Goal: Task Accomplishment & Management: Manage account settings

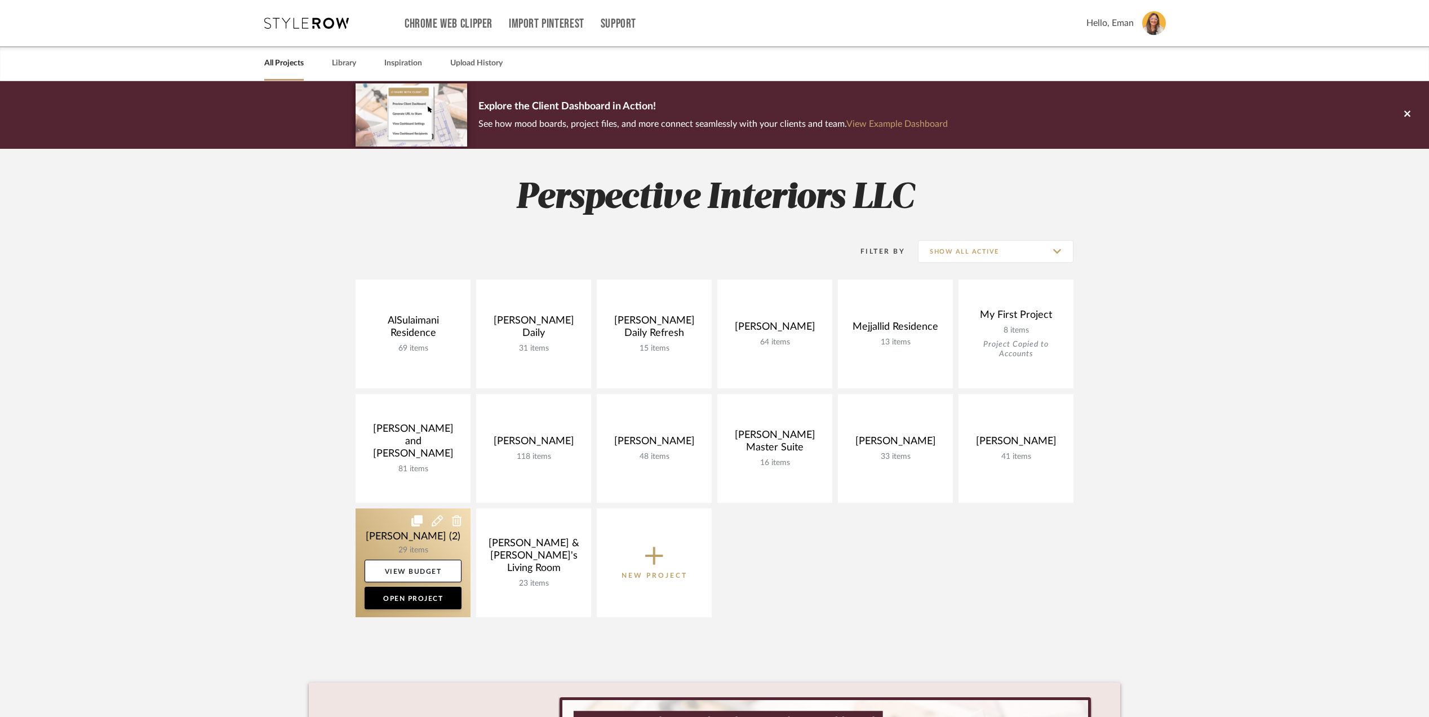
click at [368, 530] on link at bounding box center [413, 562] width 115 height 109
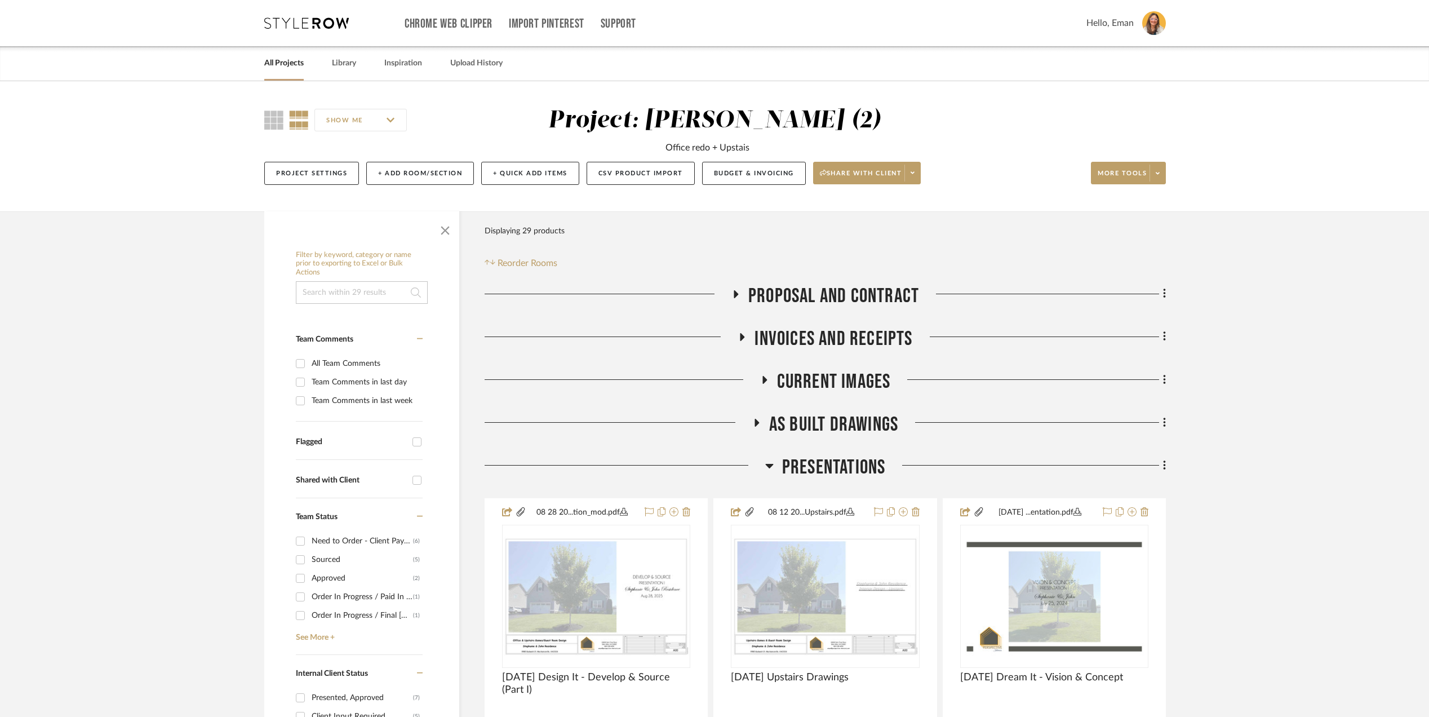
click at [275, 62] on link "All Projects" at bounding box center [283, 63] width 39 height 15
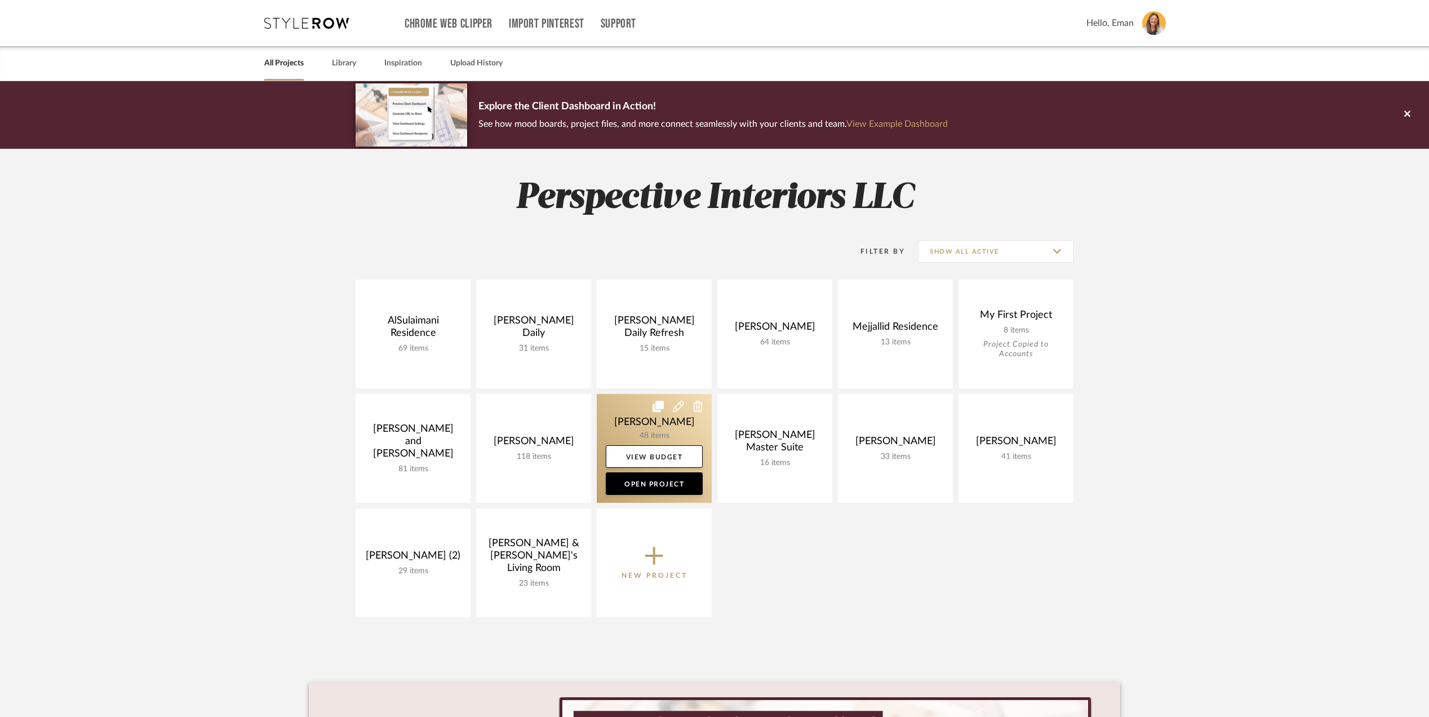
click at [614, 413] on link at bounding box center [654, 448] width 115 height 109
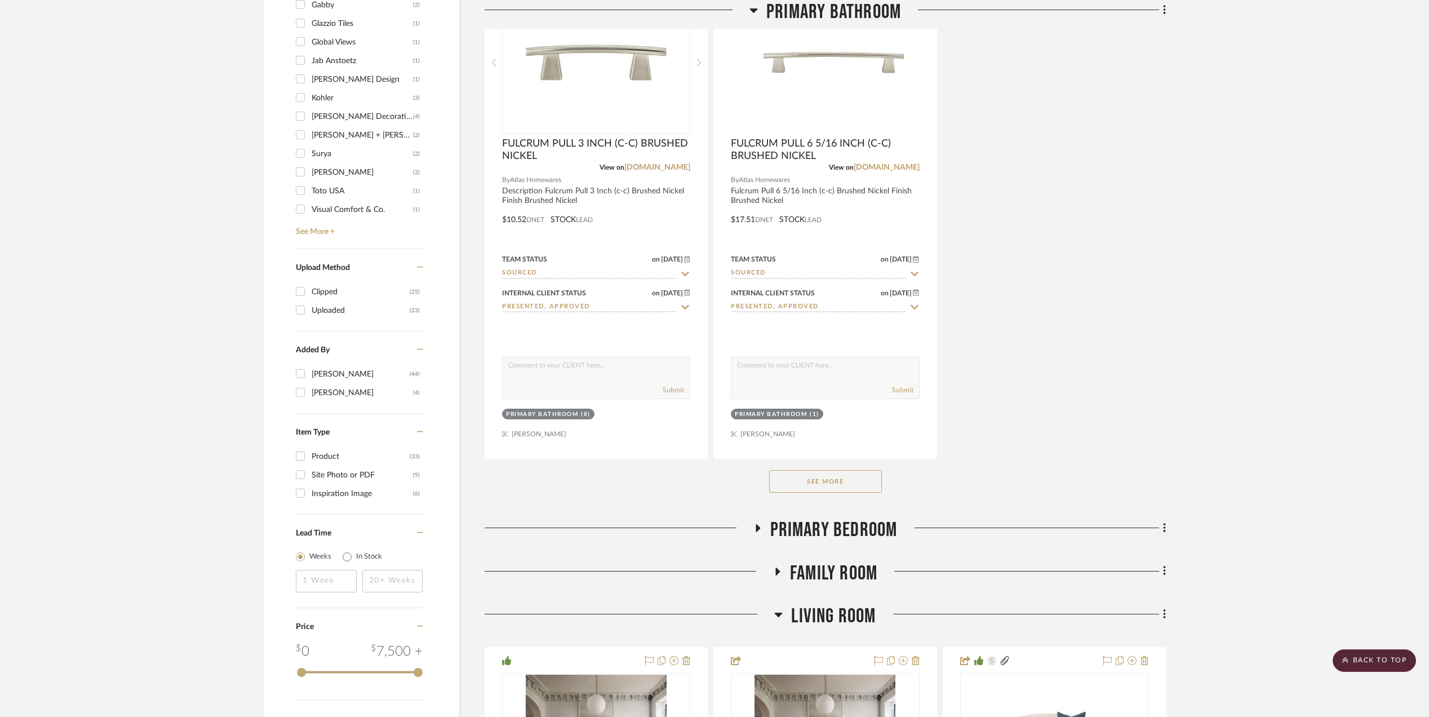
scroll to position [1653, 0]
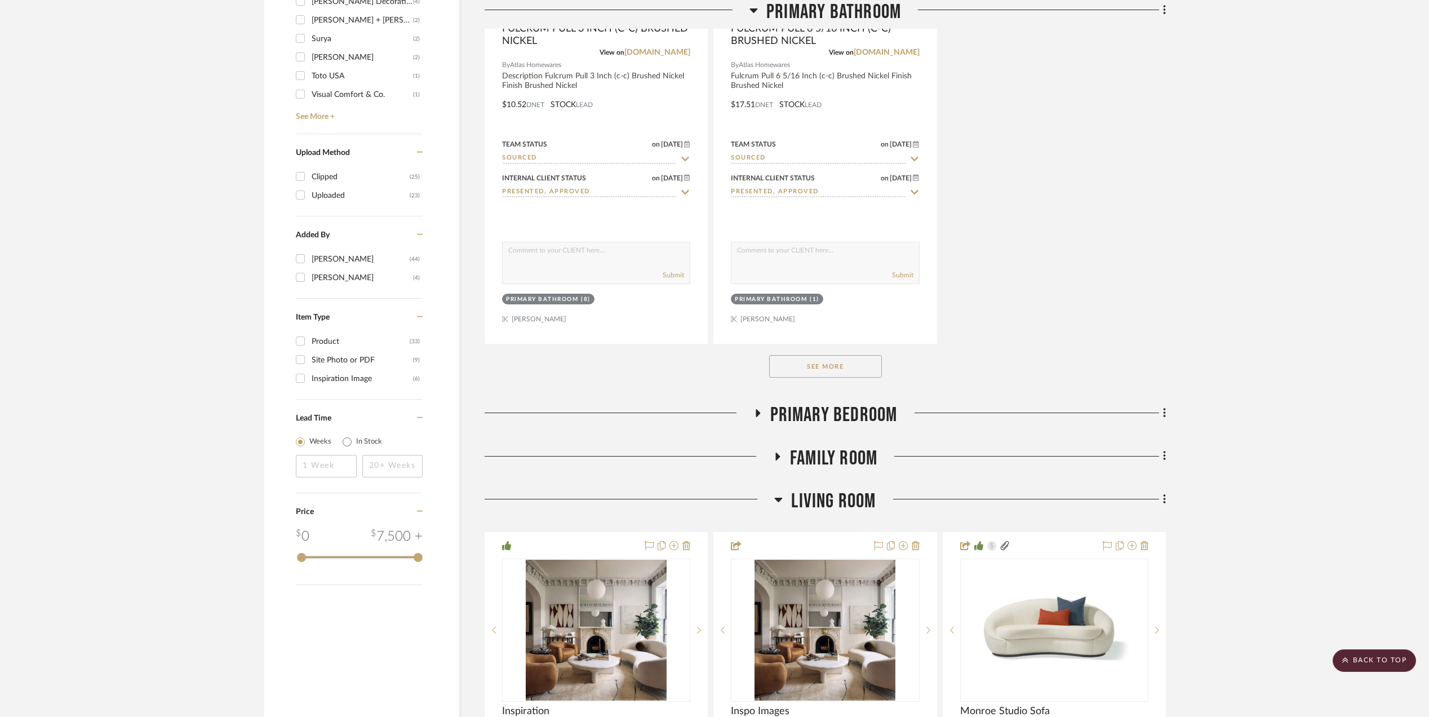
click at [825, 373] on button "See More" at bounding box center [825, 366] width 113 height 23
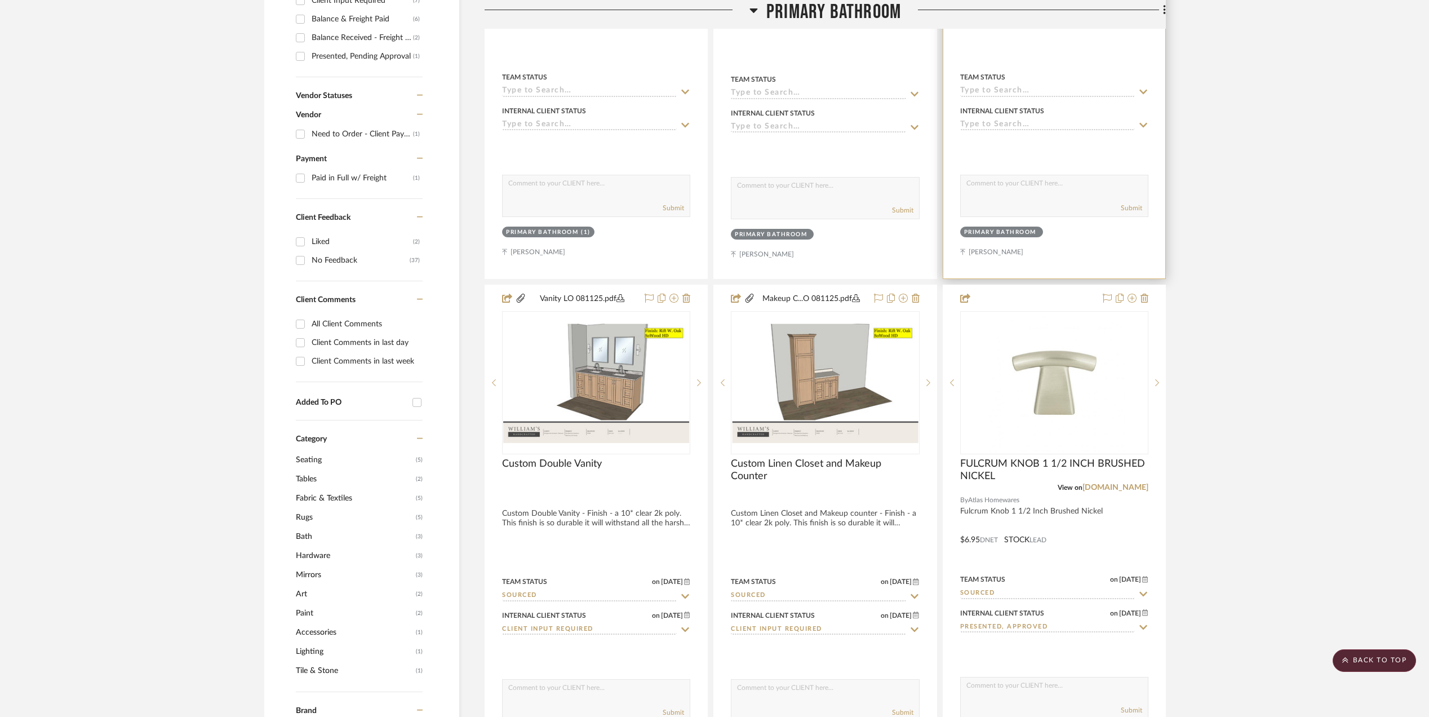
scroll to position [751, 0]
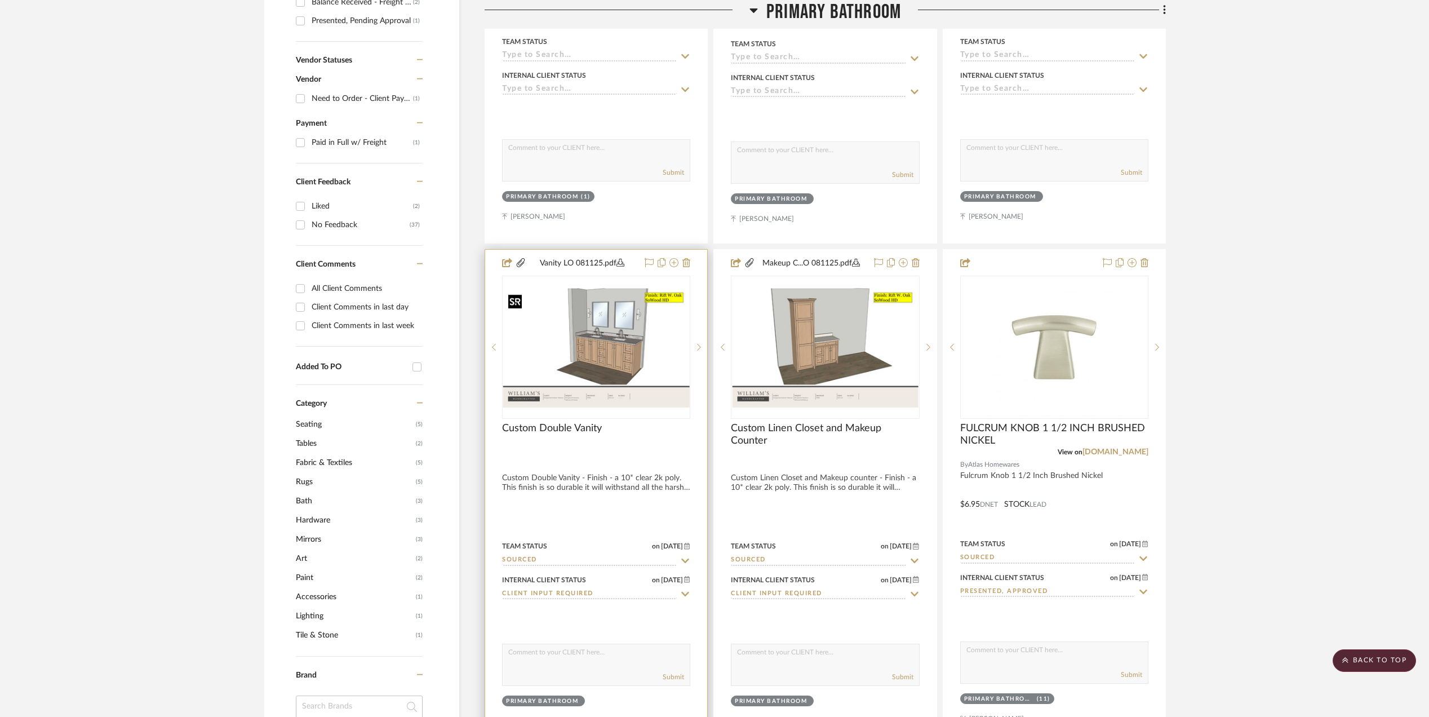
click at [601, 346] on img "0" at bounding box center [596, 347] width 186 height 120
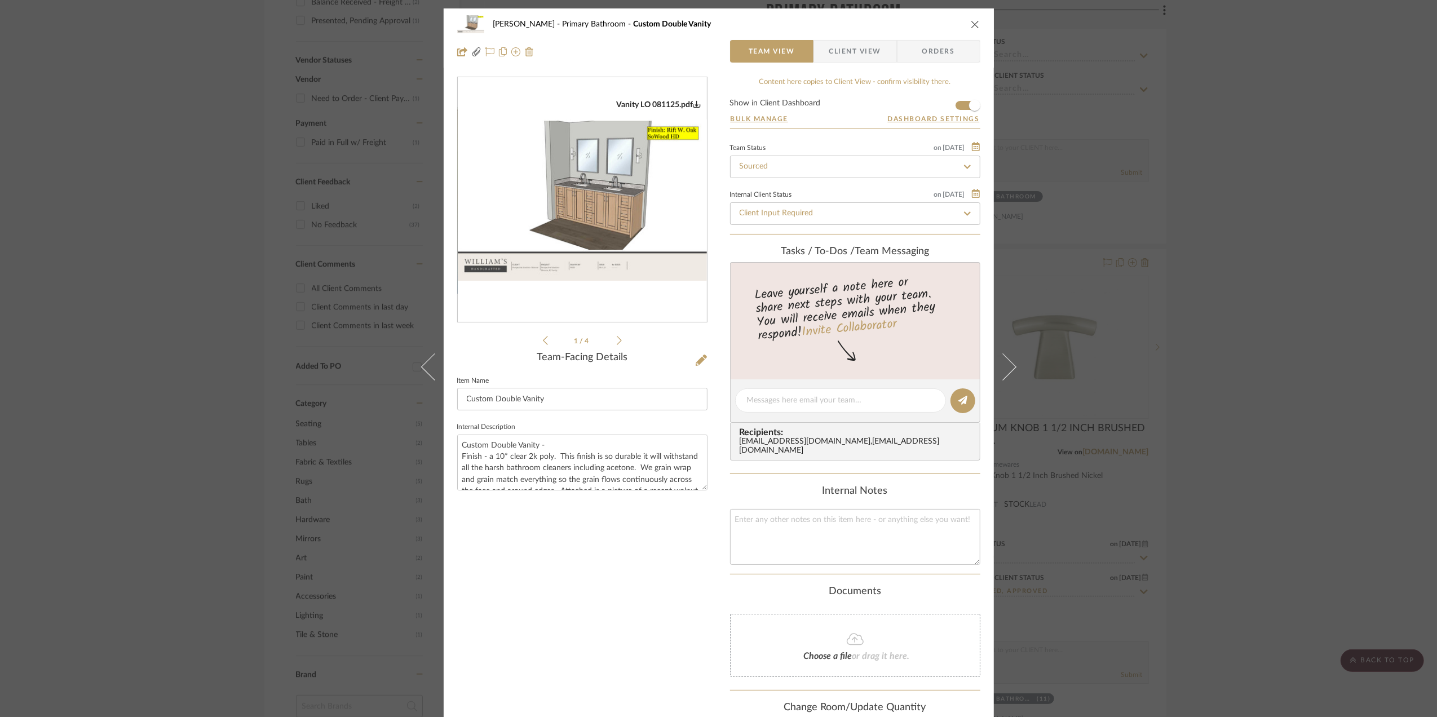
click at [575, 195] on img "0" at bounding box center [582, 199] width 249 height 161
click at [1364, 343] on div "[PERSON_NAME] Primary Bathroom Custom Double Vanity Team View Client View Order…" at bounding box center [718, 358] width 1437 height 717
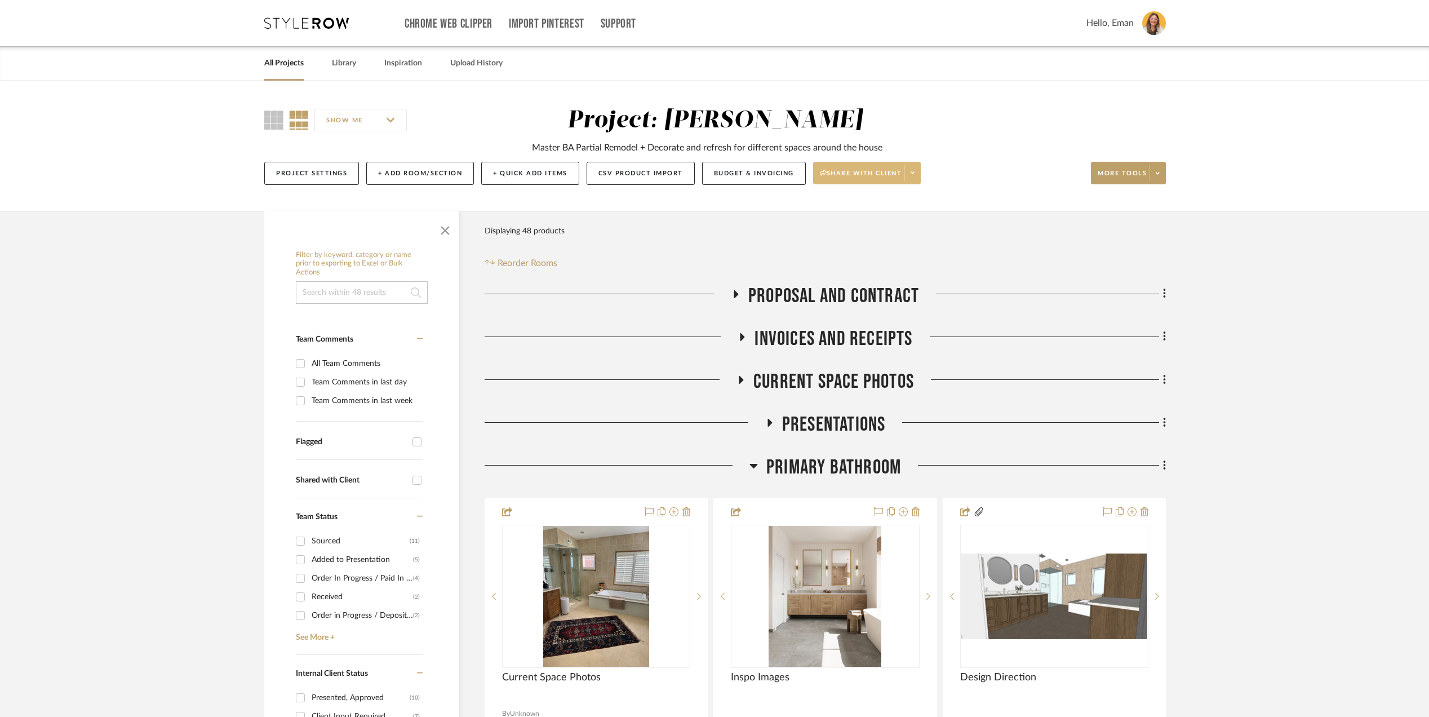
click at [920, 170] on span at bounding box center [913, 173] width 16 height 17
click at [880, 210] on span "Preview Client Dashboard" at bounding box center [874, 206] width 96 height 10
click at [278, 64] on link "All Projects" at bounding box center [283, 63] width 39 height 15
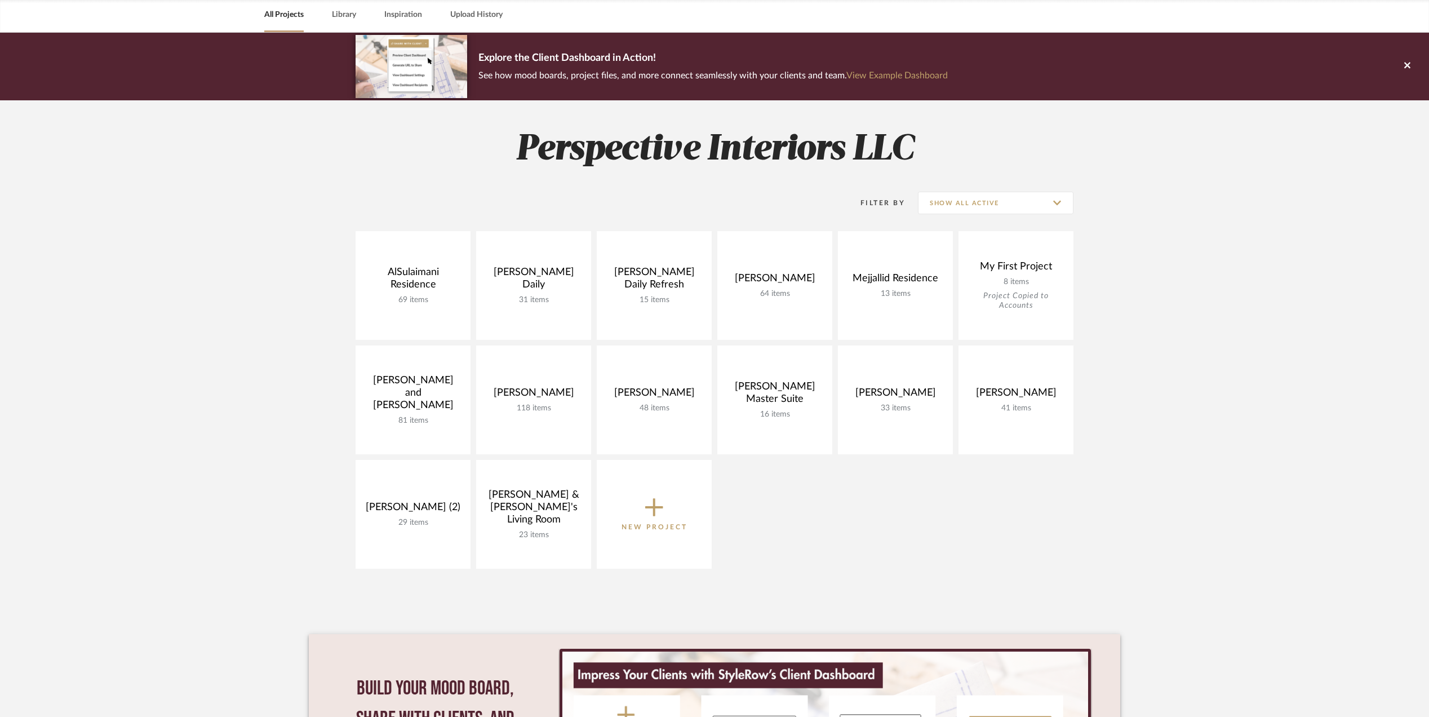
scroll to position [75, 0]
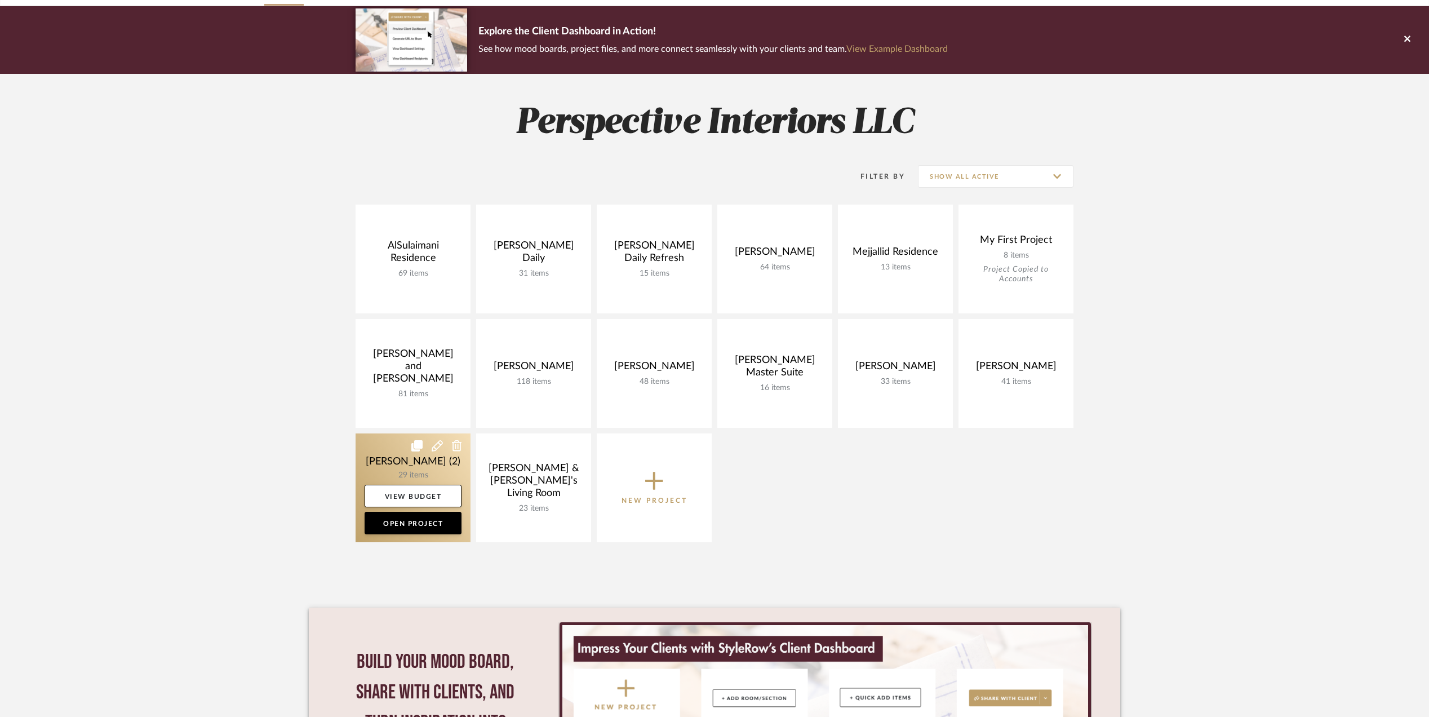
click at [380, 456] on link at bounding box center [413, 487] width 115 height 109
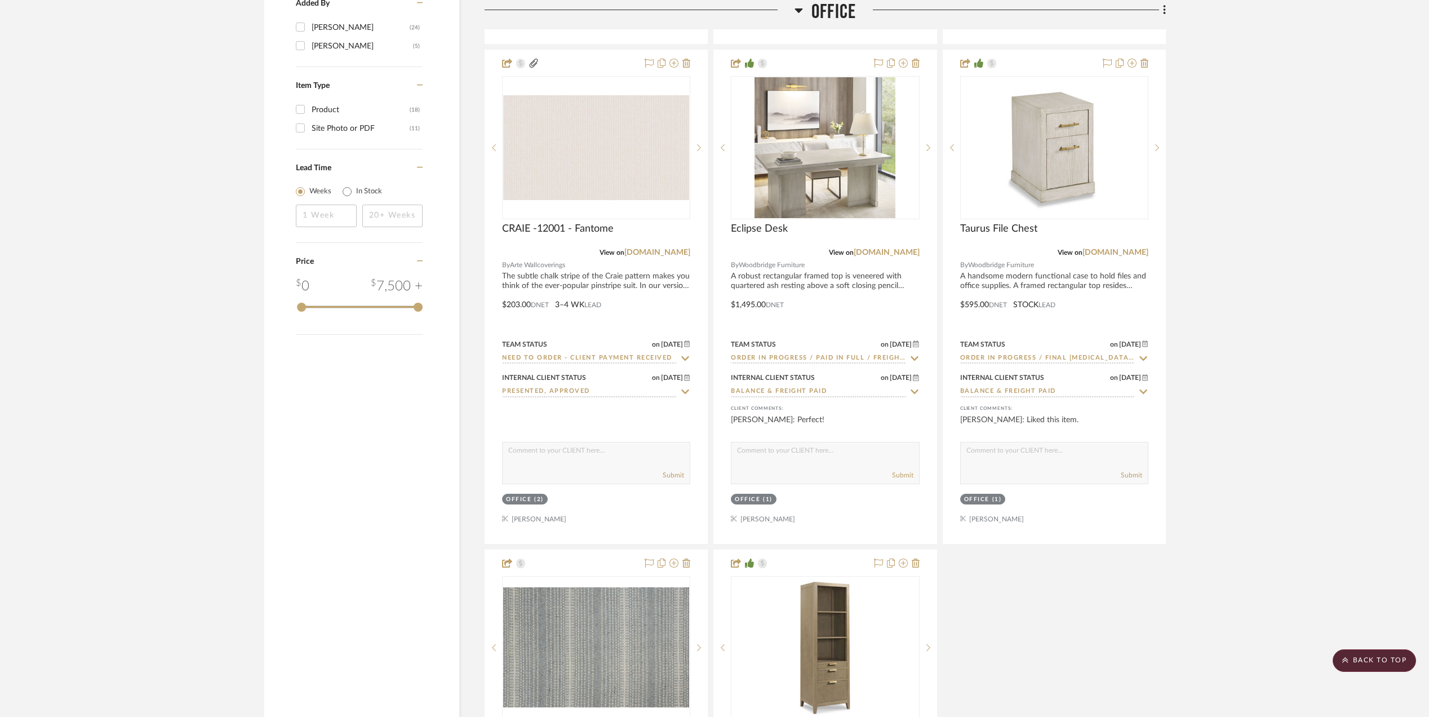
scroll to position [1879, 0]
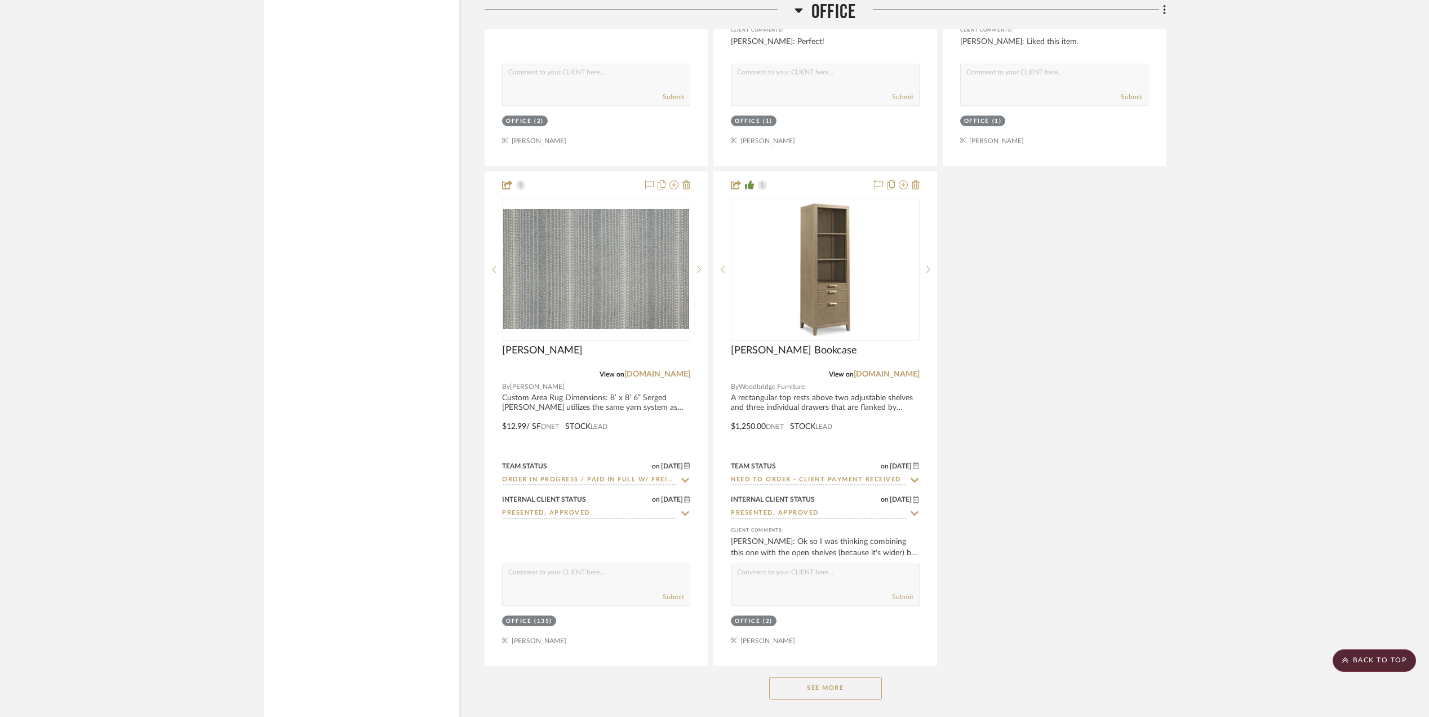
click at [799, 690] on button "See More" at bounding box center [825, 688] width 113 height 23
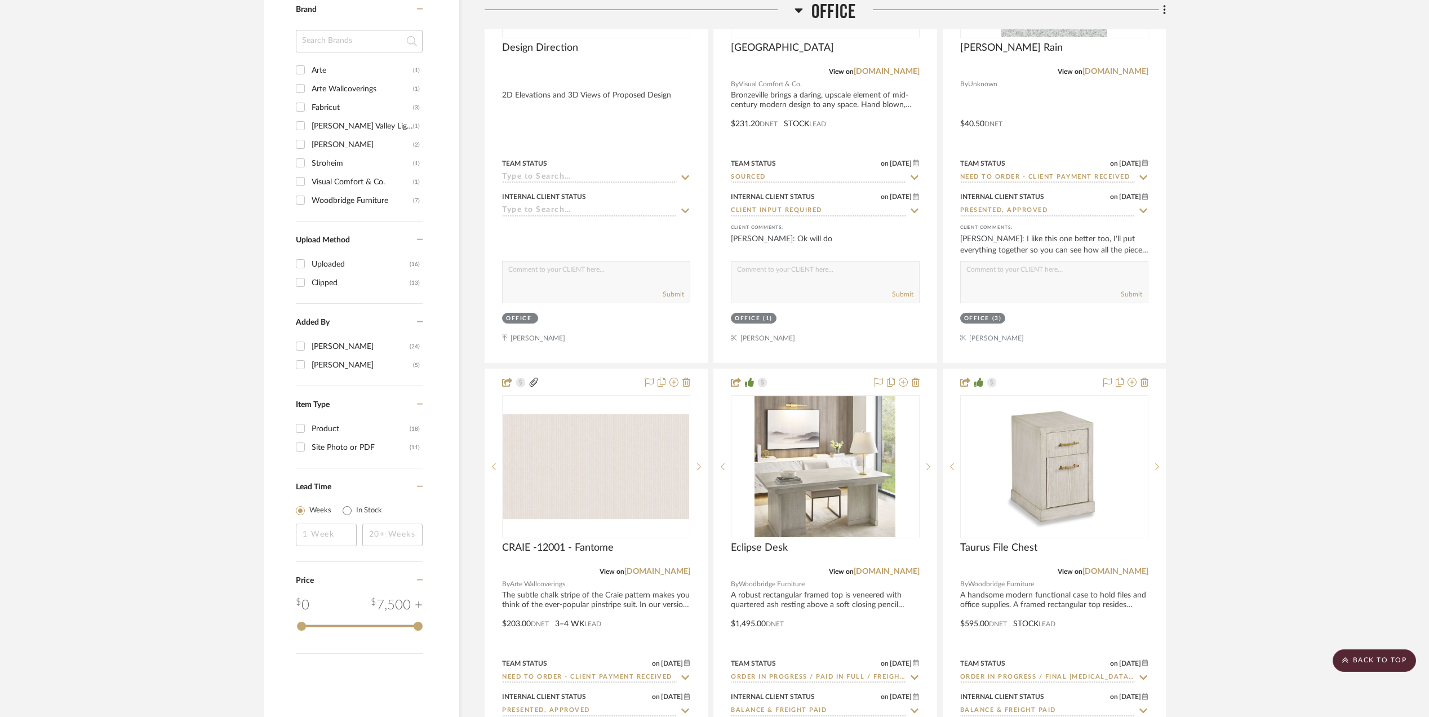
scroll to position [1202, 0]
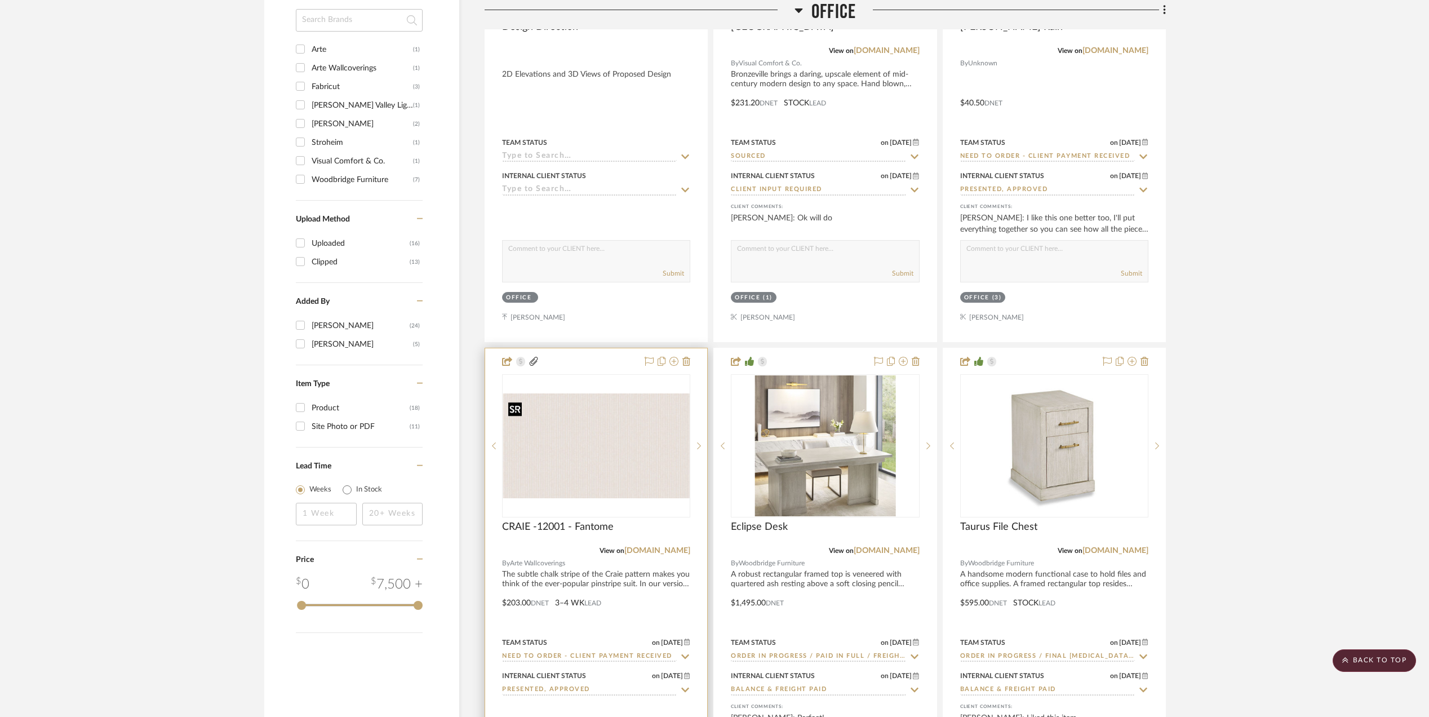
click at [600, 454] on img "0" at bounding box center [596, 445] width 186 height 105
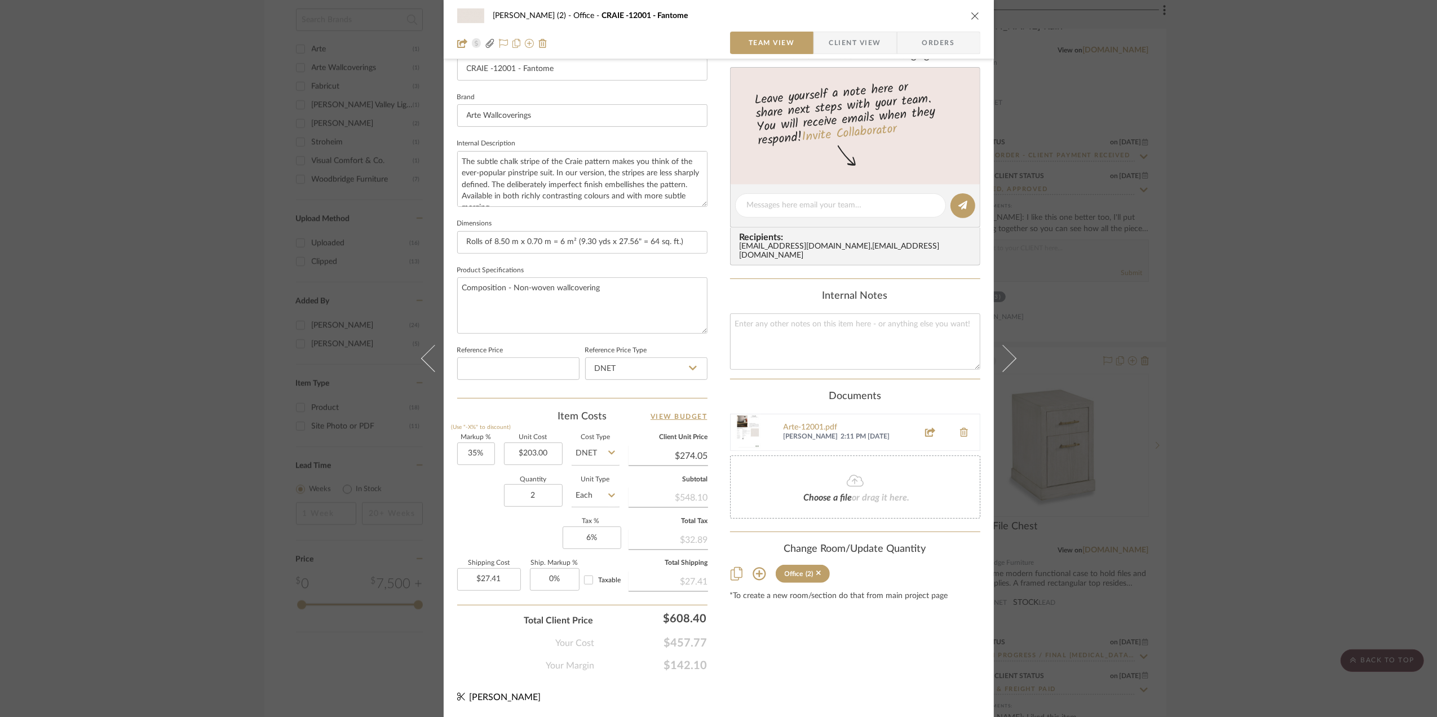
scroll to position [335, 0]
click at [1268, 456] on div "[PERSON_NAME] (2) Office CRAIE -12001 - Fantome Team View Client View Orders 1 …" at bounding box center [718, 358] width 1437 height 717
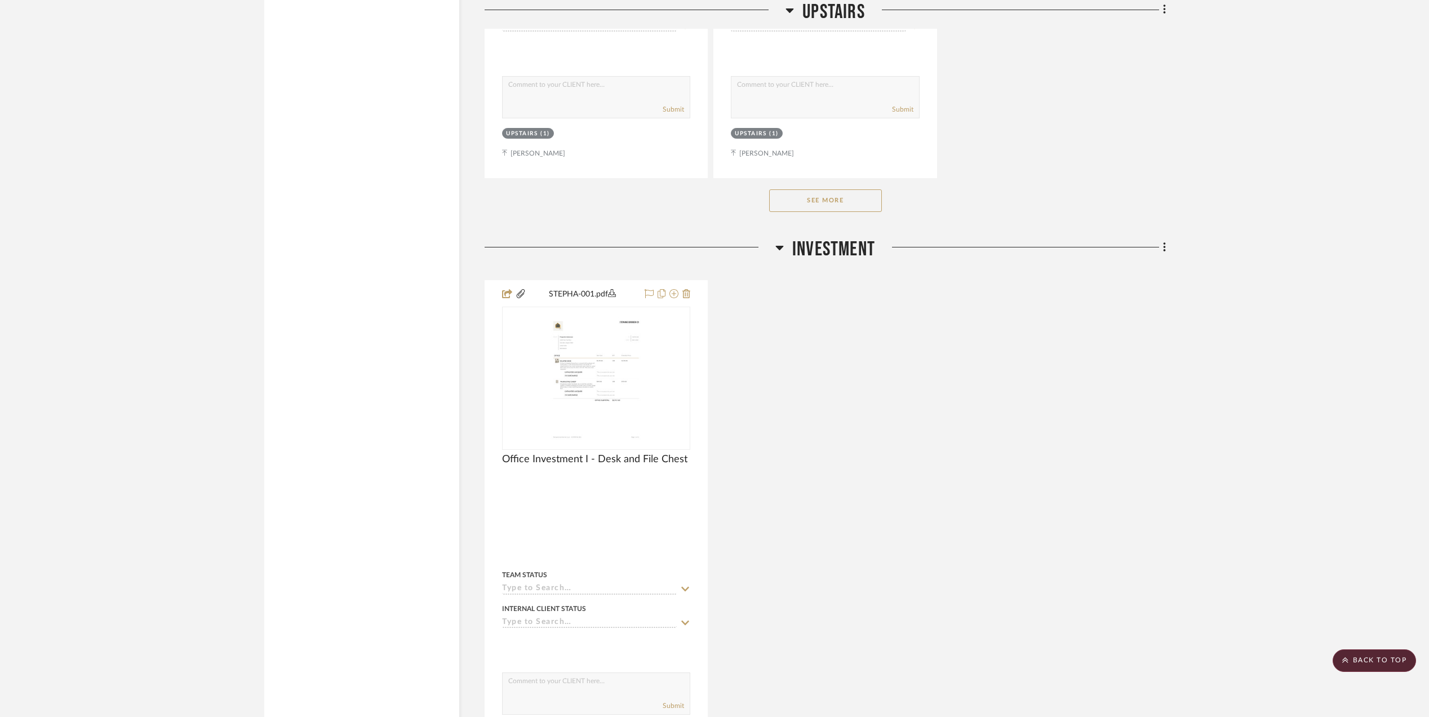
scroll to position [4606, 0]
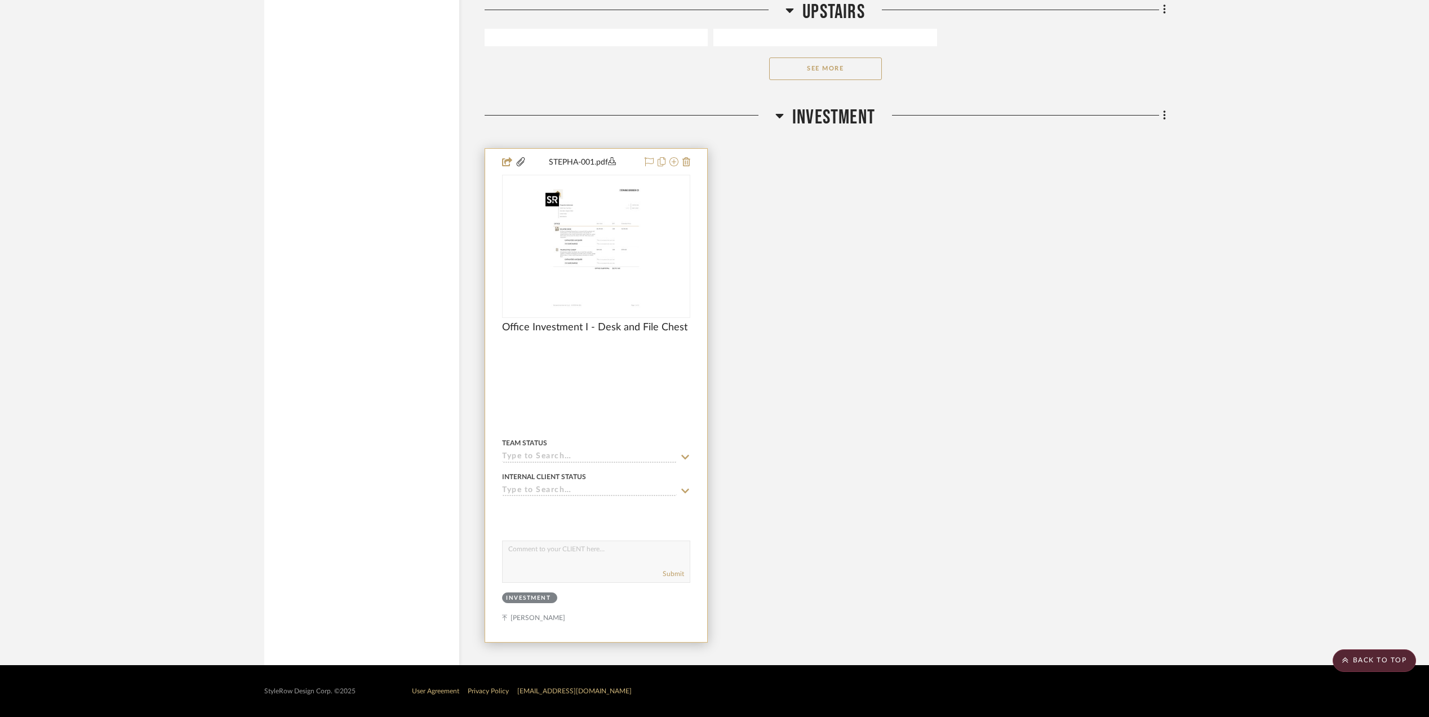
click at [0, 0] on img at bounding box center [0, 0] width 0 height 0
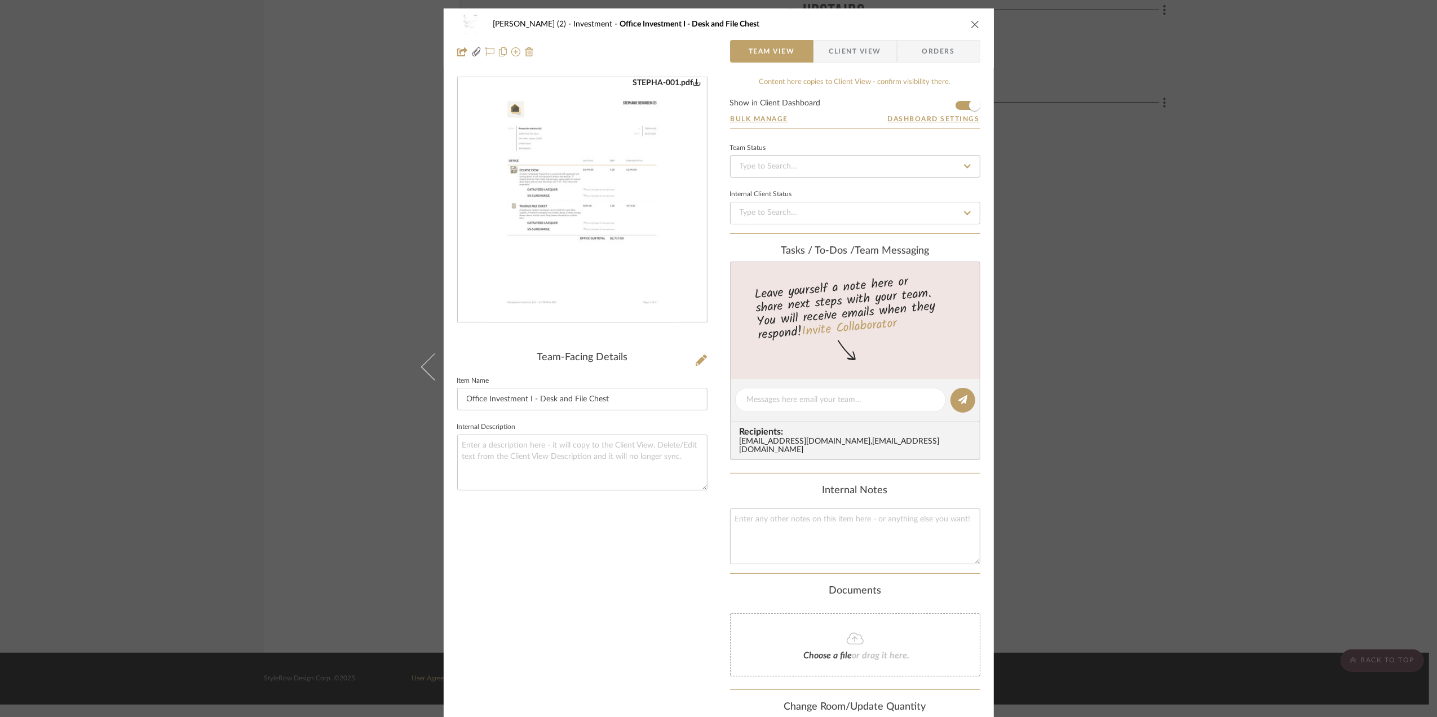
click at [574, 219] on img "0" at bounding box center [582, 200] width 192 height 245
click at [1150, 204] on div "[PERSON_NAME] (2) Investment Office Investment I - Desk and File Chest Team Vie…" at bounding box center [718, 358] width 1437 height 717
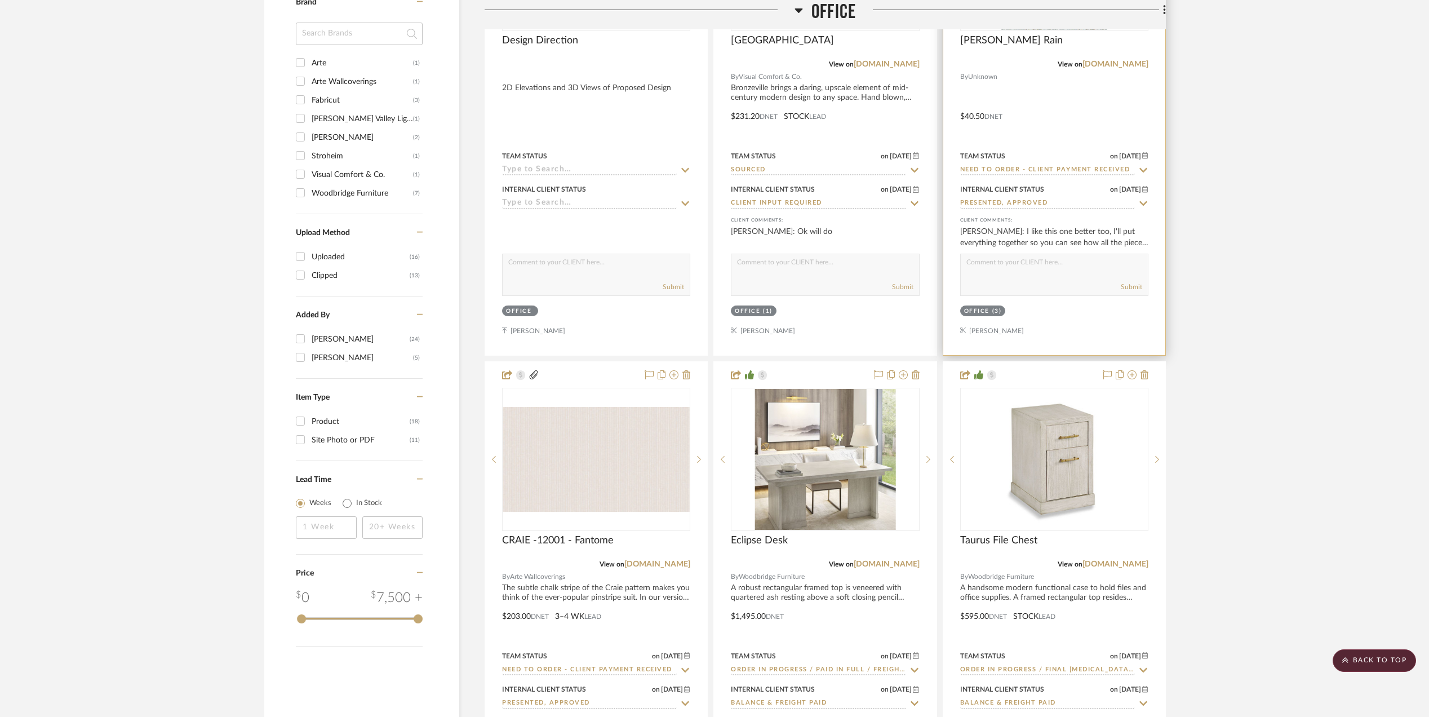
scroll to position [1450, 0]
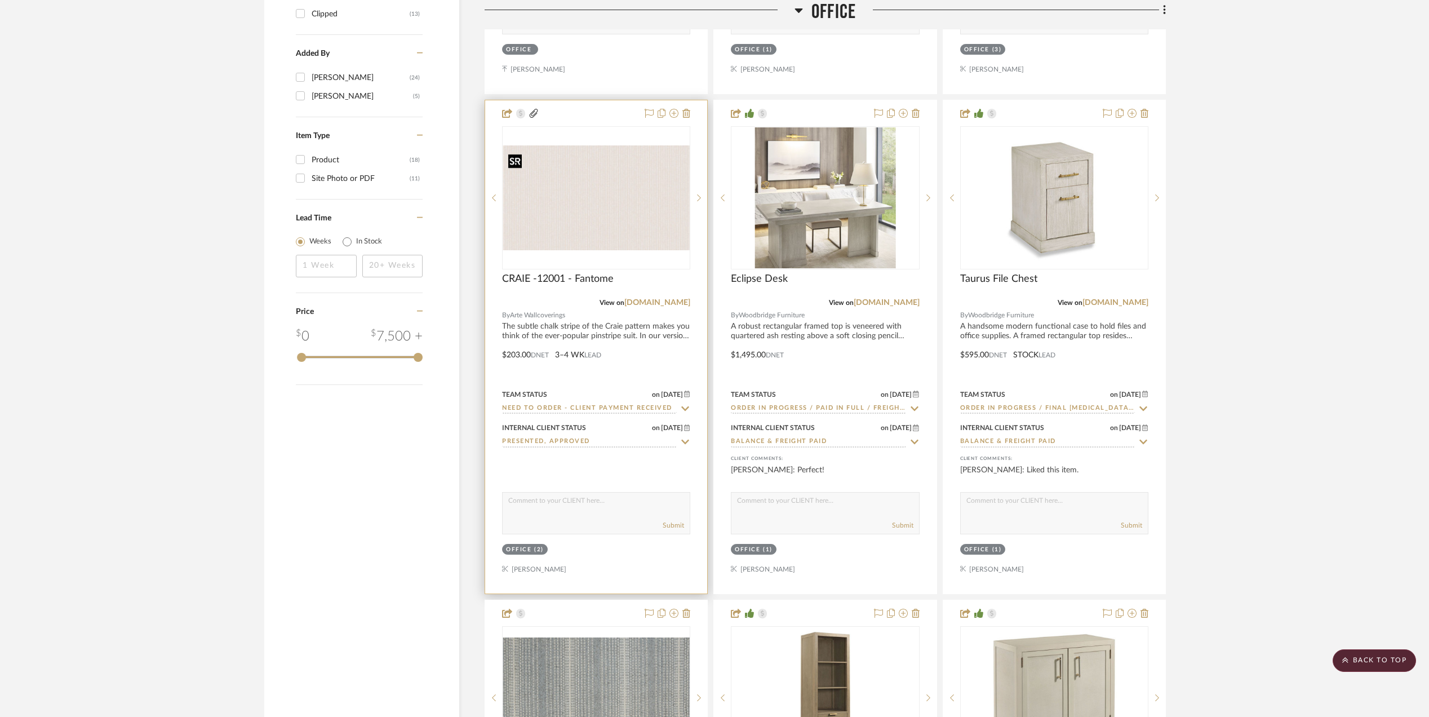
click at [569, 223] on img "0" at bounding box center [596, 197] width 186 height 105
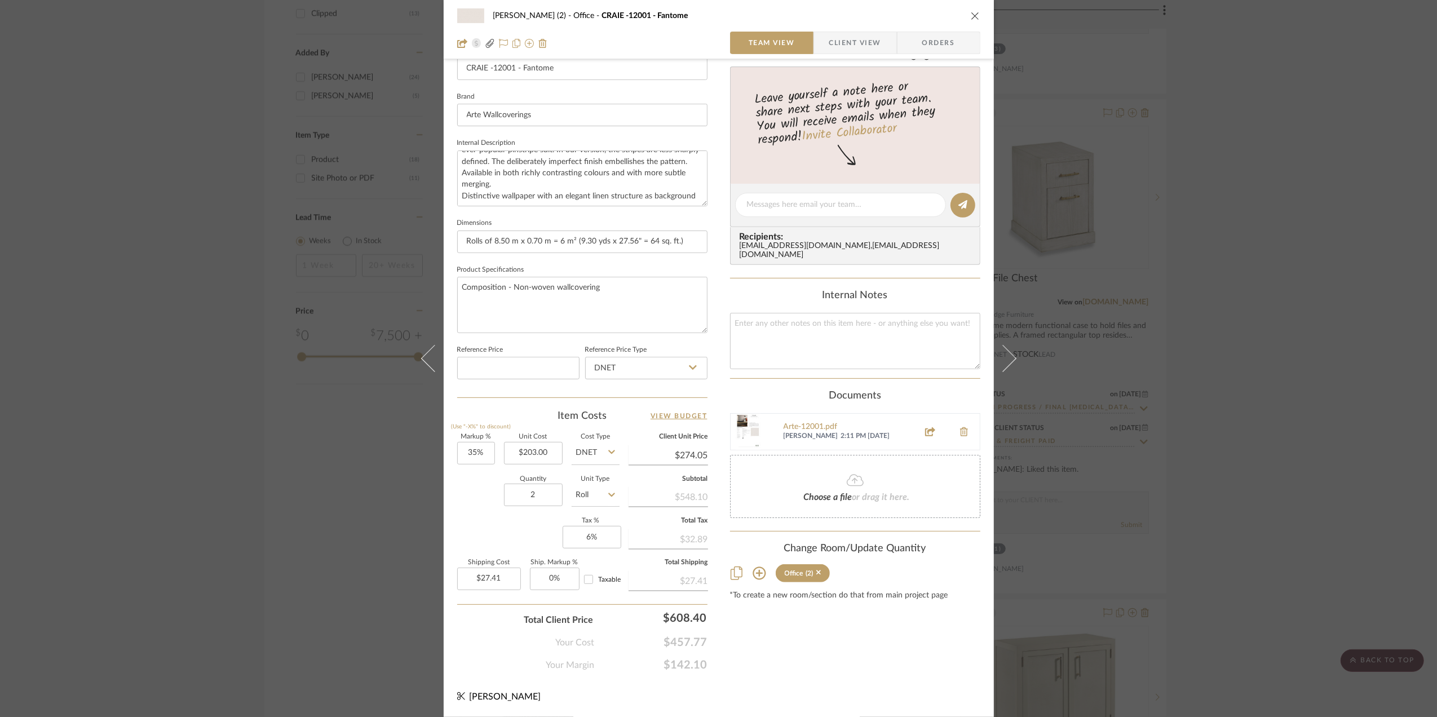
scroll to position [0, 0]
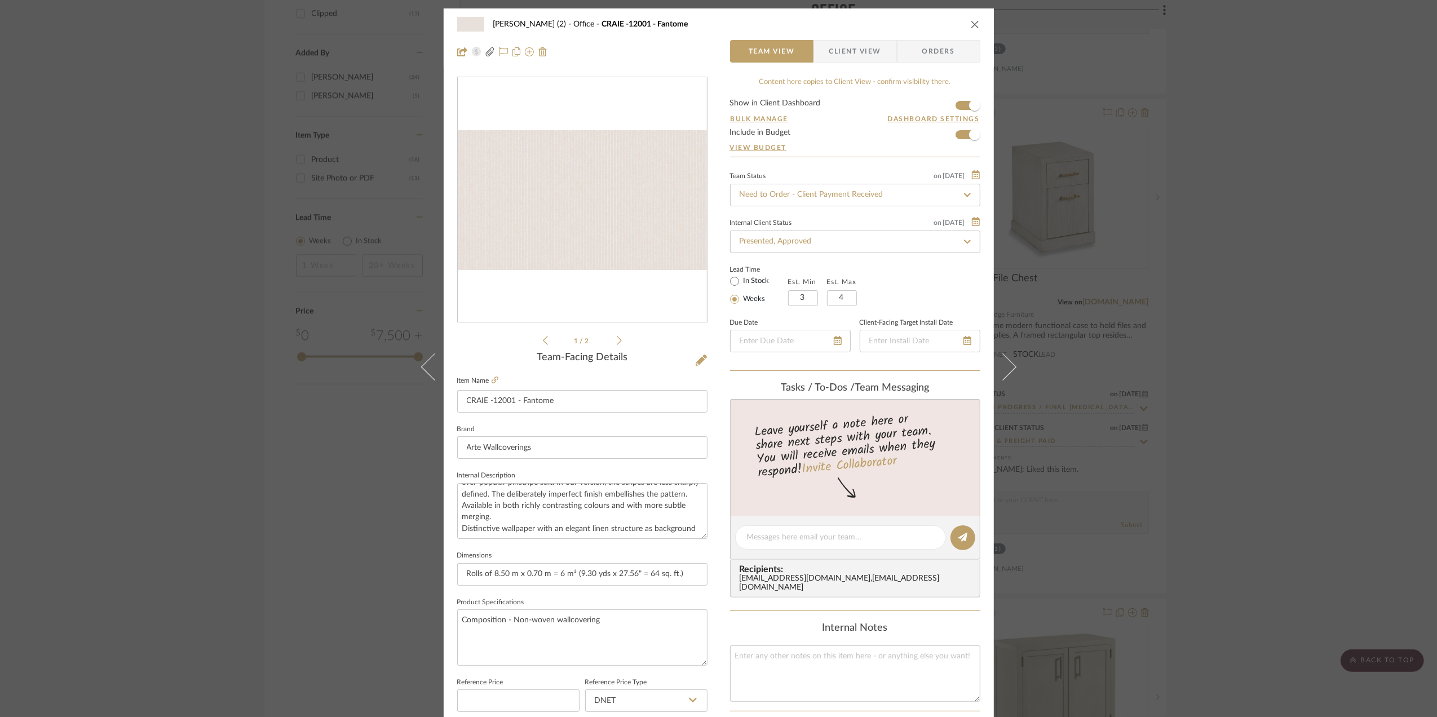
click at [851, 50] on span "Client View" at bounding box center [855, 51] width 52 height 23
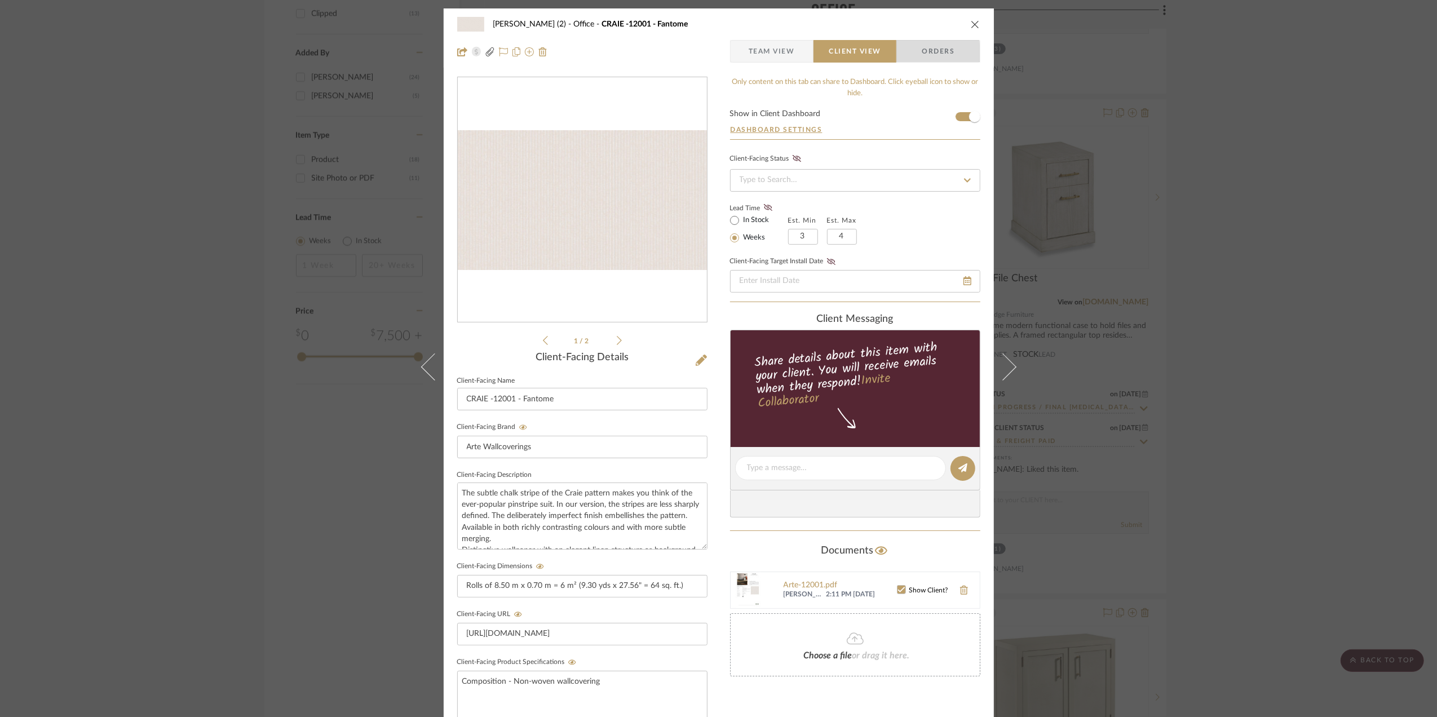
click at [930, 53] on span "Orders" at bounding box center [937, 51] width 57 height 23
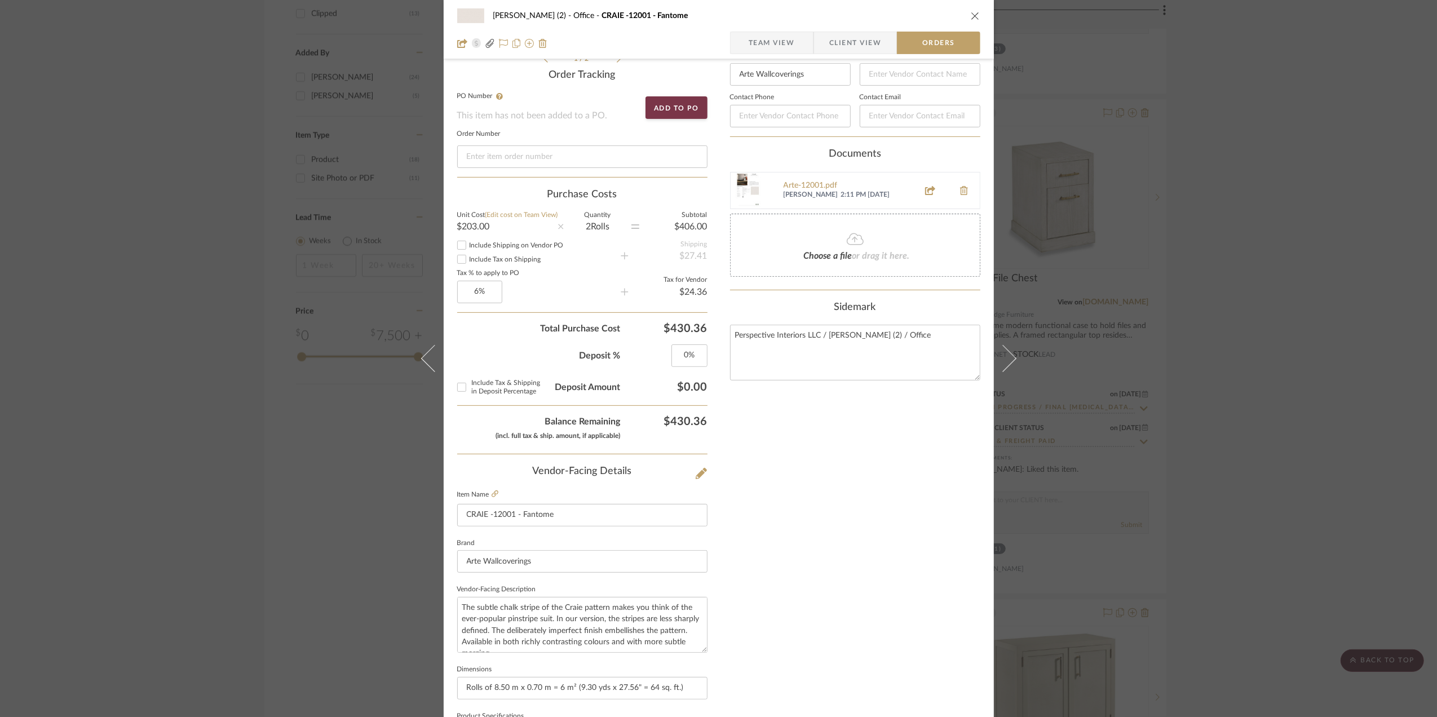
scroll to position [300, 0]
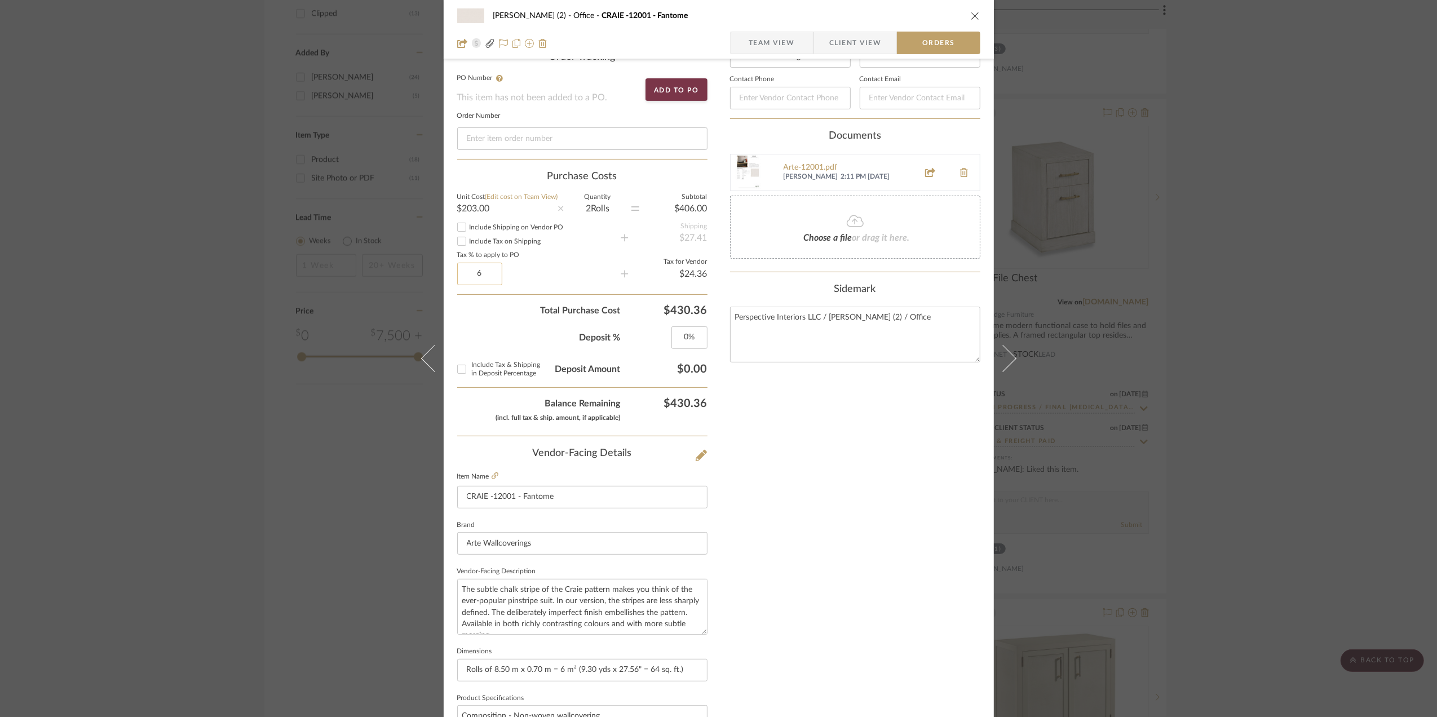
click at [488, 269] on input "6" at bounding box center [479, 274] width 45 height 23
type input "0%"
drag, startPoint x: 454, startPoint y: 318, endPoint x: 468, endPoint y: 314, distance: 14.3
click at [457, 318] on div "Deposit % 0%" at bounding box center [582, 333] width 250 height 32
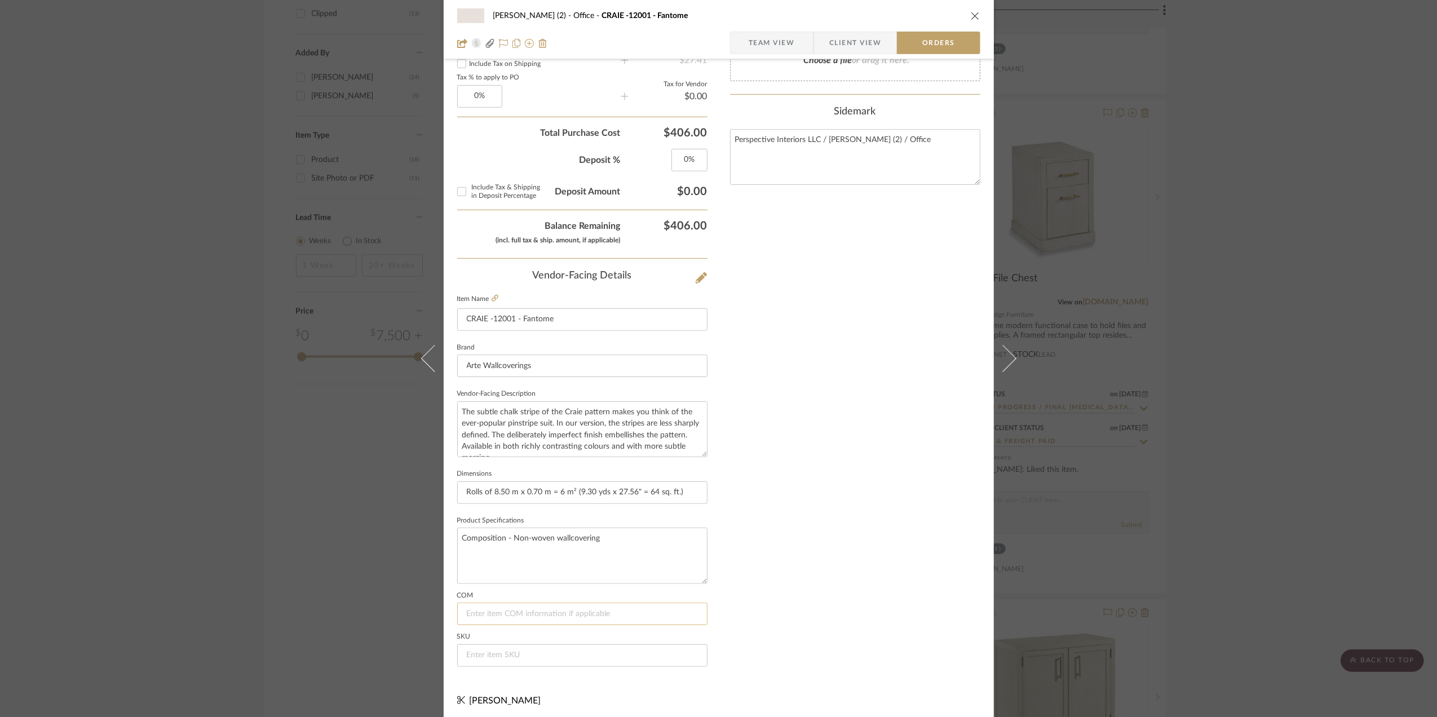
scroll to position [485, 0]
click at [1291, 327] on div "[PERSON_NAME] (2) Office CRAIE -12001 - Fantome Team View Client View Orders 1 …" at bounding box center [718, 358] width 1437 height 717
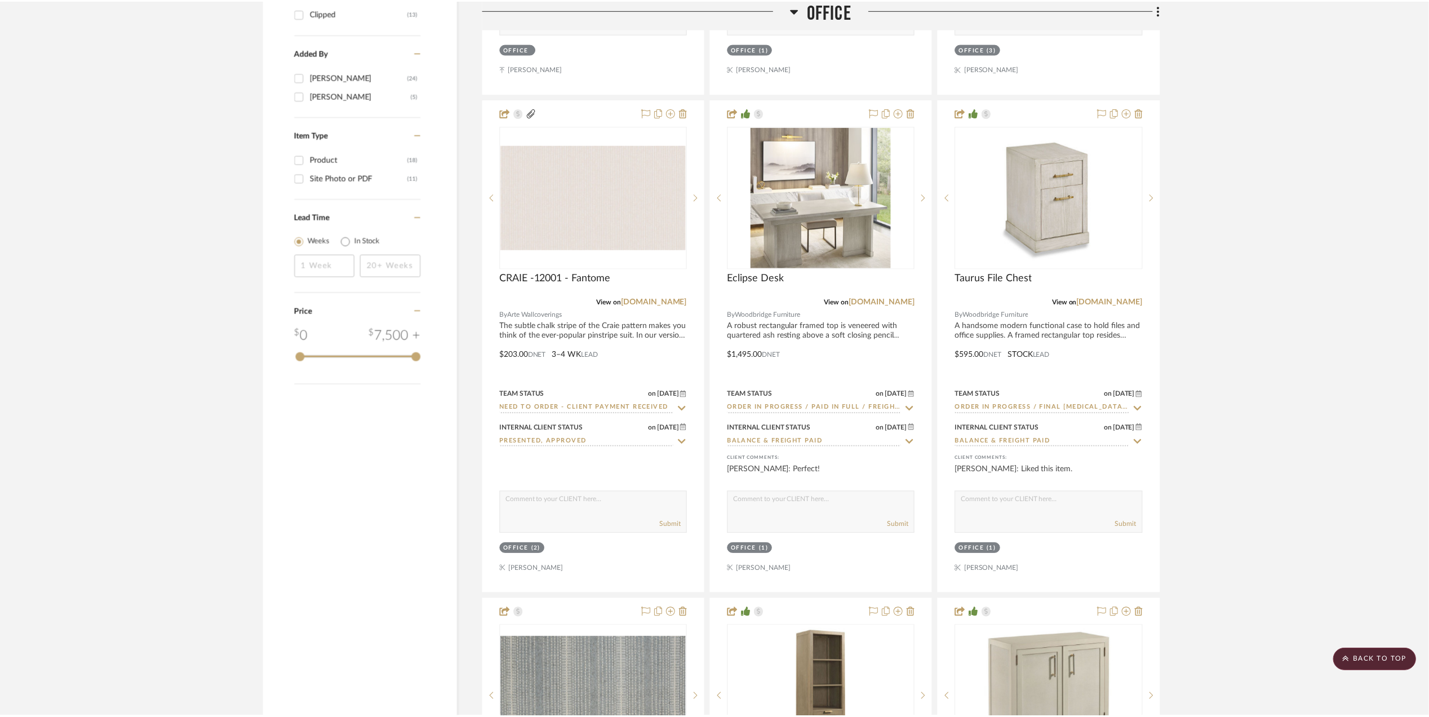
scroll to position [1450, 0]
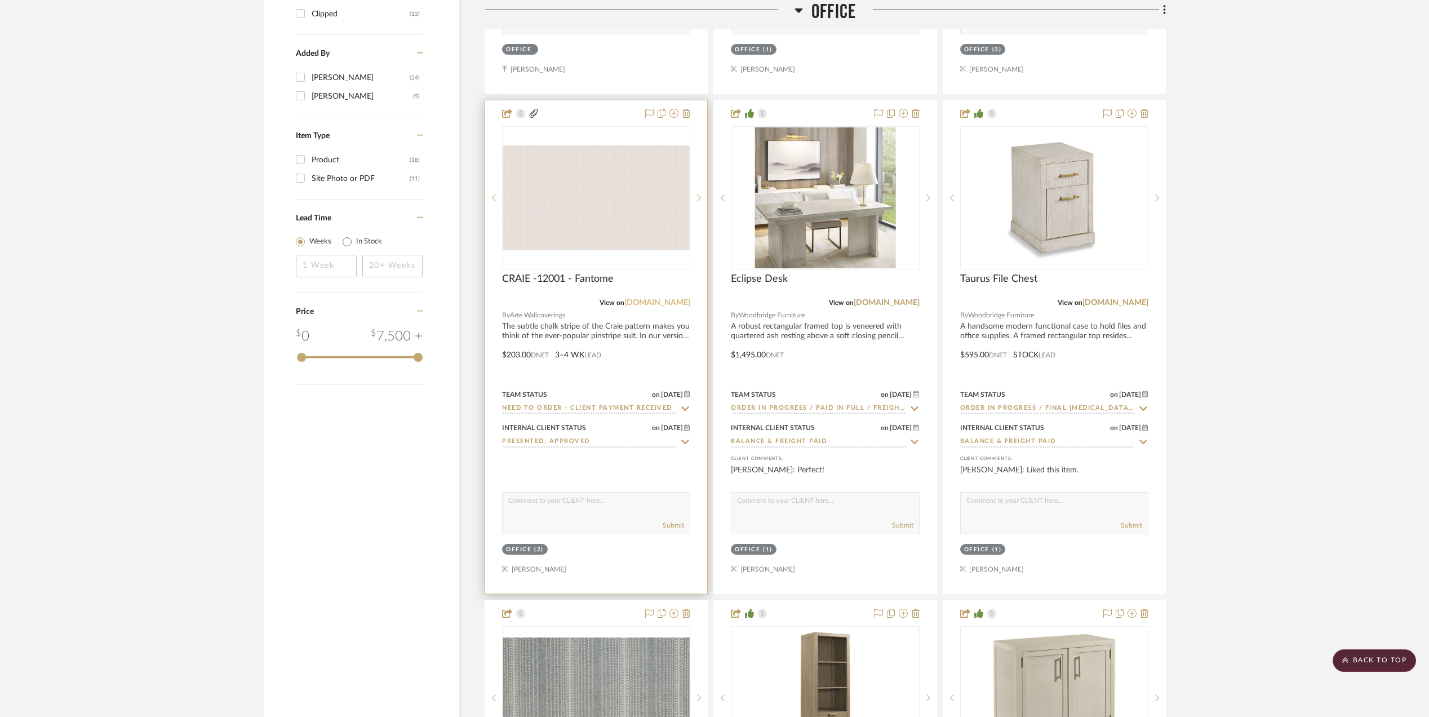
click at [661, 303] on link "[DOMAIN_NAME]" at bounding box center [657, 303] width 66 height 8
click at [614, 226] on img "0" at bounding box center [596, 197] width 186 height 105
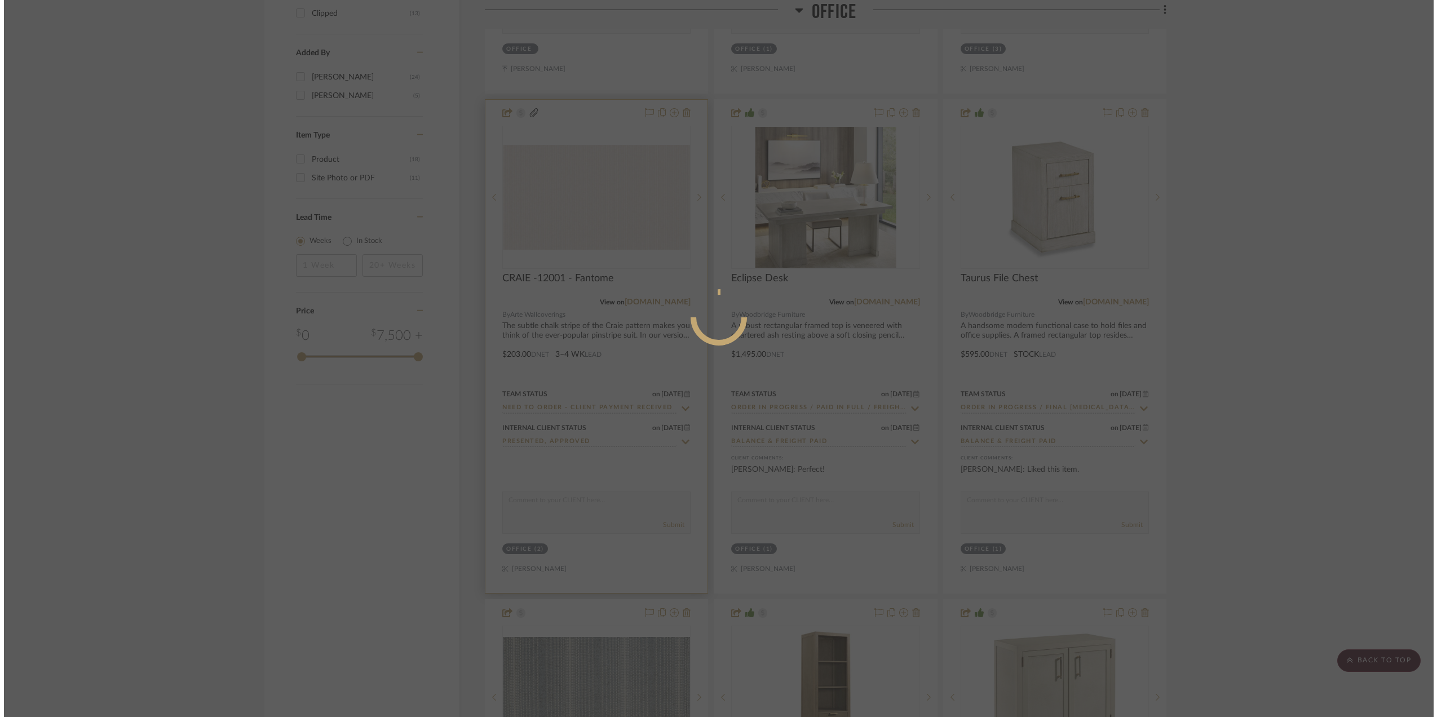
scroll to position [0, 0]
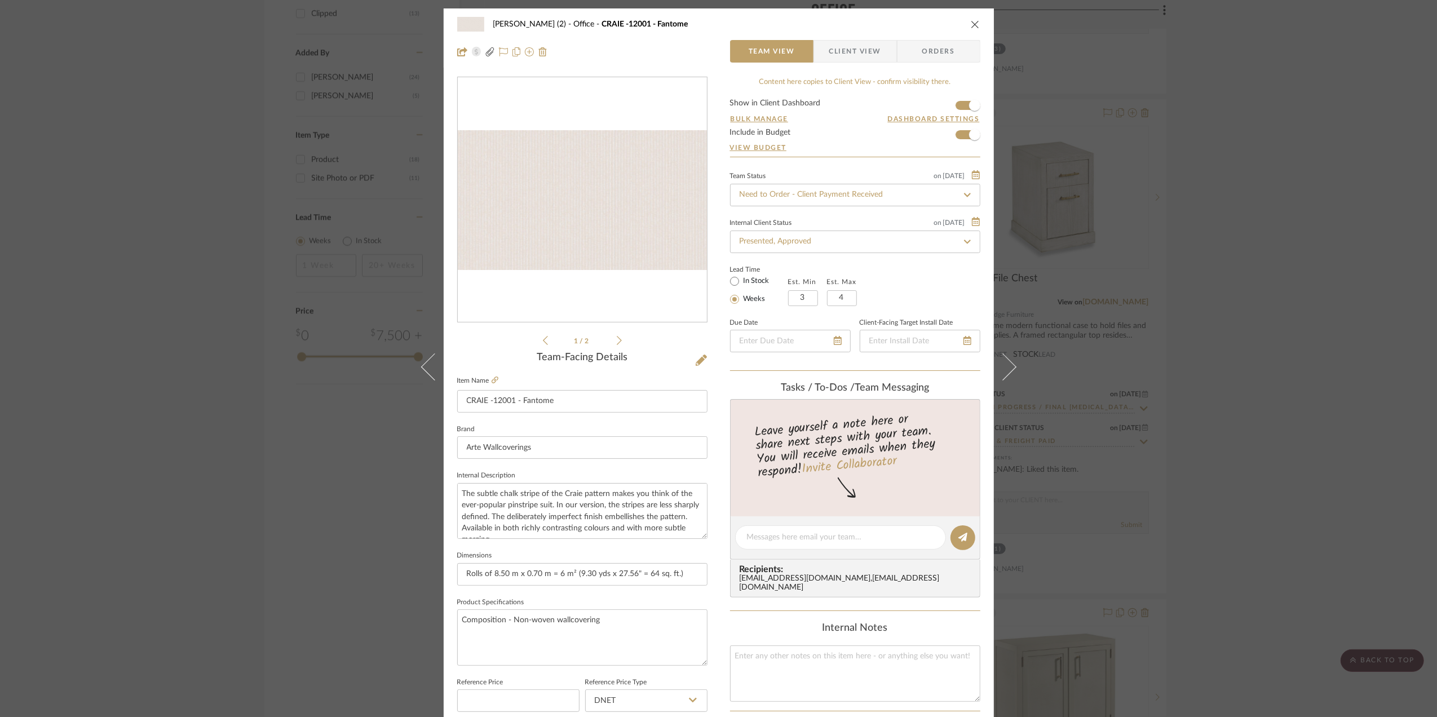
click at [925, 56] on span "Orders" at bounding box center [938, 51] width 57 height 23
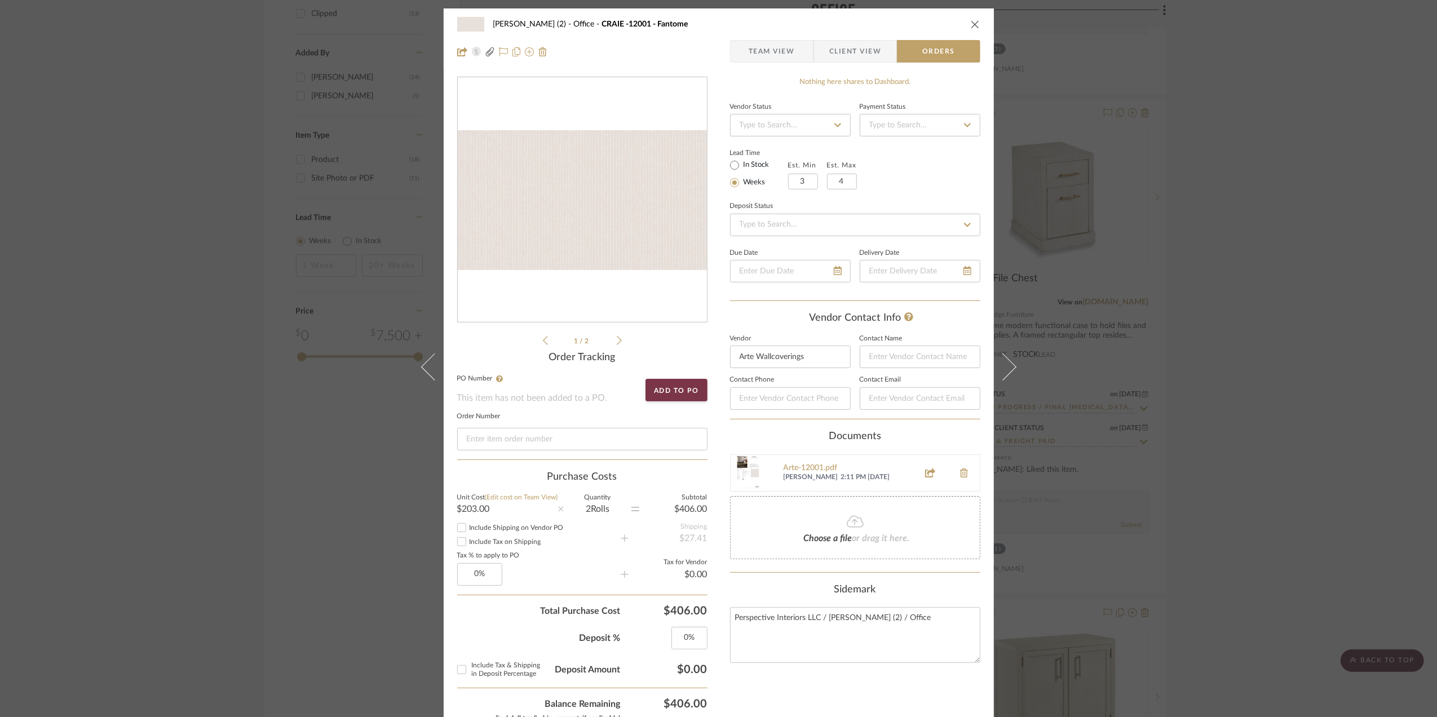
click at [617, 343] on icon at bounding box center [619, 340] width 5 height 10
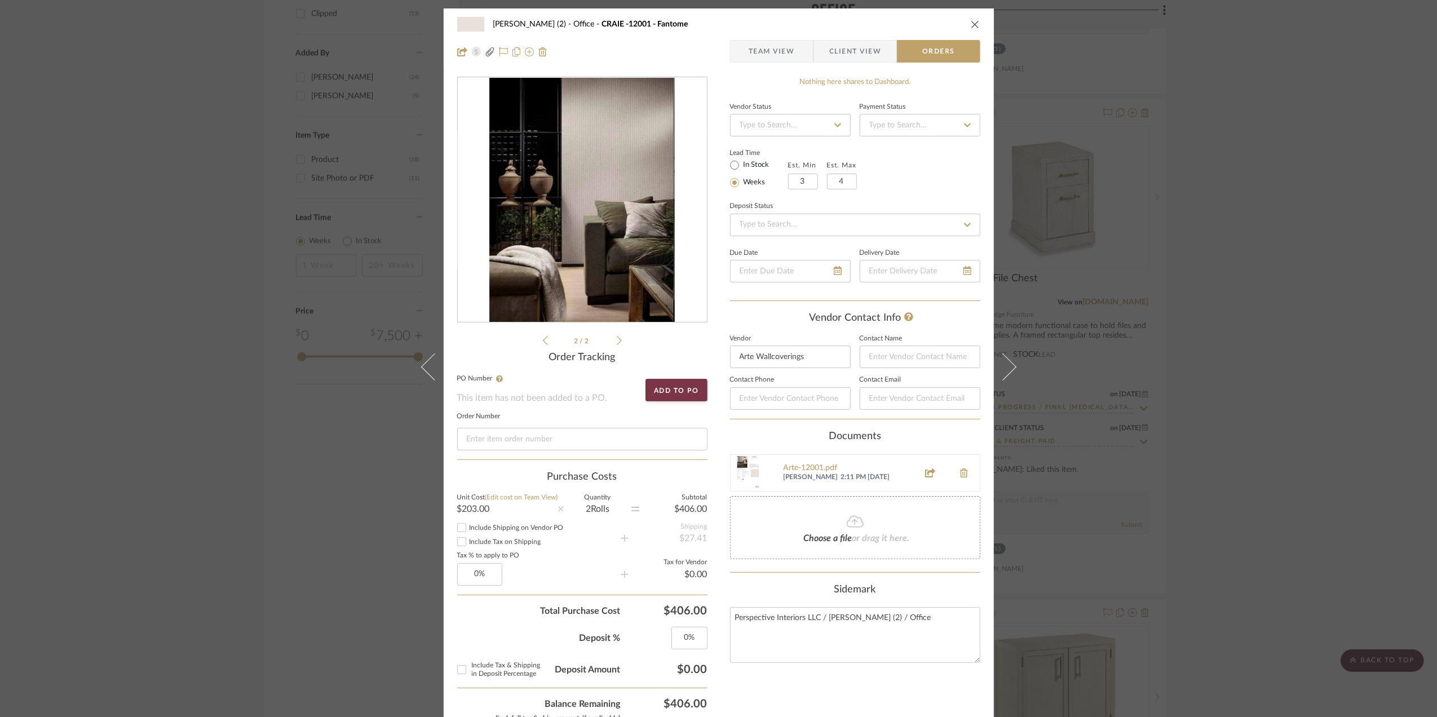
click at [617, 343] on icon at bounding box center [619, 340] width 5 height 10
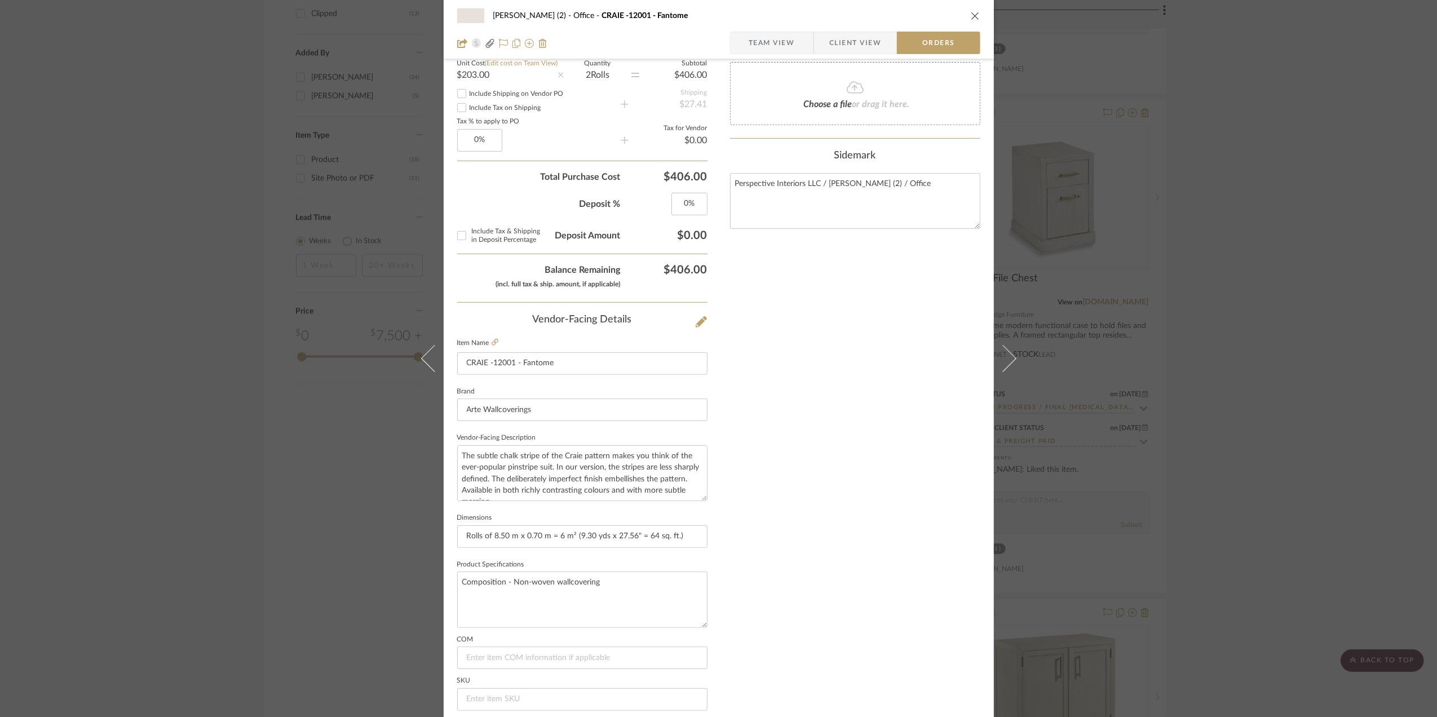
scroll to position [485, 0]
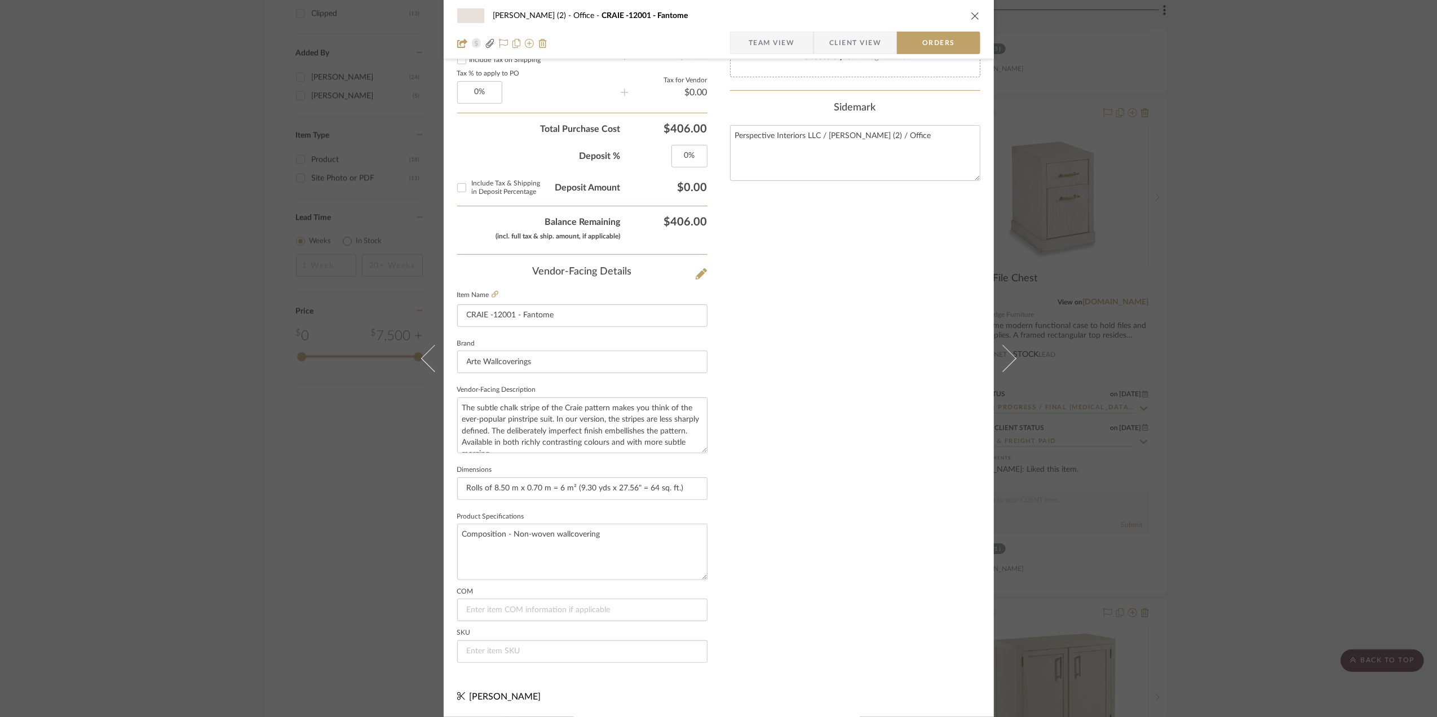
click at [1282, 230] on div "[PERSON_NAME] (2) Office CRAIE -12001 - Fantome Team View Client View Orders 1 …" at bounding box center [718, 358] width 1437 height 717
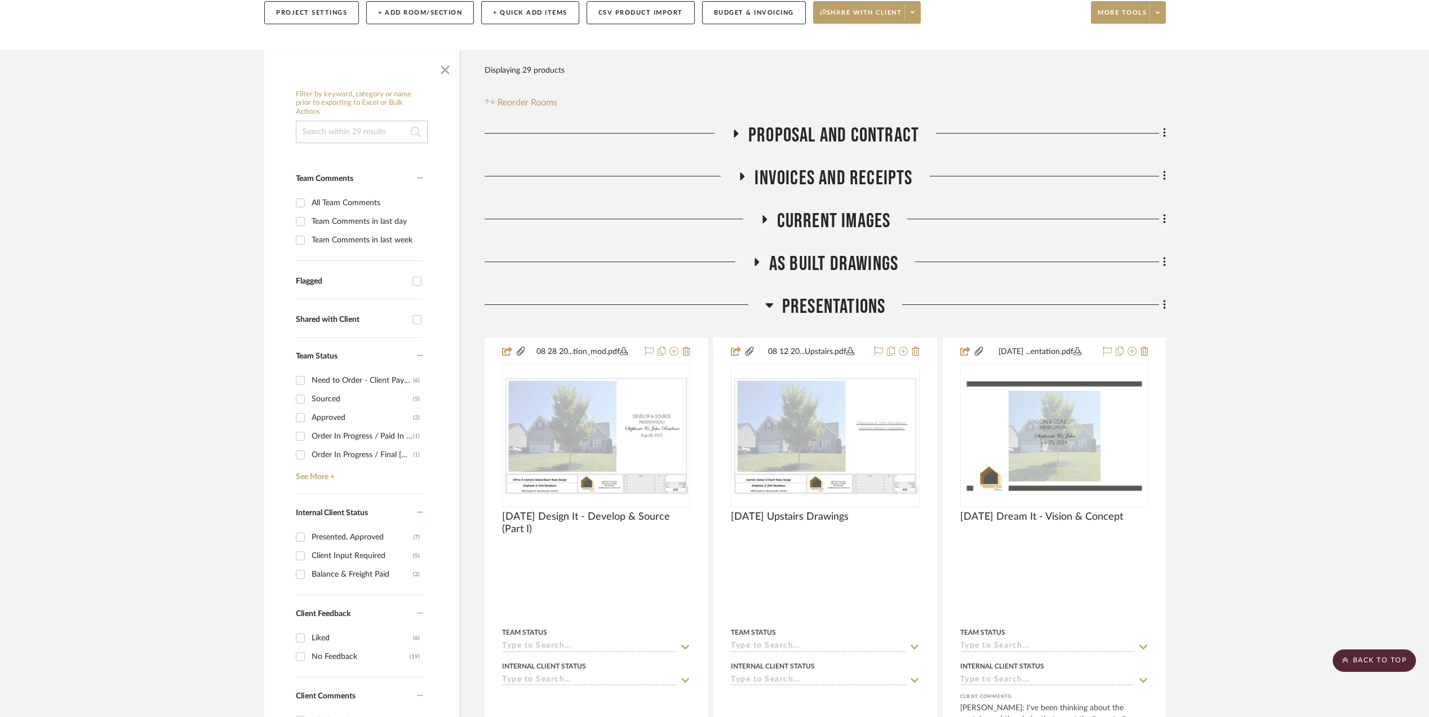
scroll to position [0, 0]
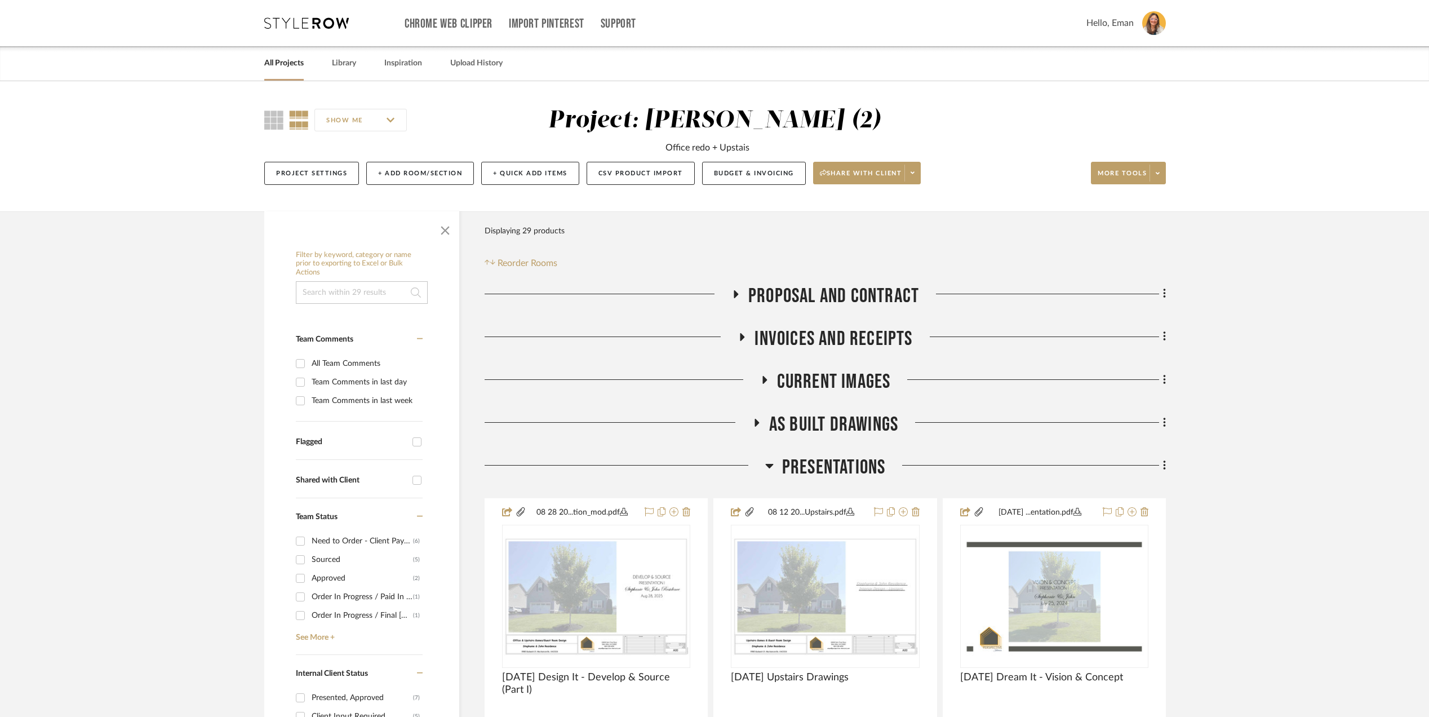
click at [321, 32] on div "Chrome Web Clipper Import Pinterest Support All Projects Library Inspiration Up…" at bounding box center [715, 23] width 902 height 46
click at [318, 24] on icon at bounding box center [306, 22] width 85 height 11
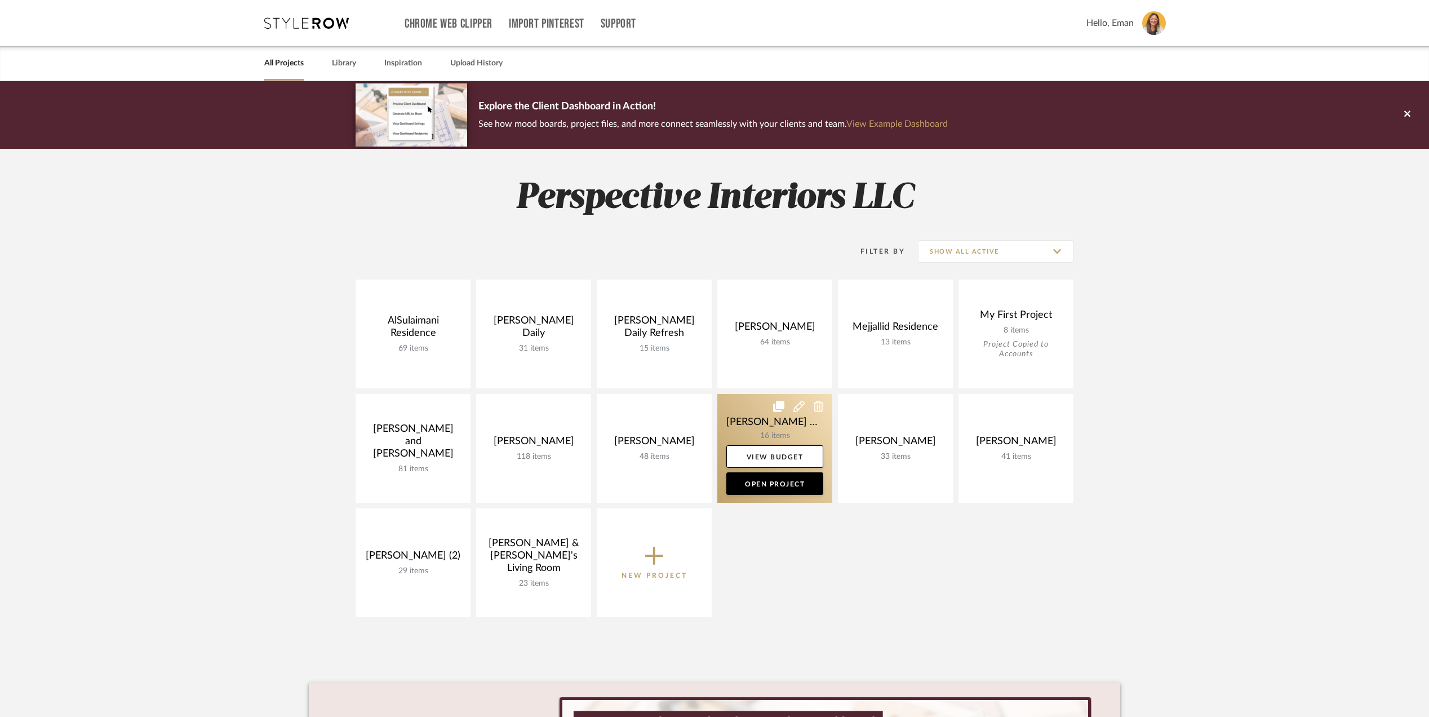
click at [756, 418] on link at bounding box center [774, 448] width 115 height 109
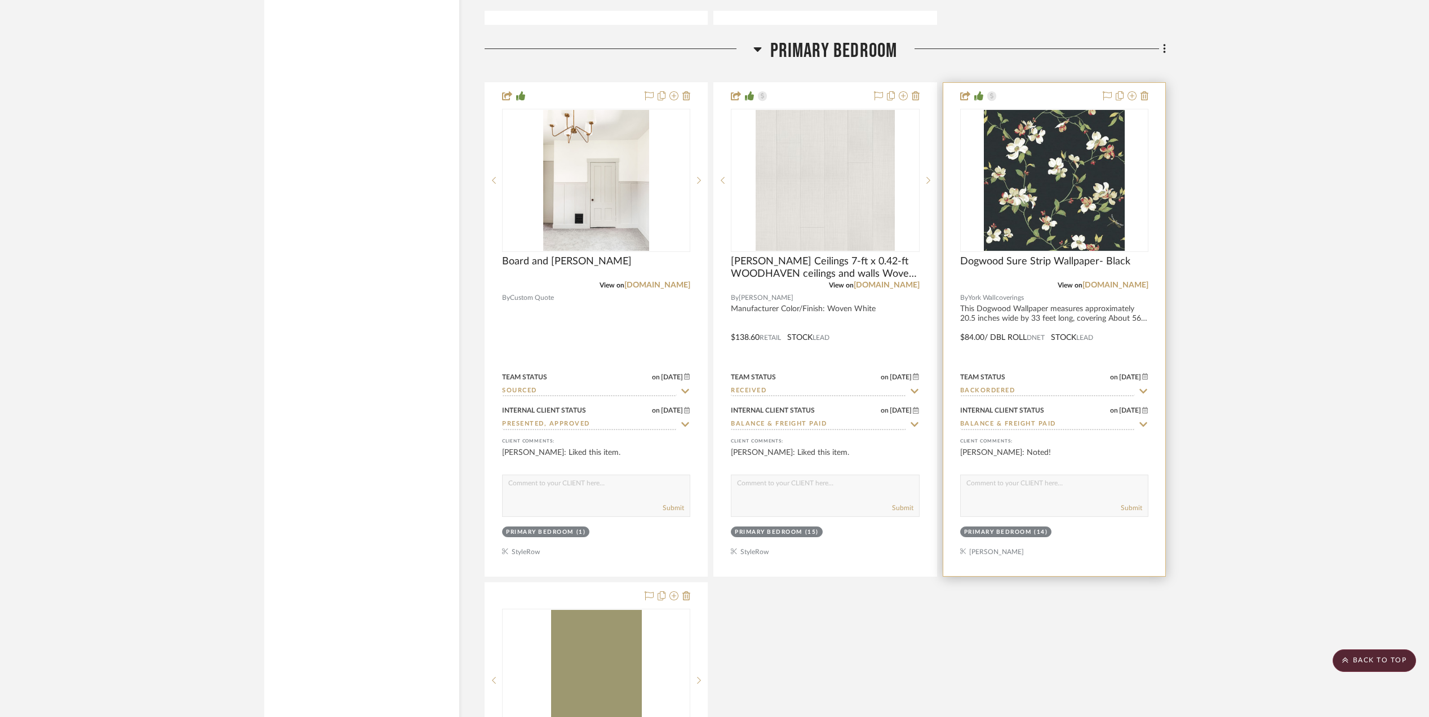
scroll to position [3532, 0]
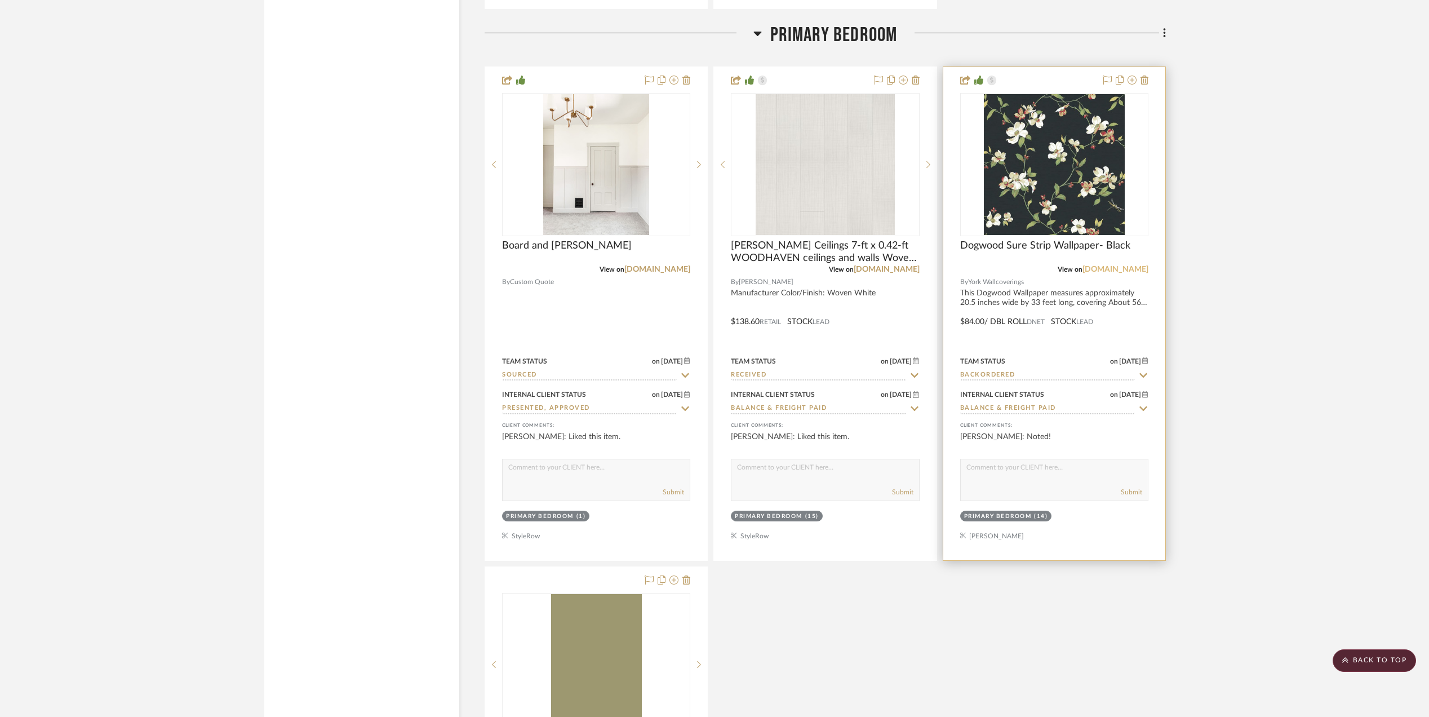
click at [1111, 265] on link "[DOMAIN_NAME]" at bounding box center [1116, 269] width 66 height 8
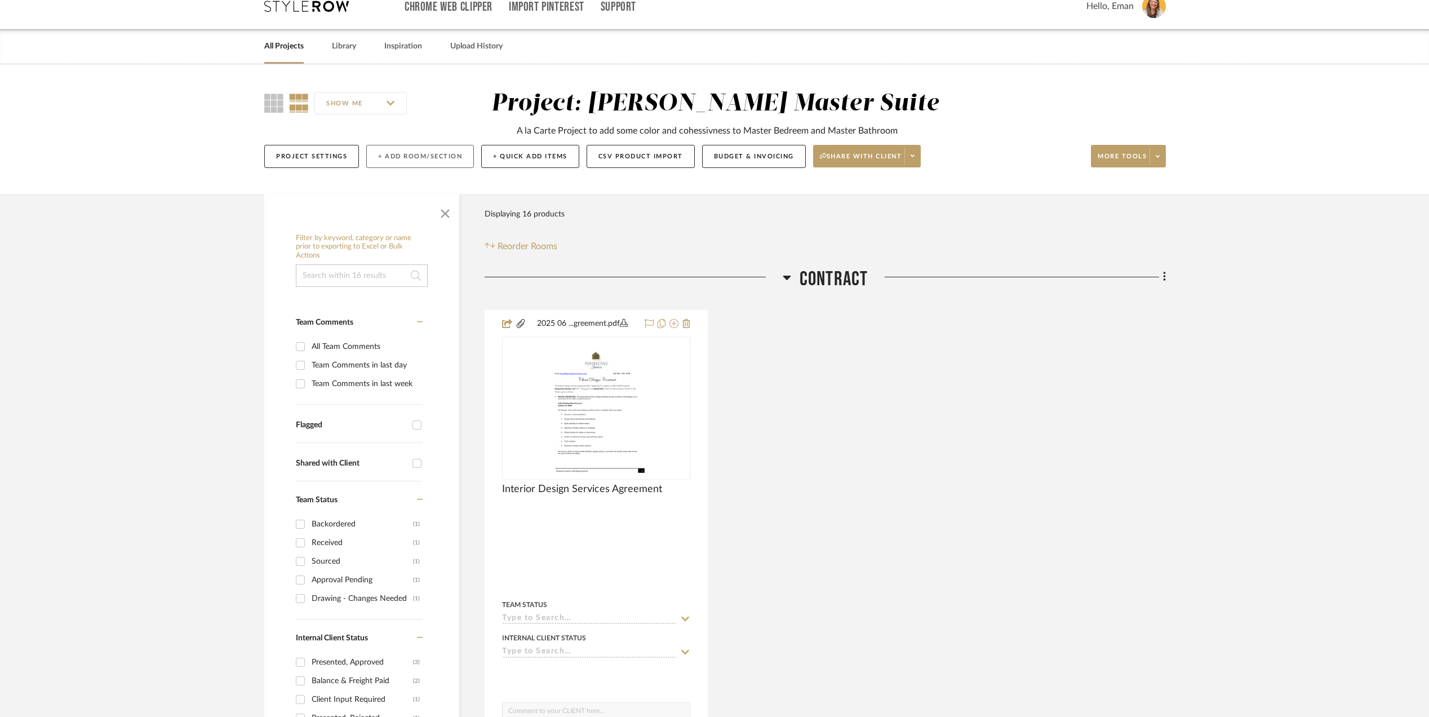
scroll to position [0, 0]
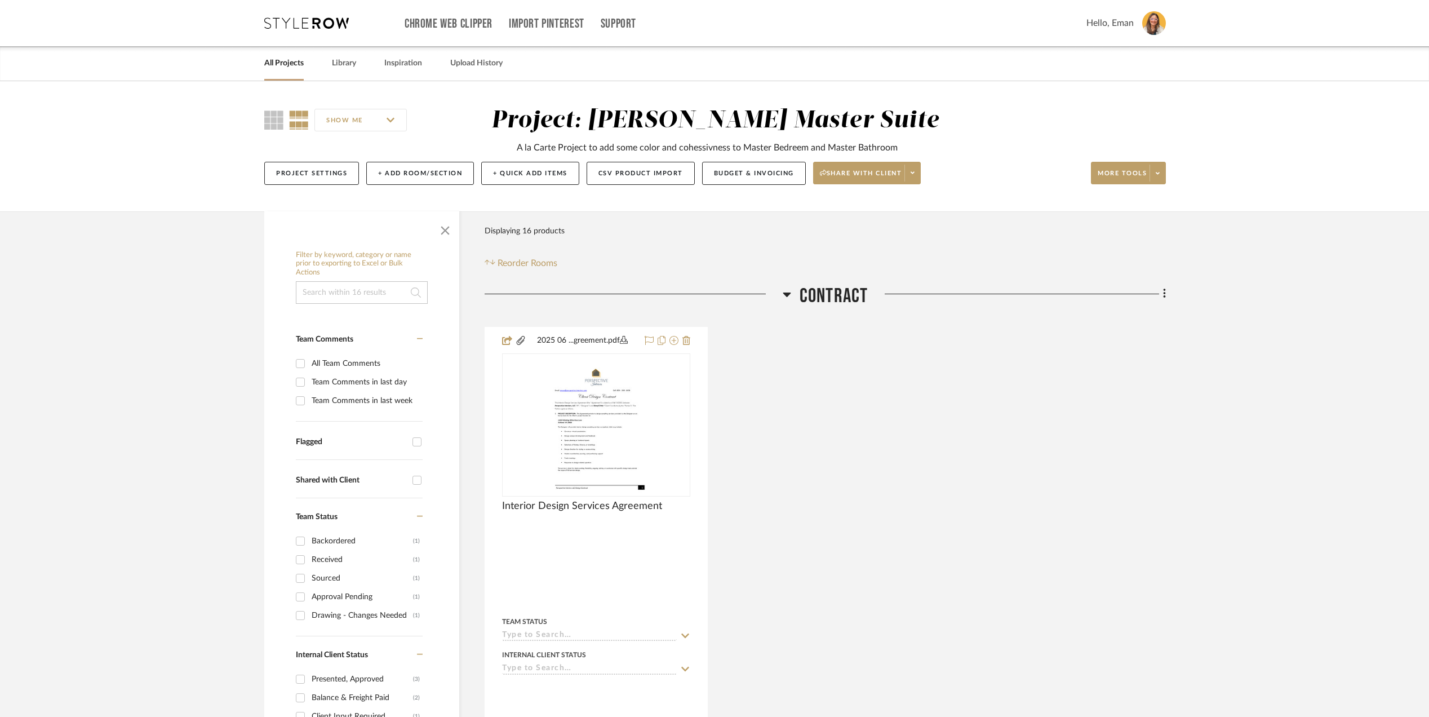
click at [278, 64] on link "All Projects" at bounding box center [283, 63] width 39 height 15
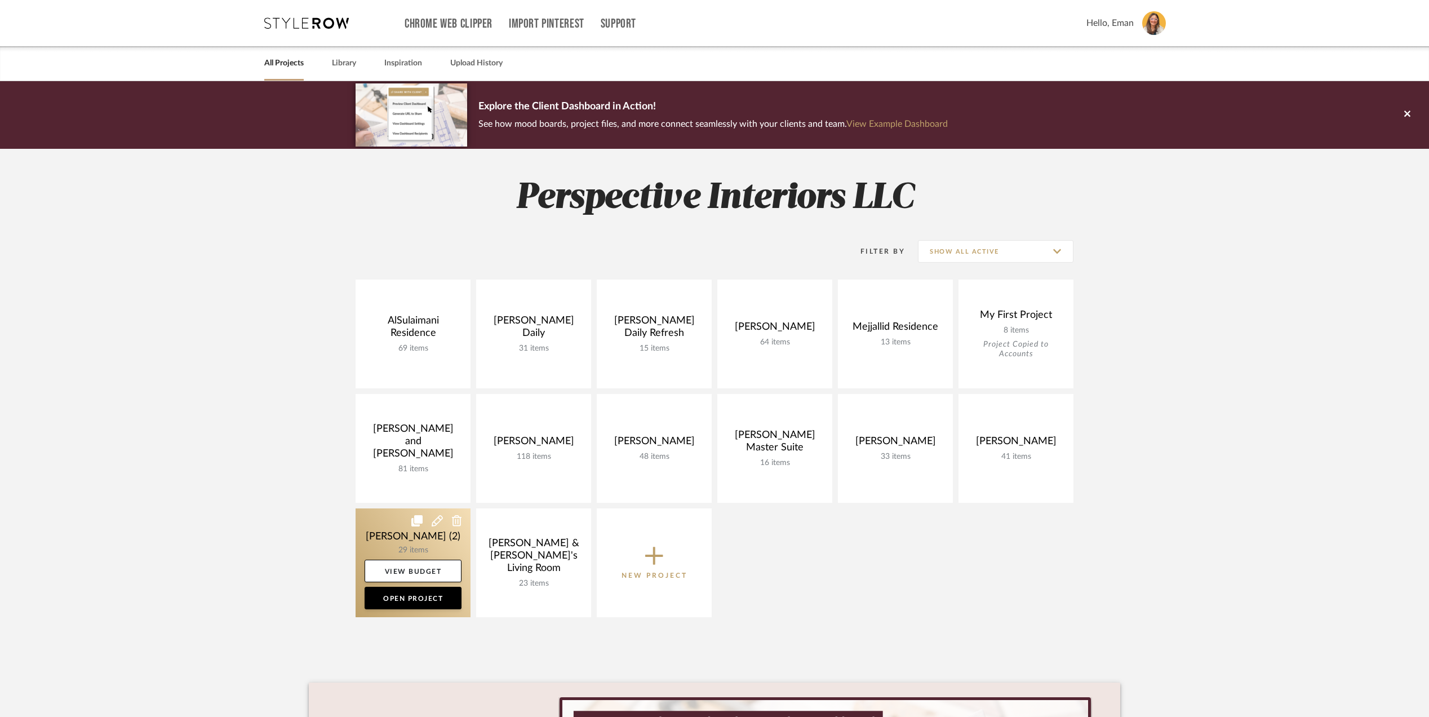
click at [372, 525] on link at bounding box center [413, 562] width 115 height 109
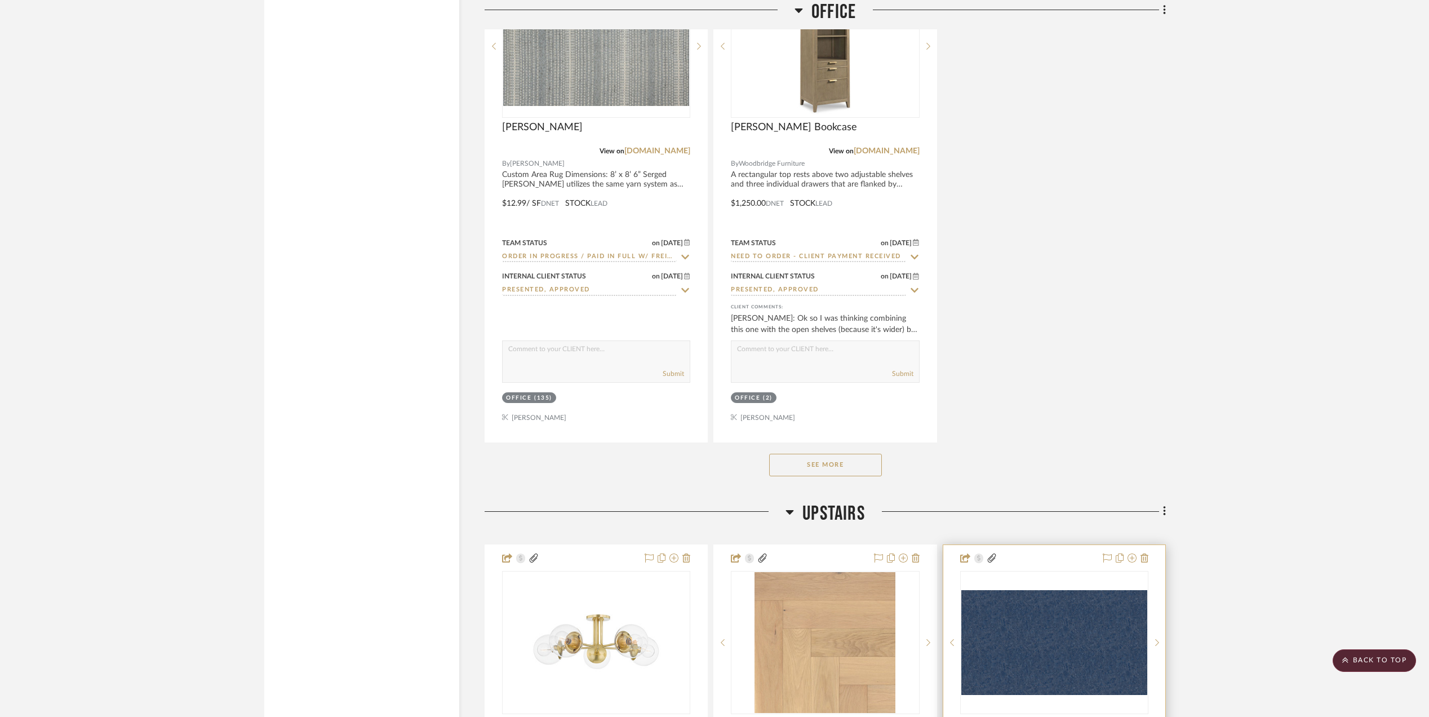
scroll to position [2404, 0]
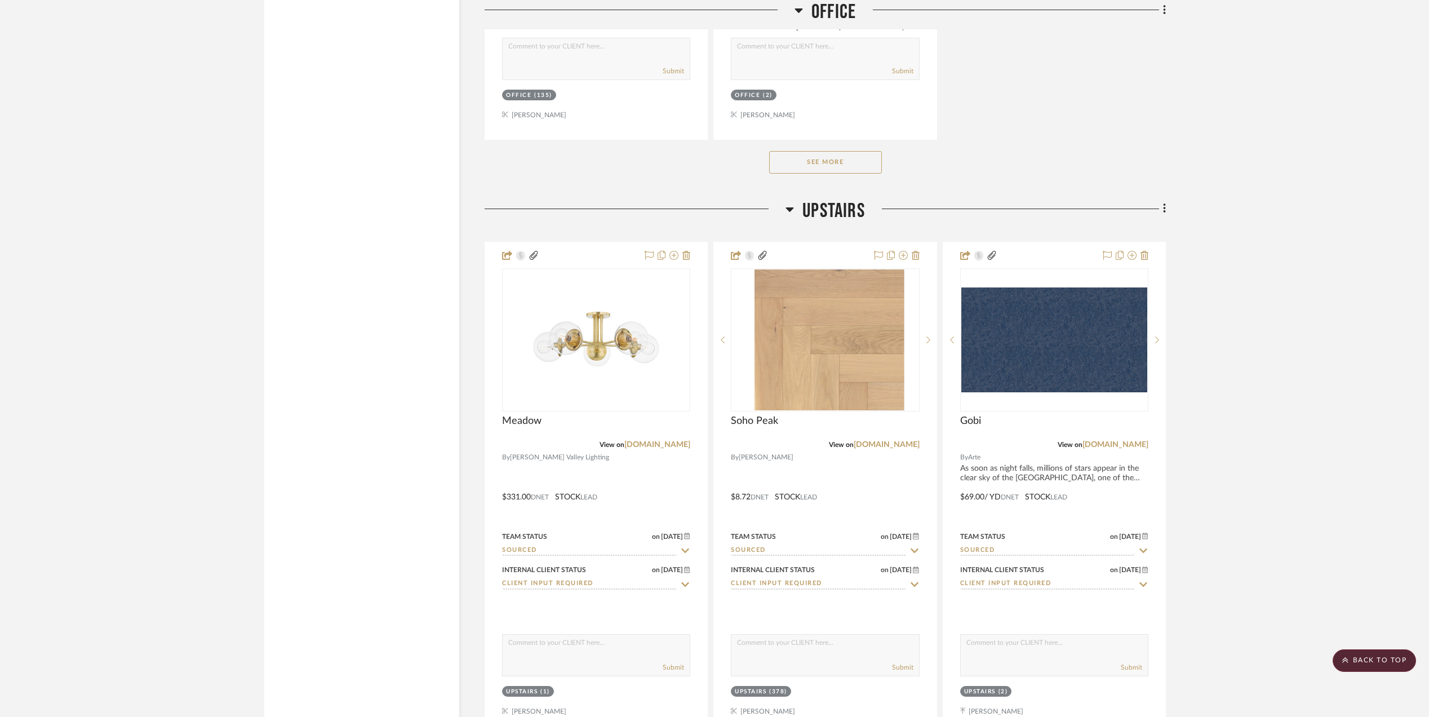
click at [858, 171] on button "See More" at bounding box center [825, 162] width 113 height 23
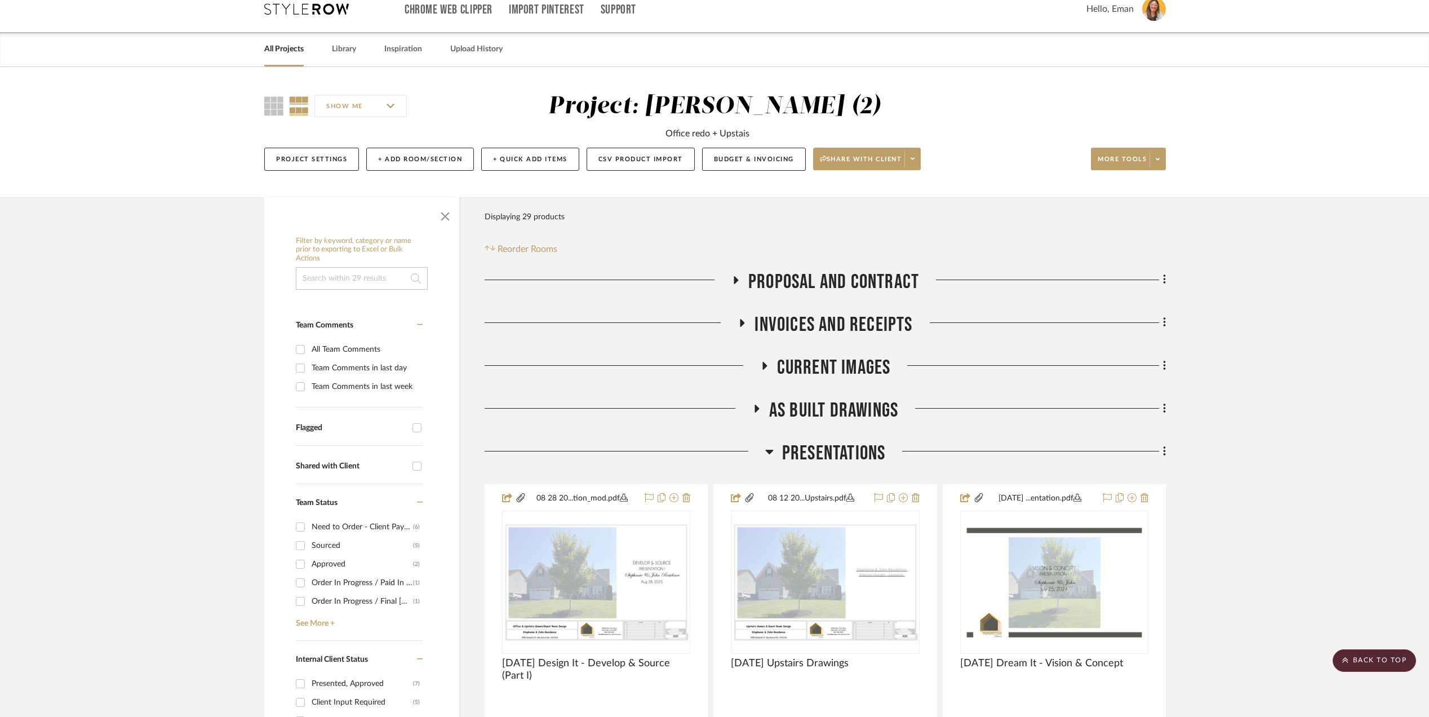
scroll to position [0, 0]
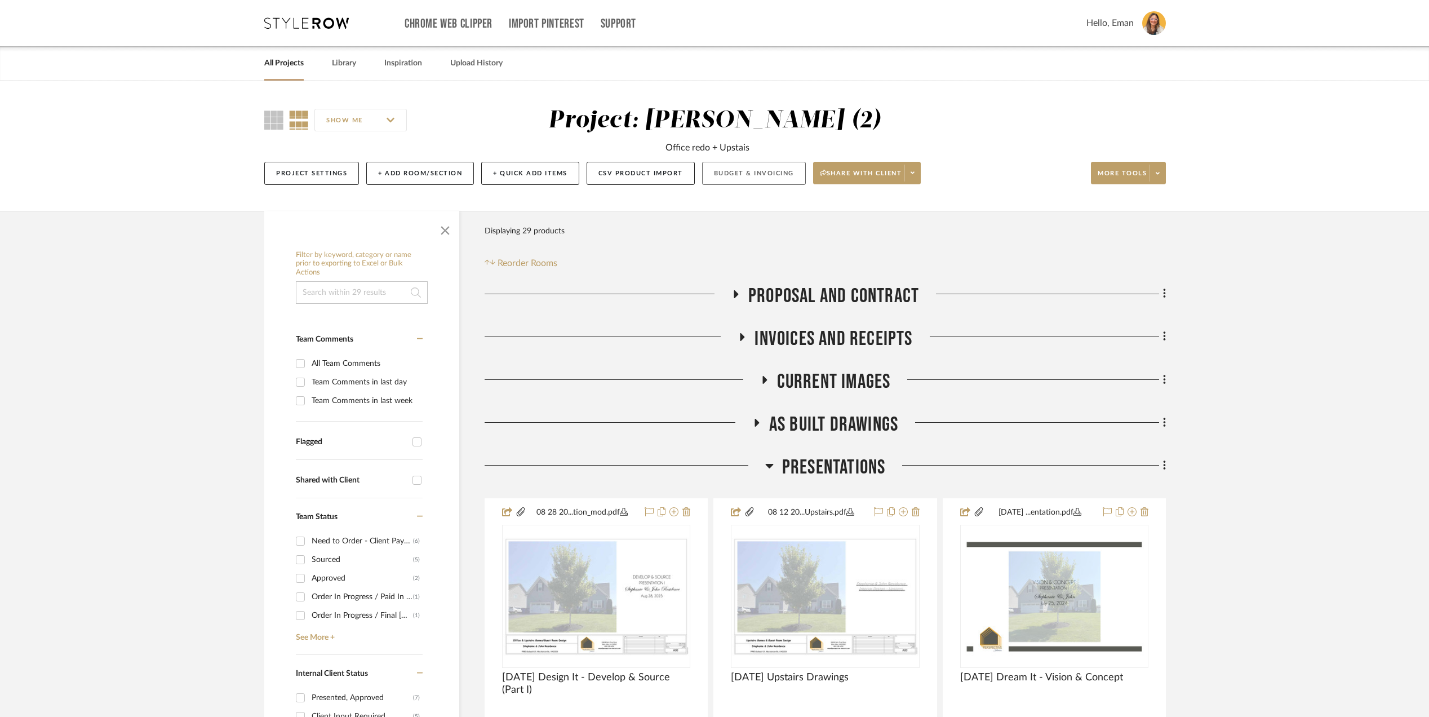
click at [777, 172] on button "Budget & Invoicing" at bounding box center [754, 173] width 104 height 23
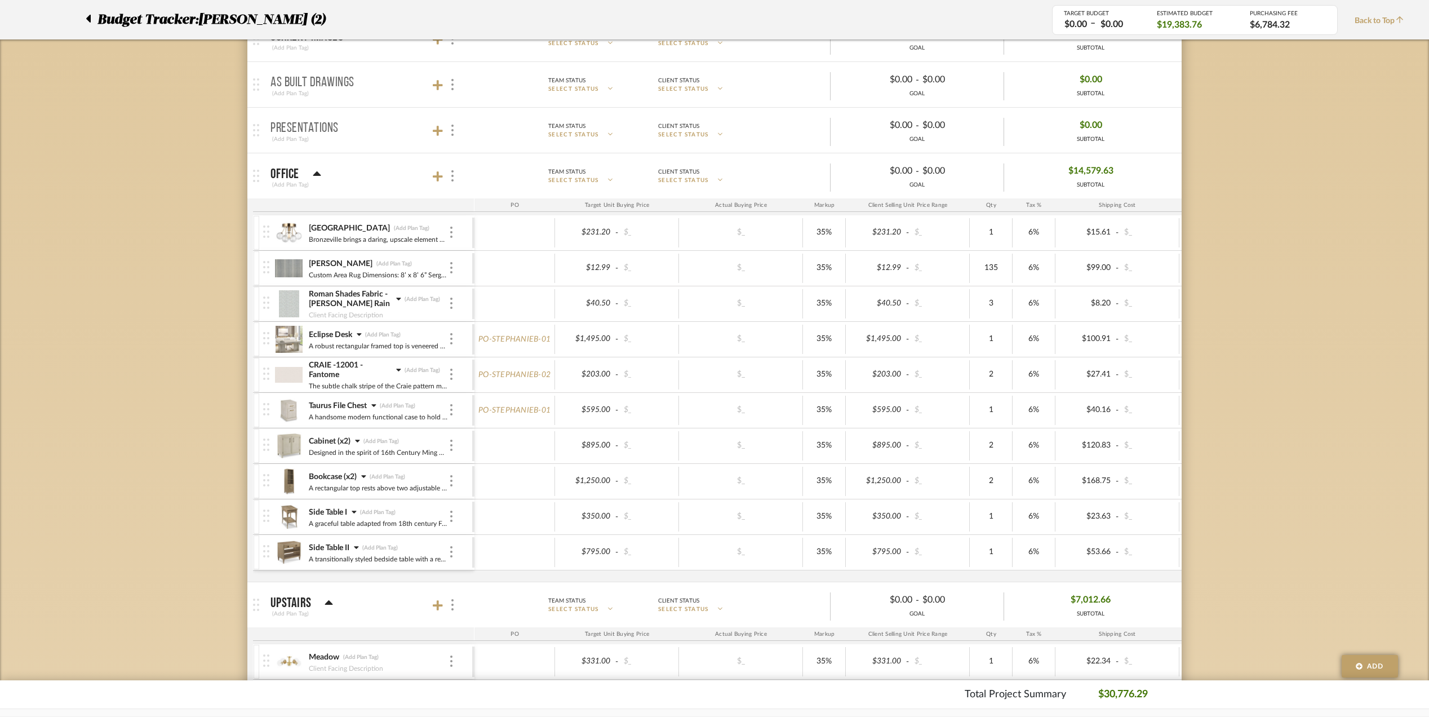
scroll to position [300, 0]
click at [358, 437] on icon at bounding box center [357, 437] width 5 height 8
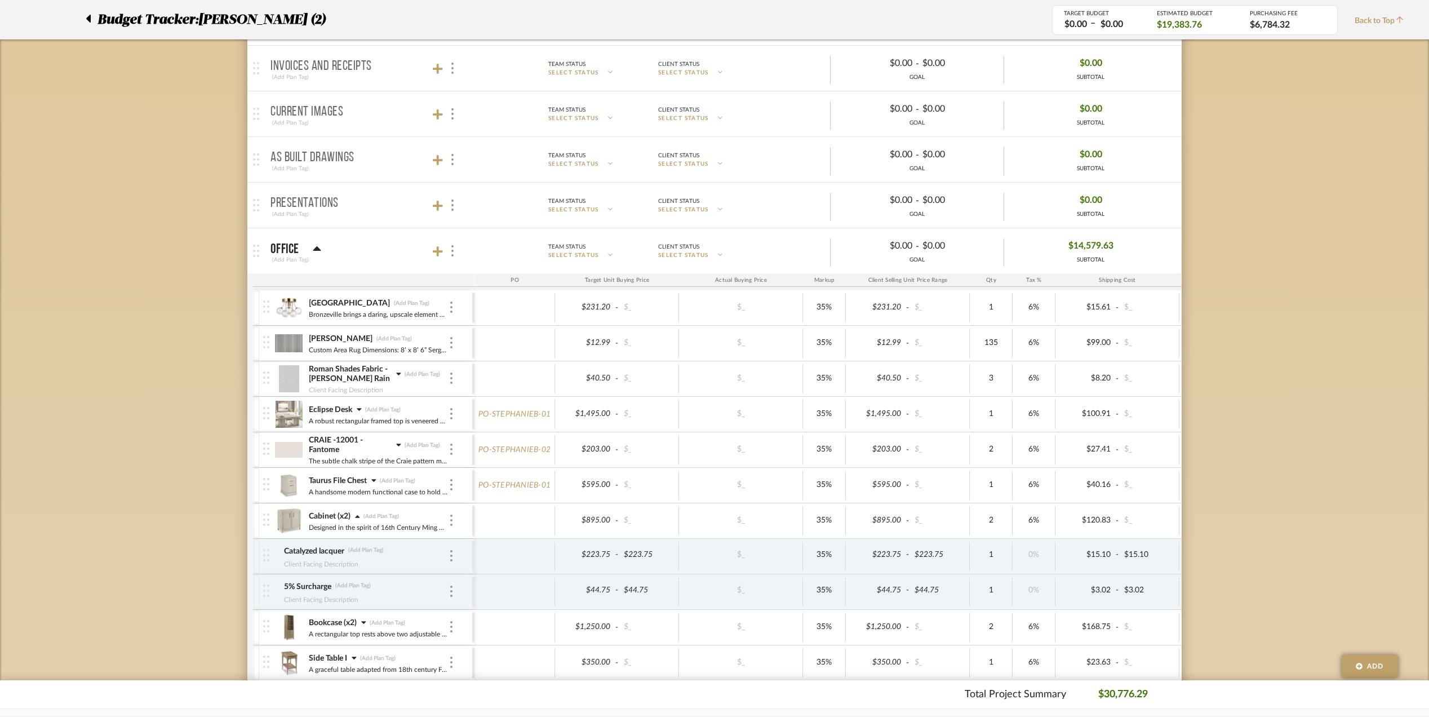
scroll to position [0, 0]
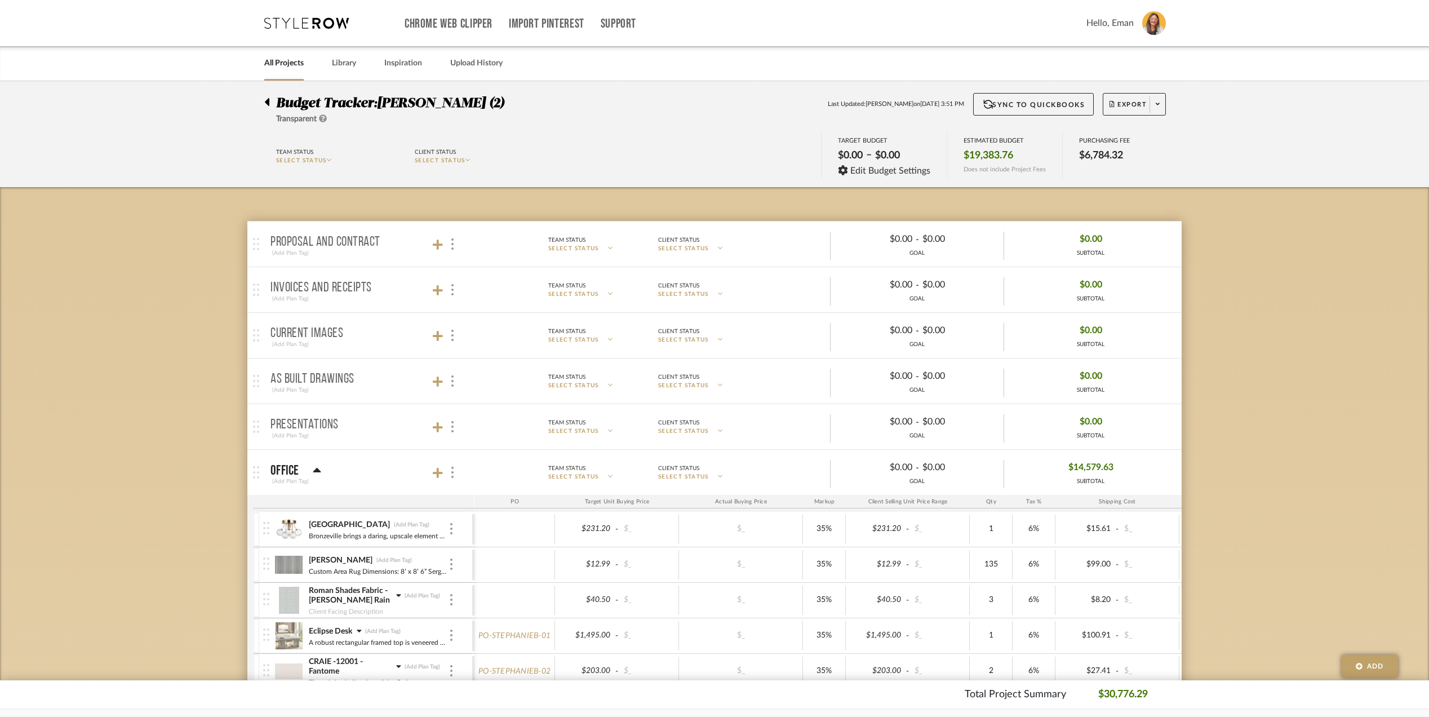
click at [267, 100] on icon at bounding box center [267, 102] width 5 height 8
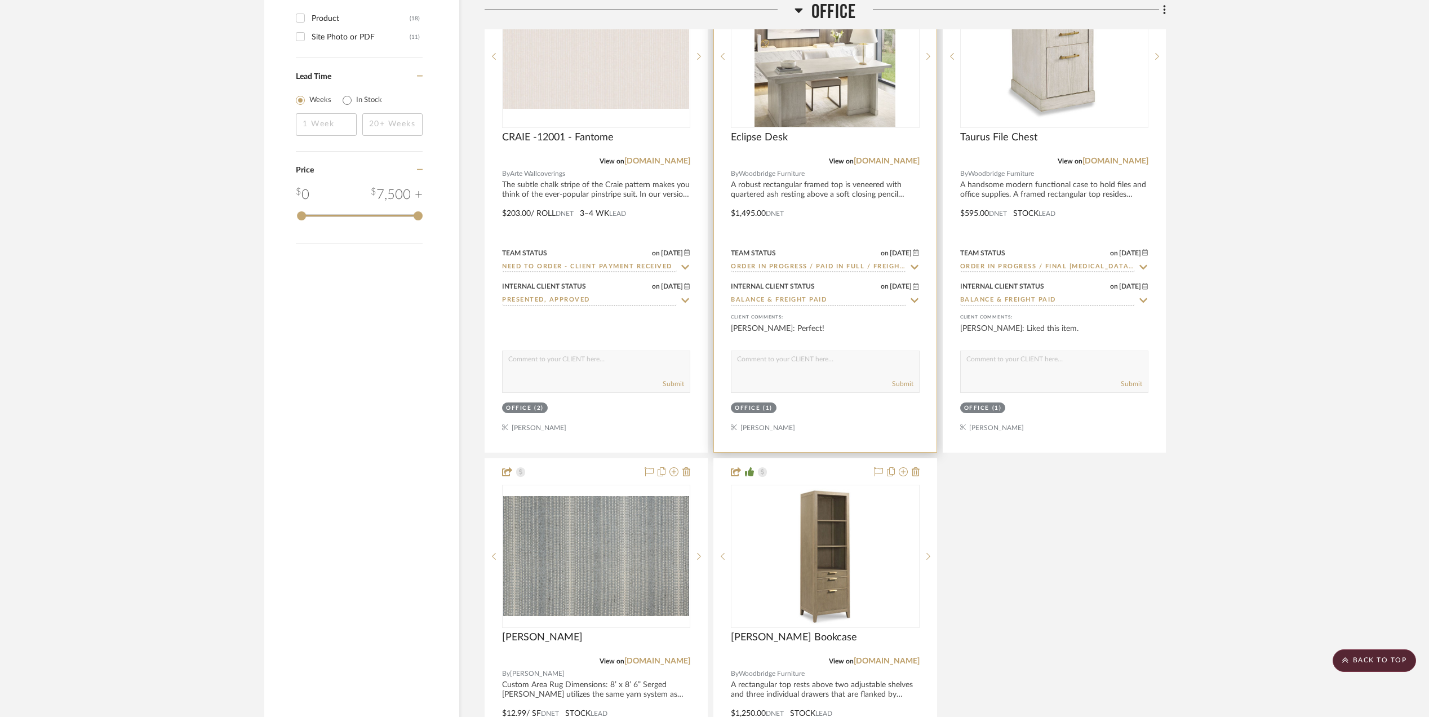
scroll to position [1879, 0]
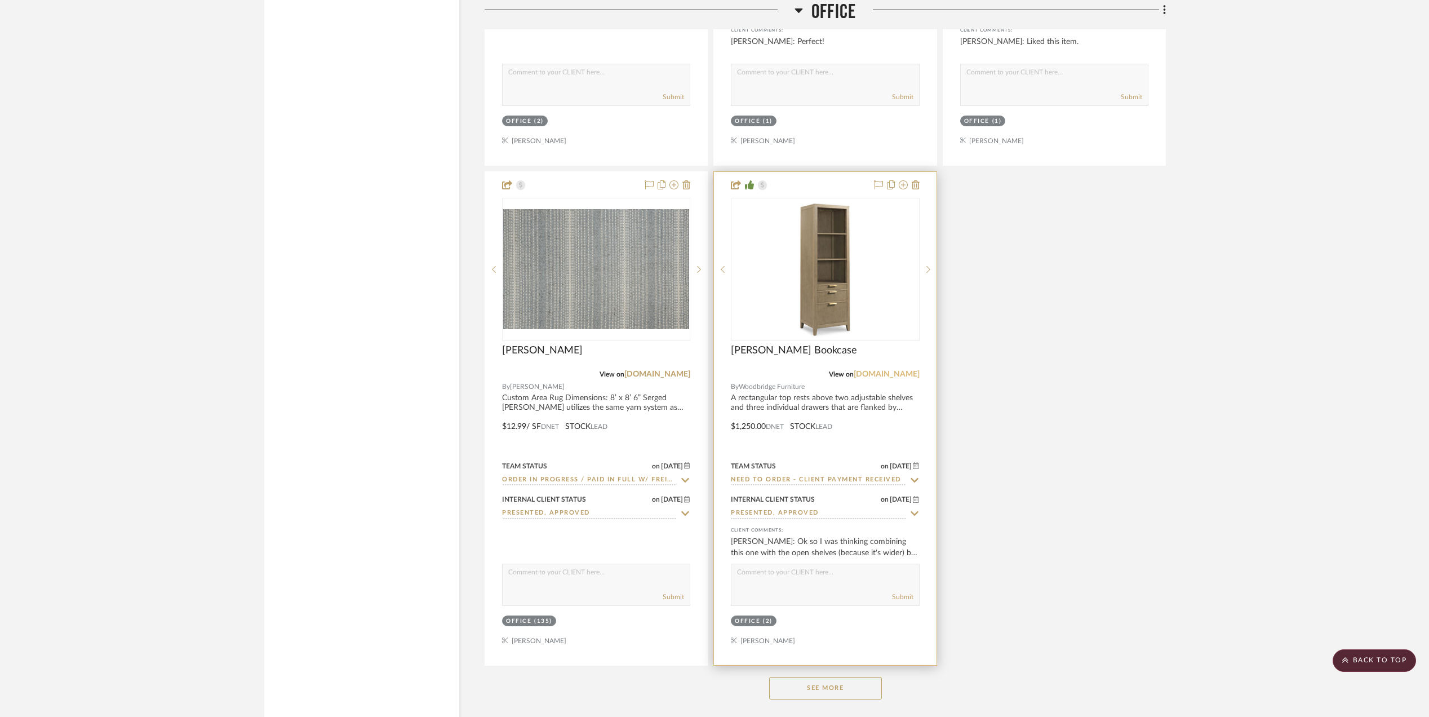
click at [873, 375] on link "[DOMAIN_NAME]" at bounding box center [887, 374] width 66 height 8
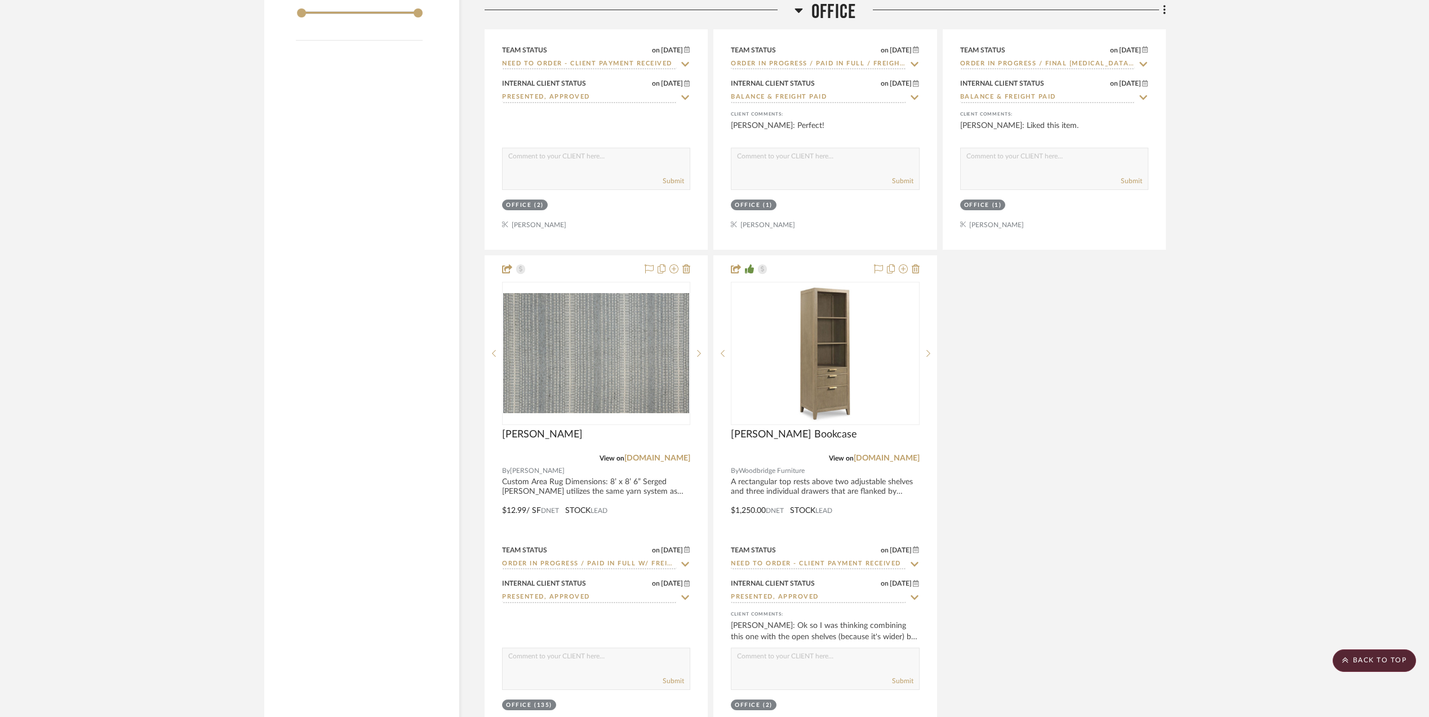
scroll to position [1954, 0]
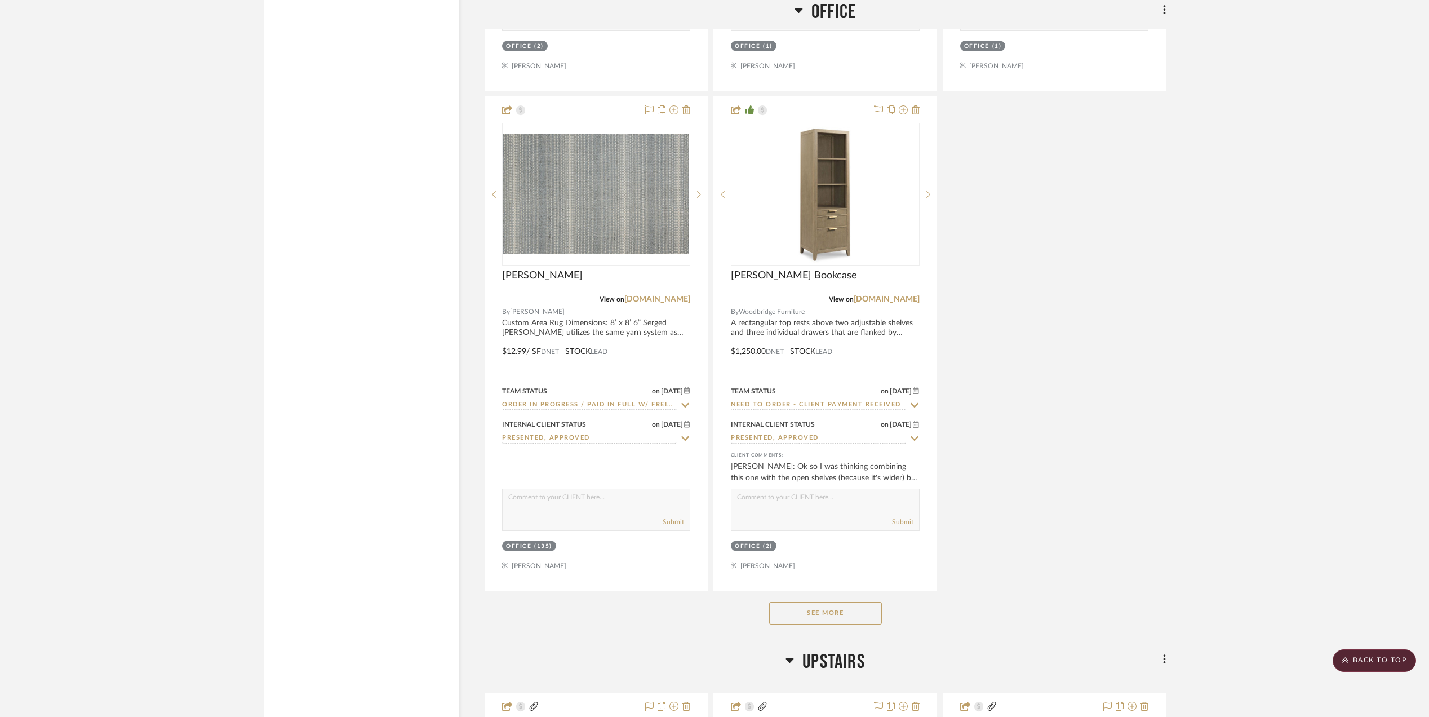
click at [829, 618] on button "See More" at bounding box center [825, 613] width 113 height 23
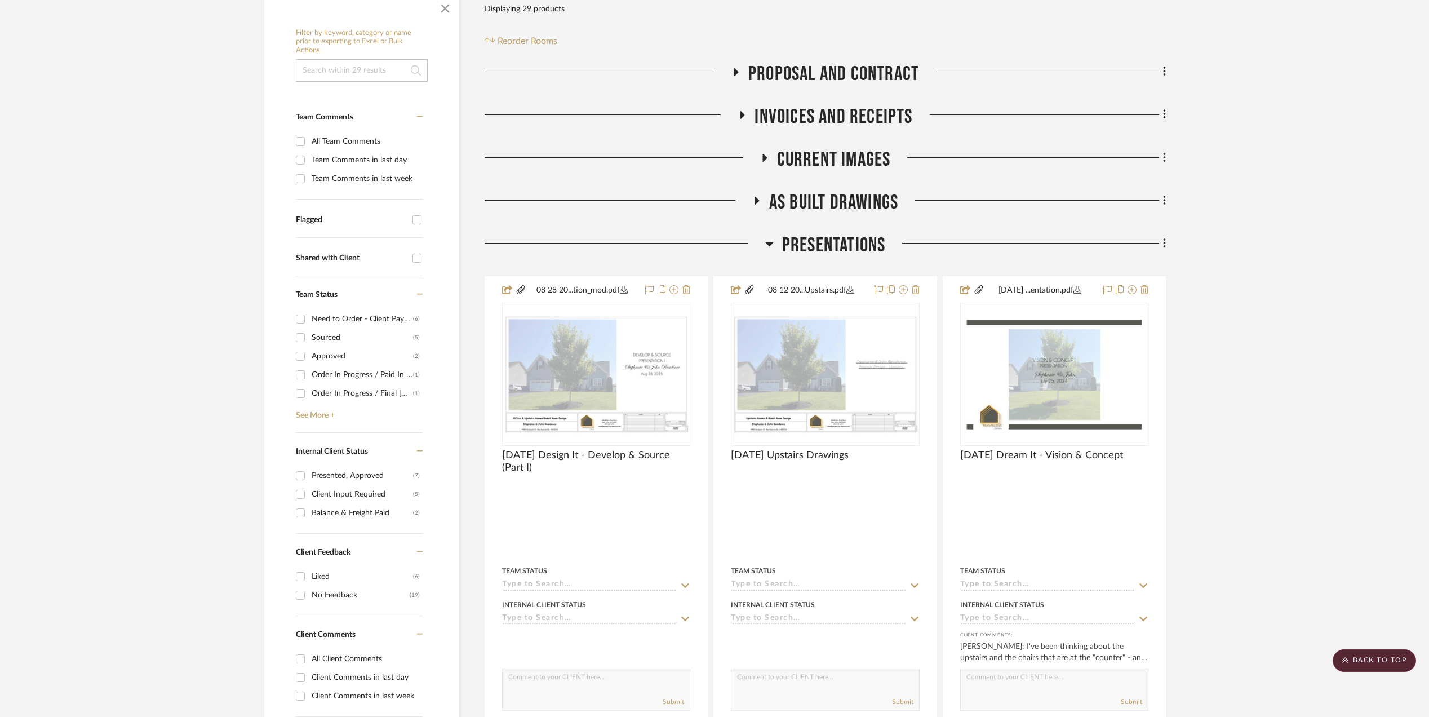
scroll to position [0, 0]
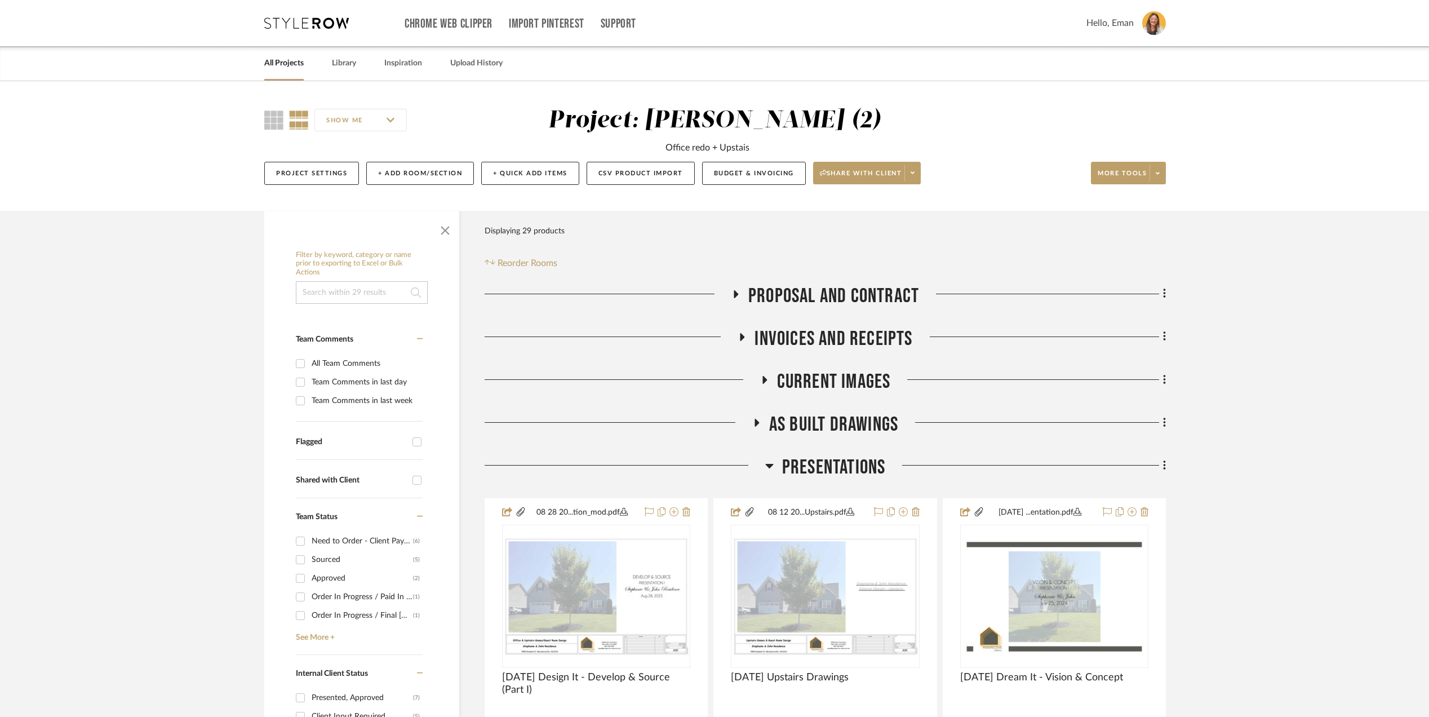
click at [323, 21] on icon at bounding box center [306, 22] width 85 height 11
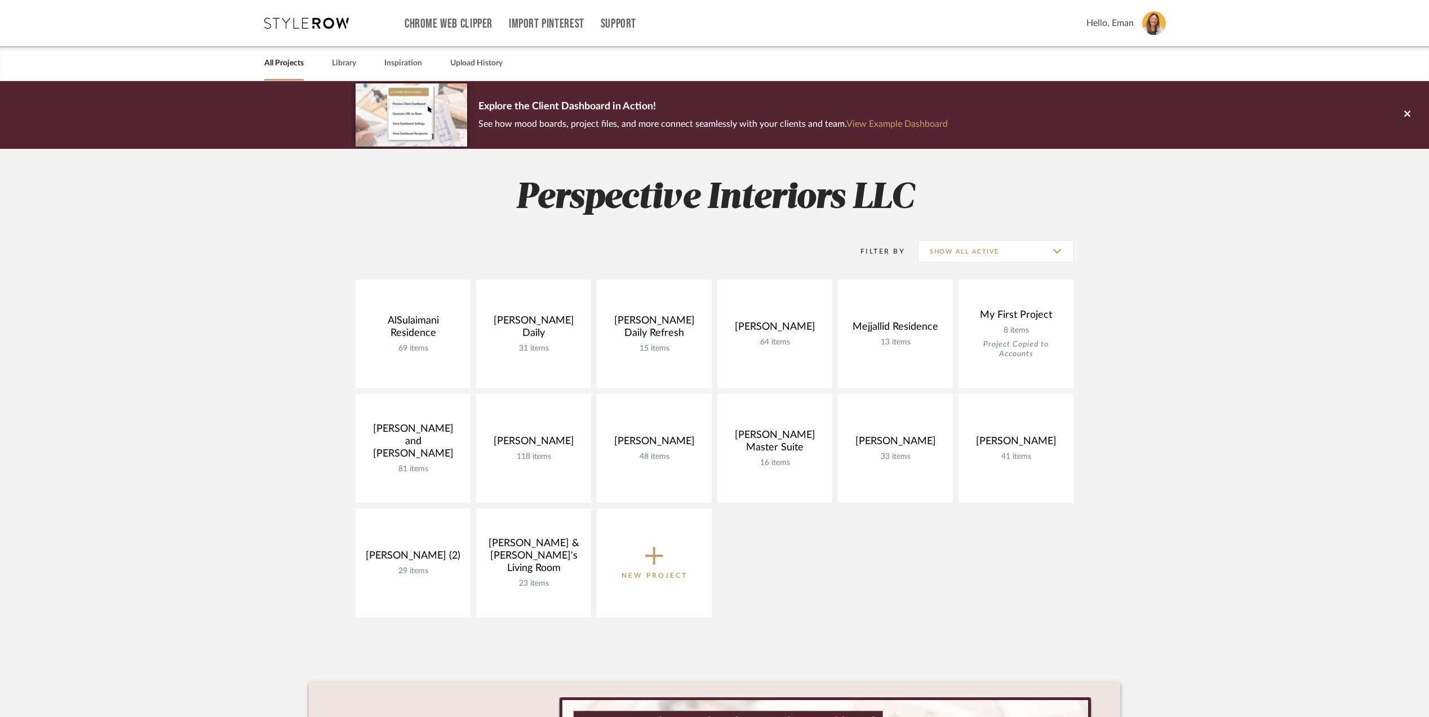
click at [1149, 24] on img at bounding box center [1154, 23] width 24 height 24
click at [1131, 102] on span "Manage Team" at bounding box center [1133, 103] width 74 height 10
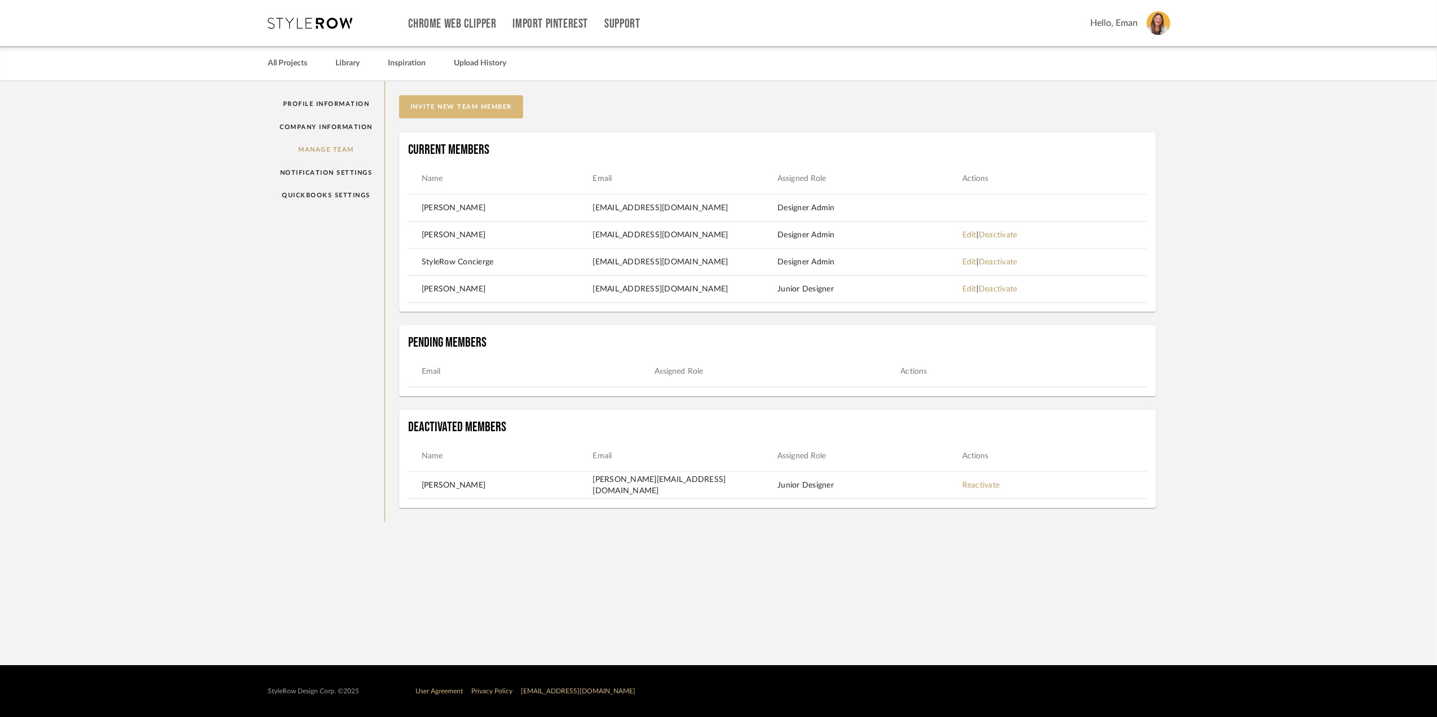
click at [482, 104] on button "invite new team member" at bounding box center [461, 106] width 124 height 23
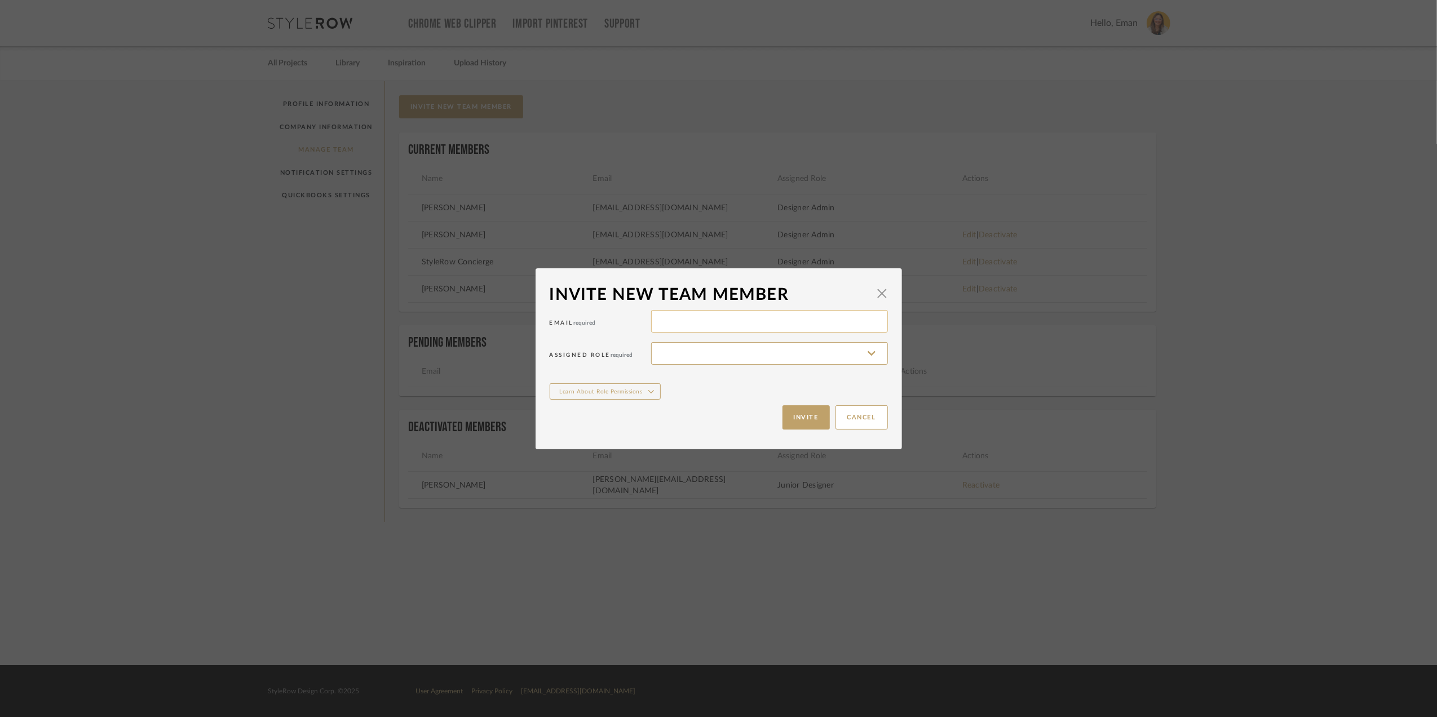
click at [668, 318] on input at bounding box center [769, 321] width 237 height 23
type input "[EMAIL_ADDRESS][DOMAIN_NAME]"
click at [676, 348] on input at bounding box center [769, 353] width 237 height 23
click at [836, 289] on div "Invite new team member" at bounding box center [710, 294] width 321 height 25
drag, startPoint x: 849, startPoint y: 283, endPoint x: 645, endPoint y: 310, distance: 205.3
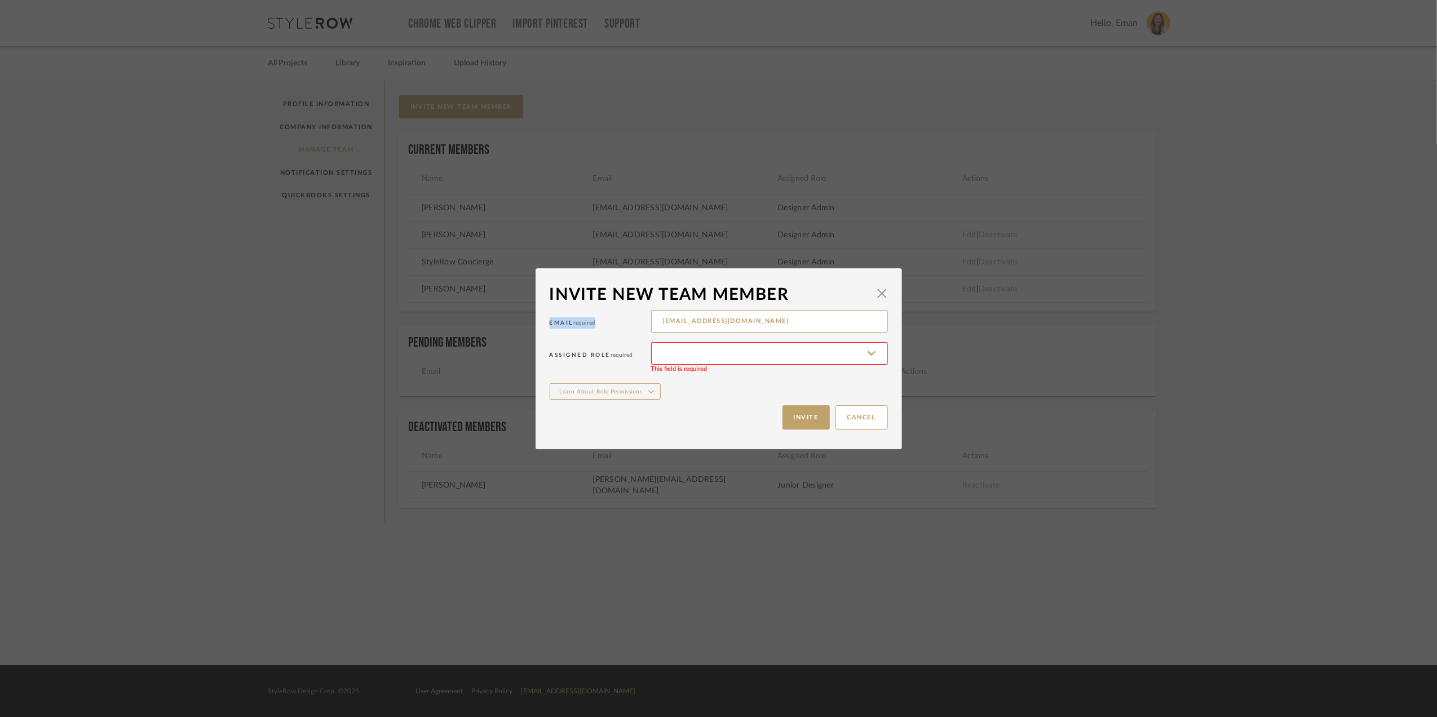
click at [645, 310] on mat-dialog-content "Invite new team member × Email required [EMAIL_ADDRESS][DOMAIN_NAME] Assigned R…" at bounding box center [719, 358] width 338 height 153
click at [855, 413] on button "Cancel" at bounding box center [861, 417] width 52 height 24
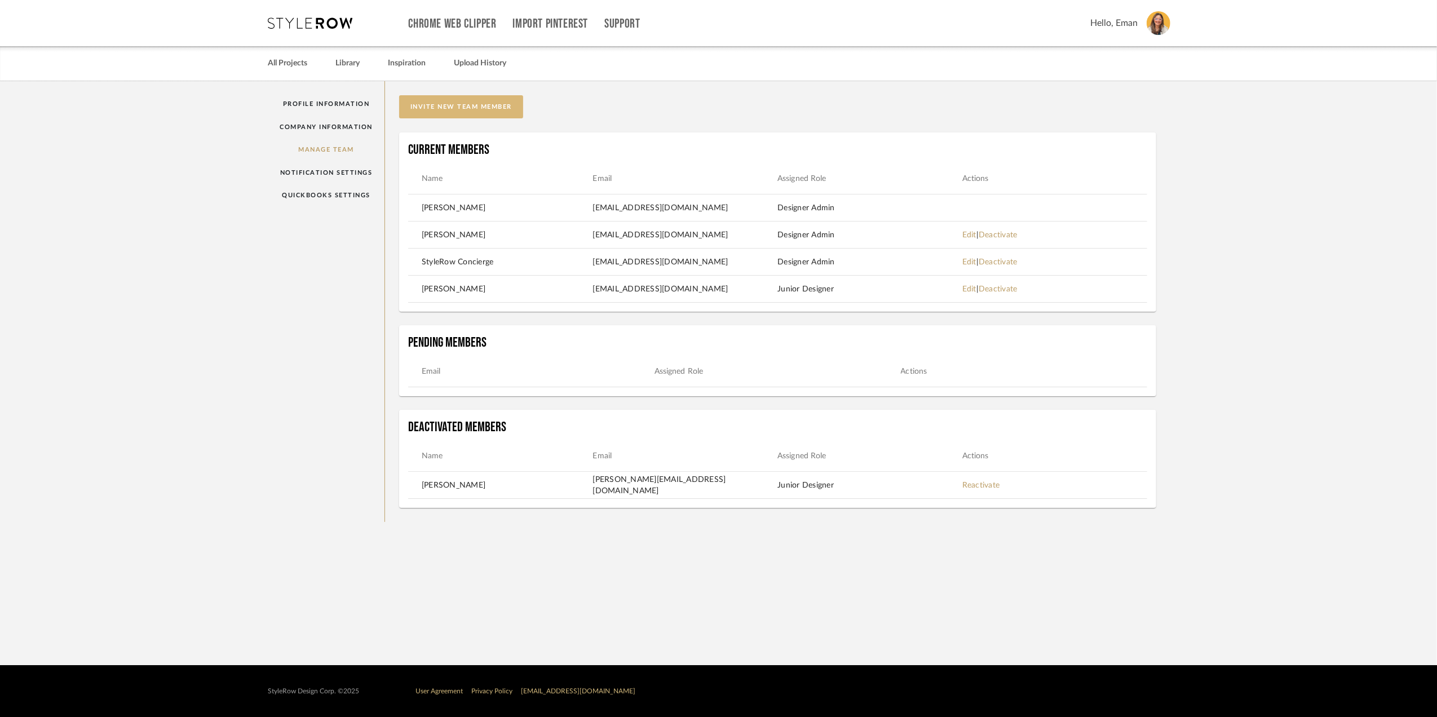
click at [459, 102] on button "invite new team member" at bounding box center [461, 106] width 124 height 23
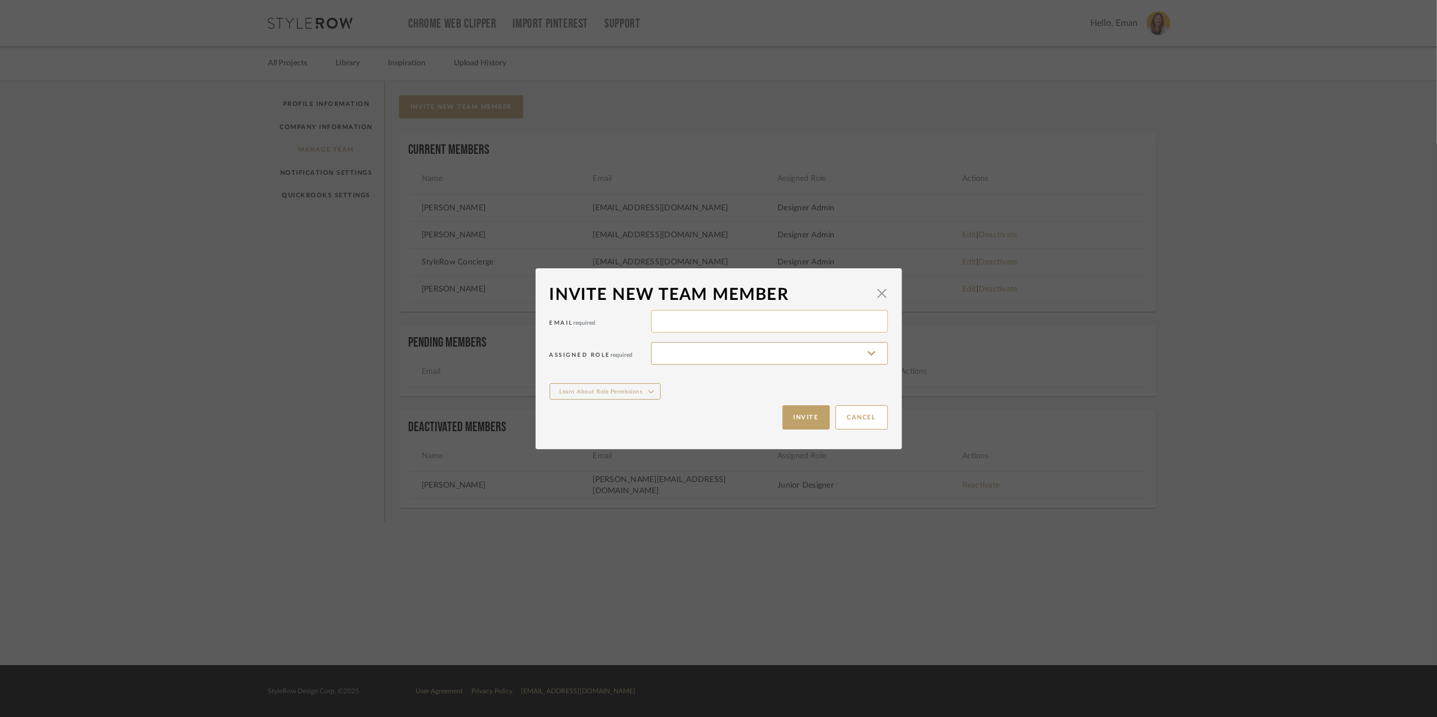
click at [747, 317] on input at bounding box center [769, 321] width 237 height 23
type input "[EMAIL_ADDRESS][DOMAIN_NAME]"
click at [865, 354] on input at bounding box center [769, 353] width 237 height 23
click at [734, 406] on span "Senior Designer" at bounding box center [766, 409] width 215 height 10
type input "Senior Designer"
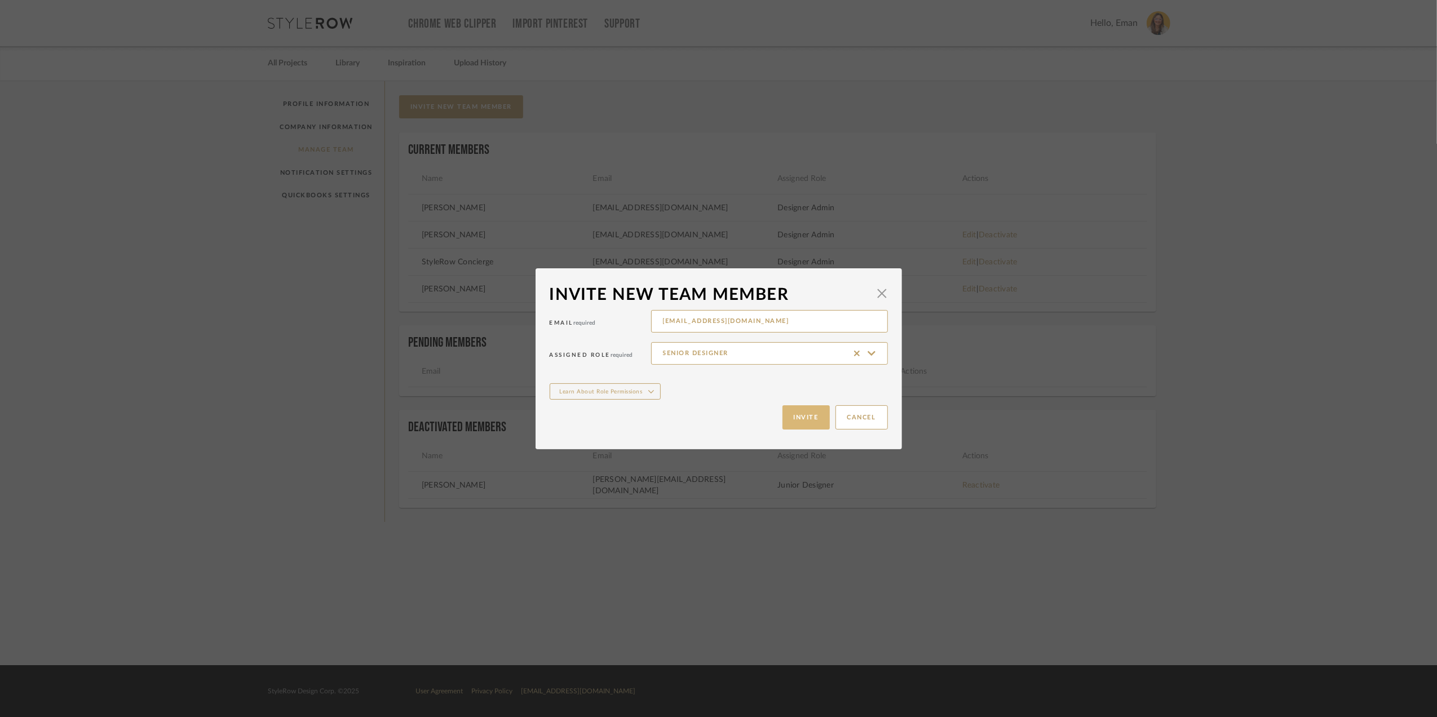
click at [806, 415] on button "Invite" at bounding box center [805, 417] width 47 height 24
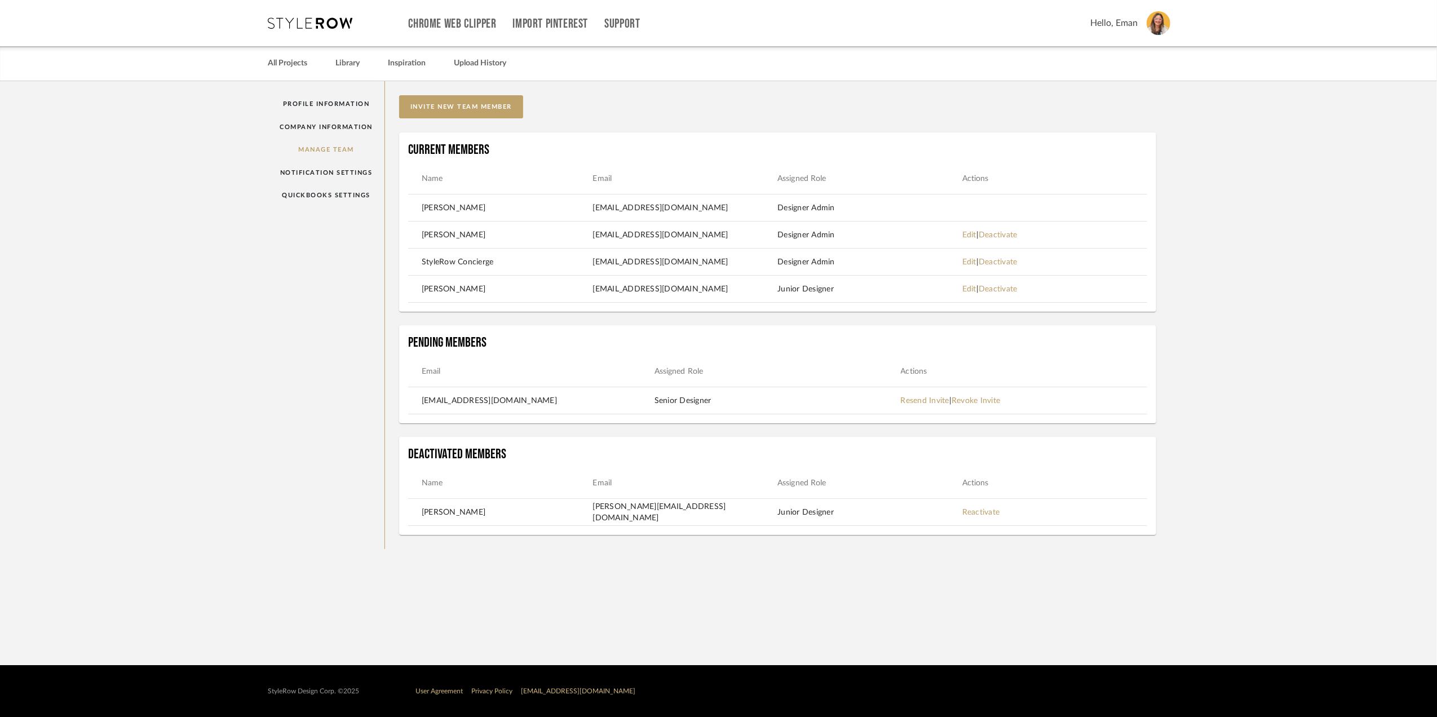
click at [308, 24] on icon at bounding box center [310, 22] width 85 height 11
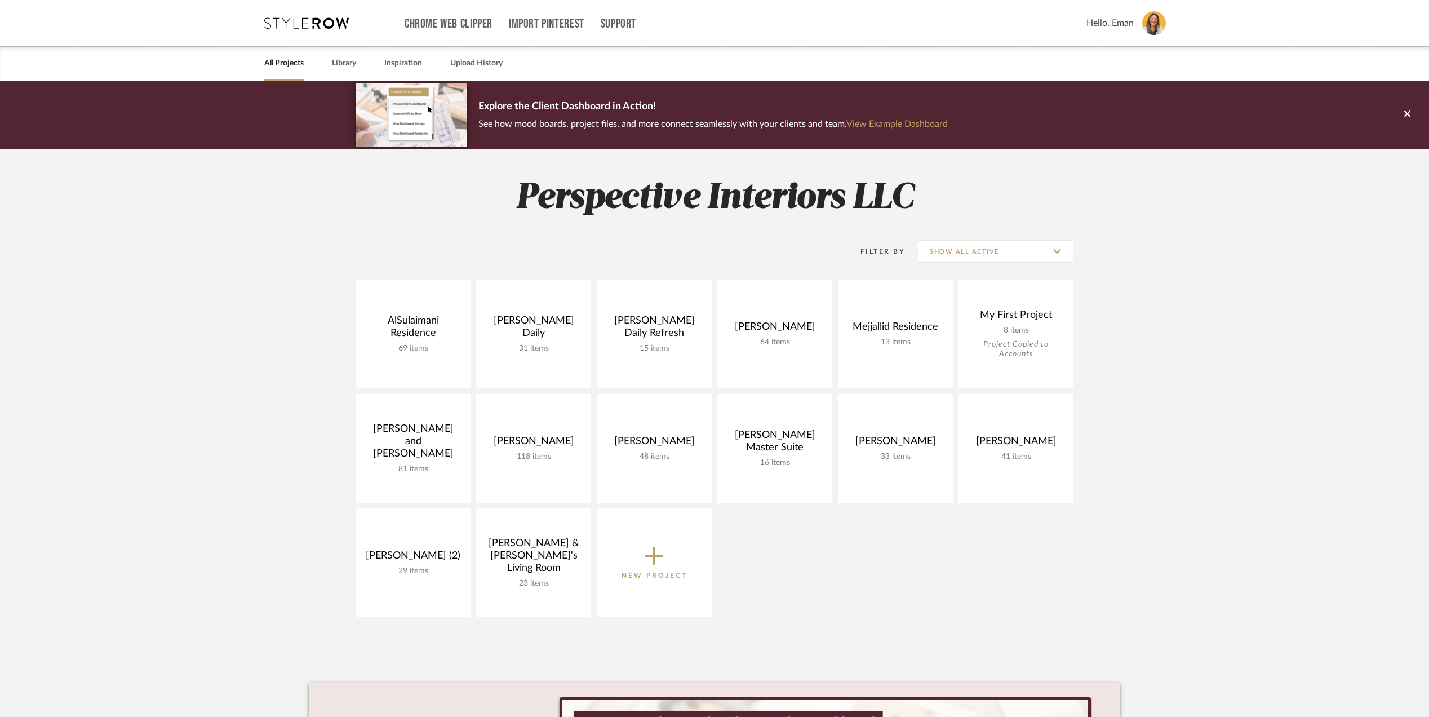
click at [1164, 491] on project-collections "Explore the Client Dashboard in Action! See how mood boards, project files, and…" at bounding box center [714, 505] width 1429 height 848
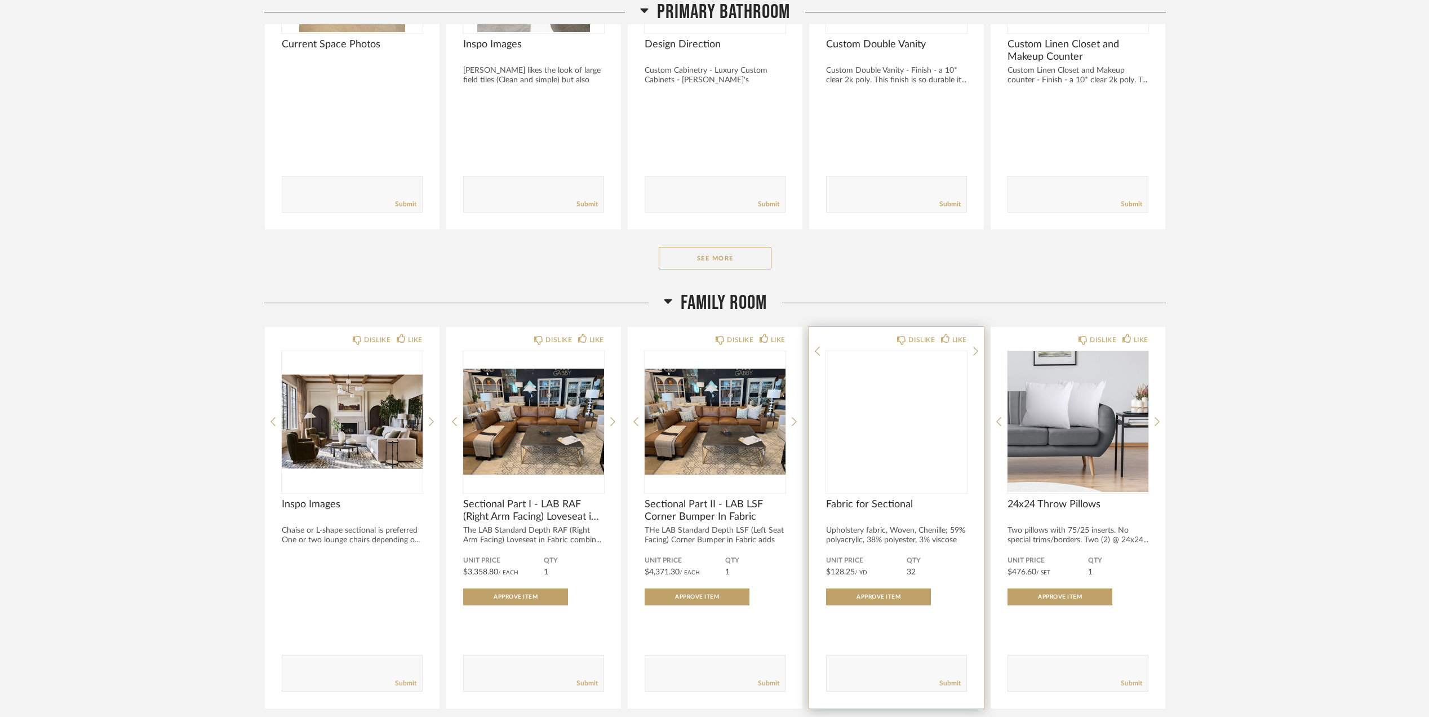
scroll to position [1578, 0]
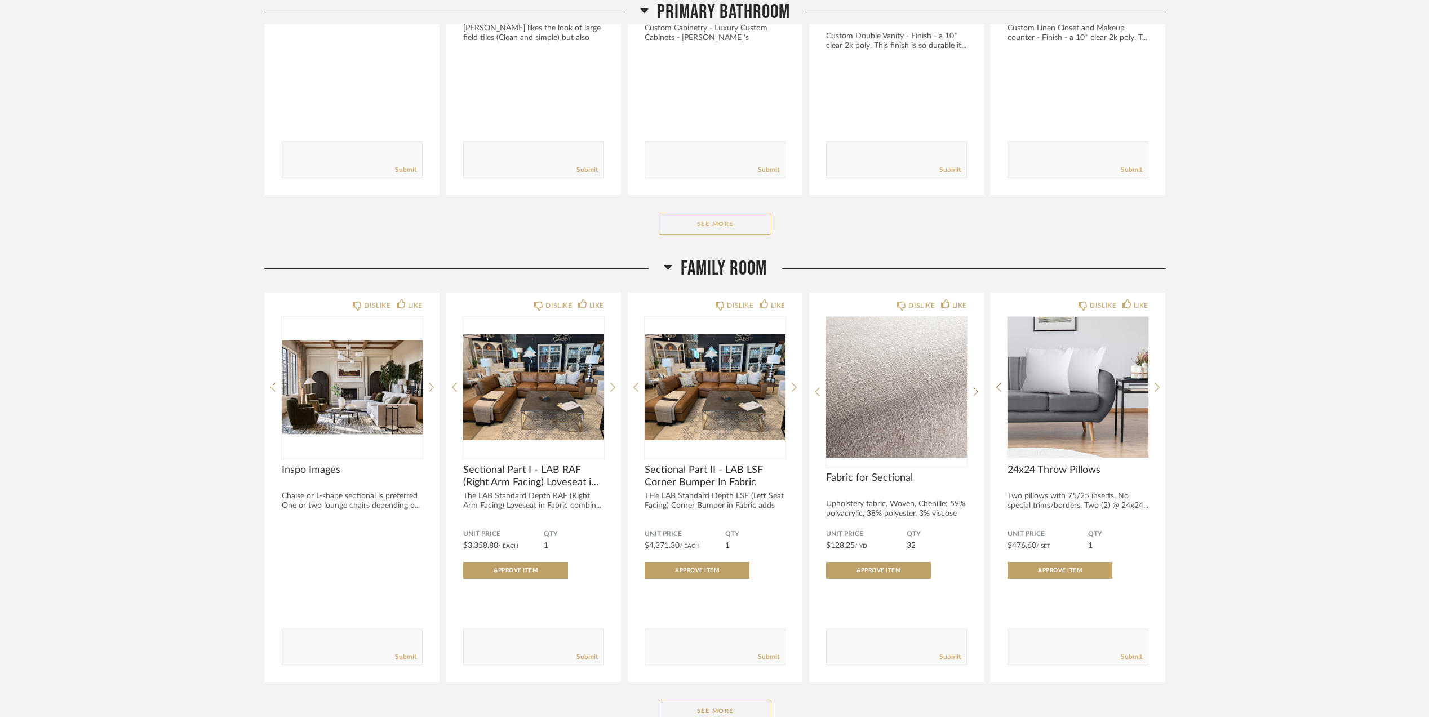
click at [732, 224] on button "See More" at bounding box center [715, 223] width 113 height 23
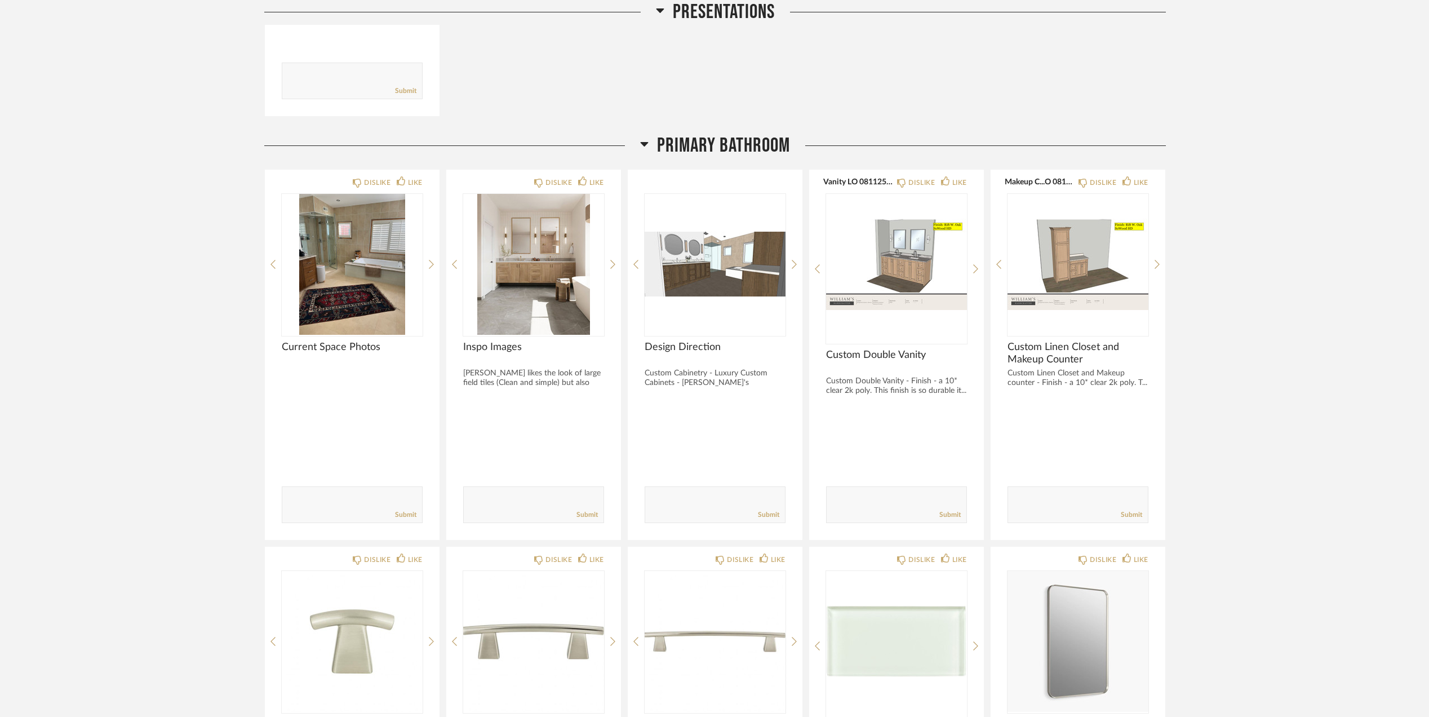
scroll to position [1202, 0]
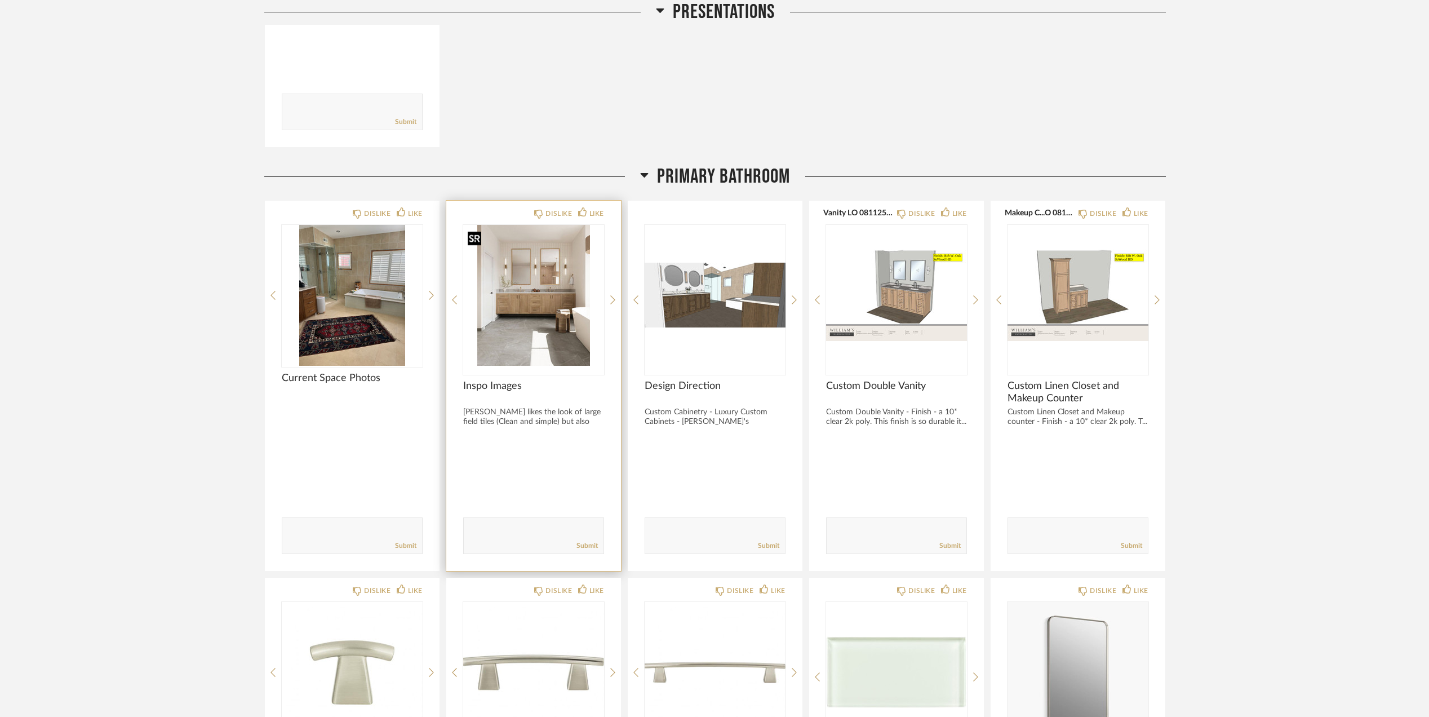
click at [0, 0] on img at bounding box center [0, 0] width 0 height 0
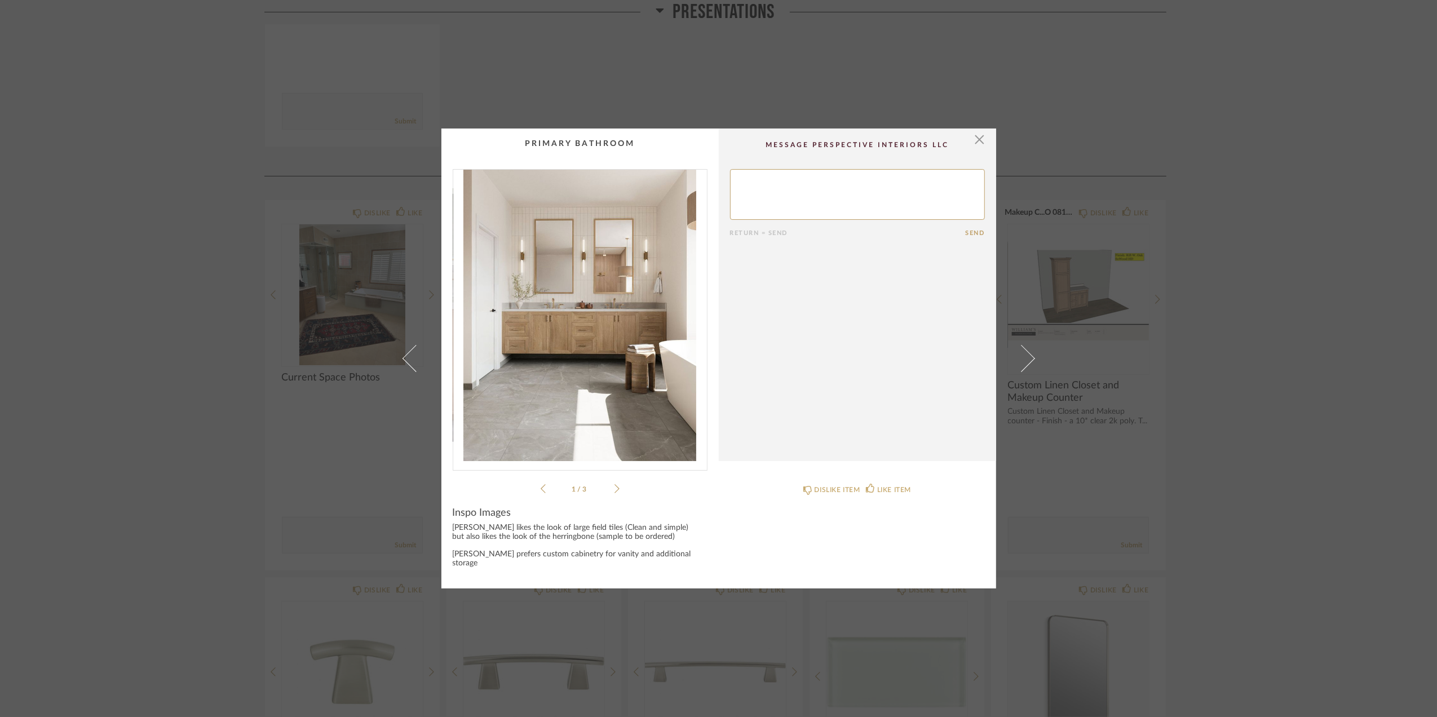
click at [586, 319] on img "0" at bounding box center [580, 315] width 254 height 291
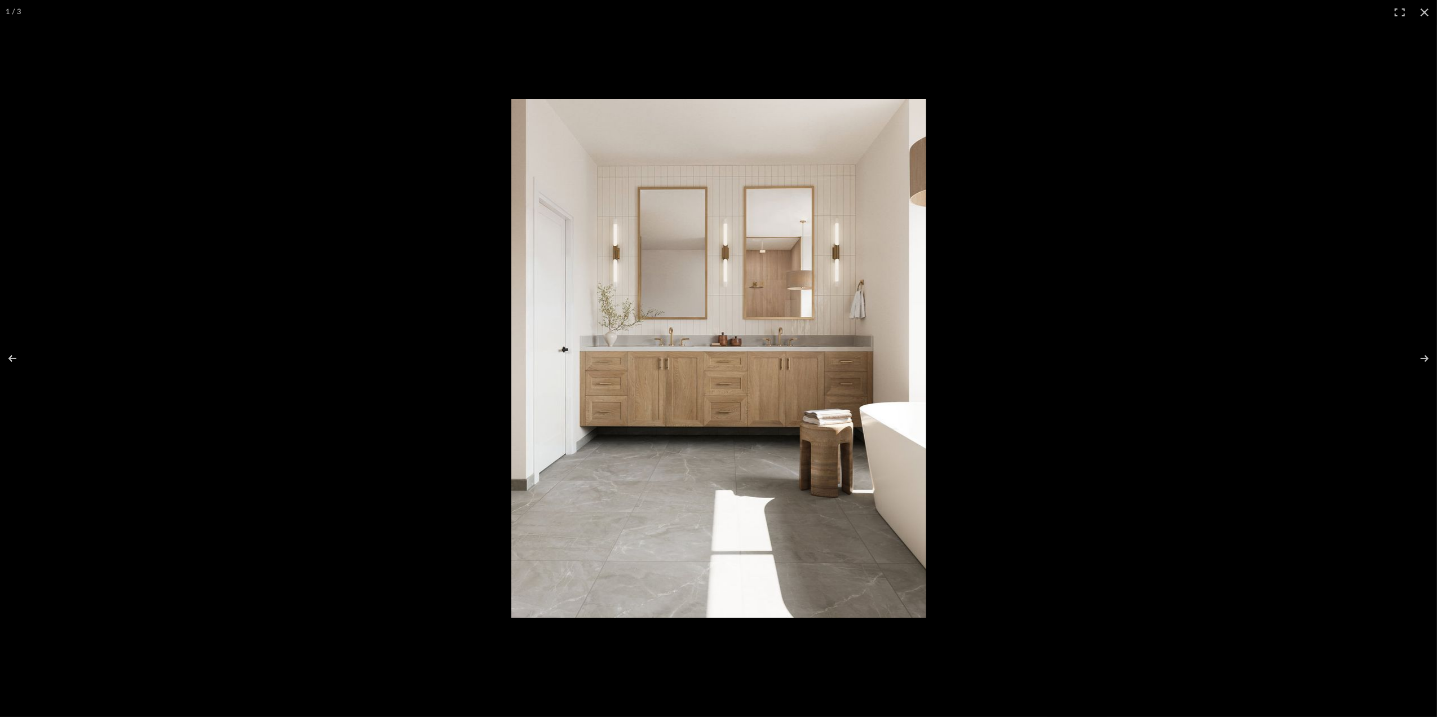
click at [792, 383] on img at bounding box center [718, 358] width 415 height 519
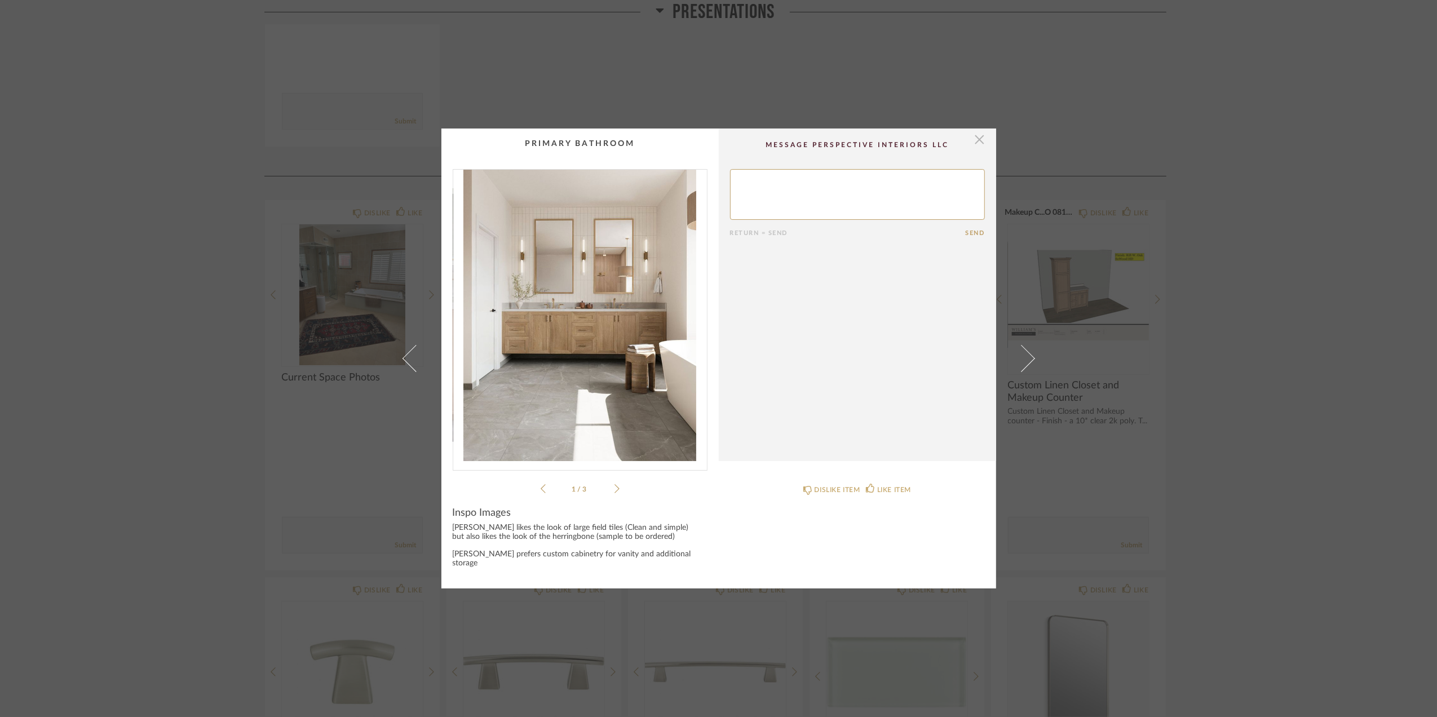
click at [976, 143] on span "button" at bounding box center [979, 140] width 23 height 23
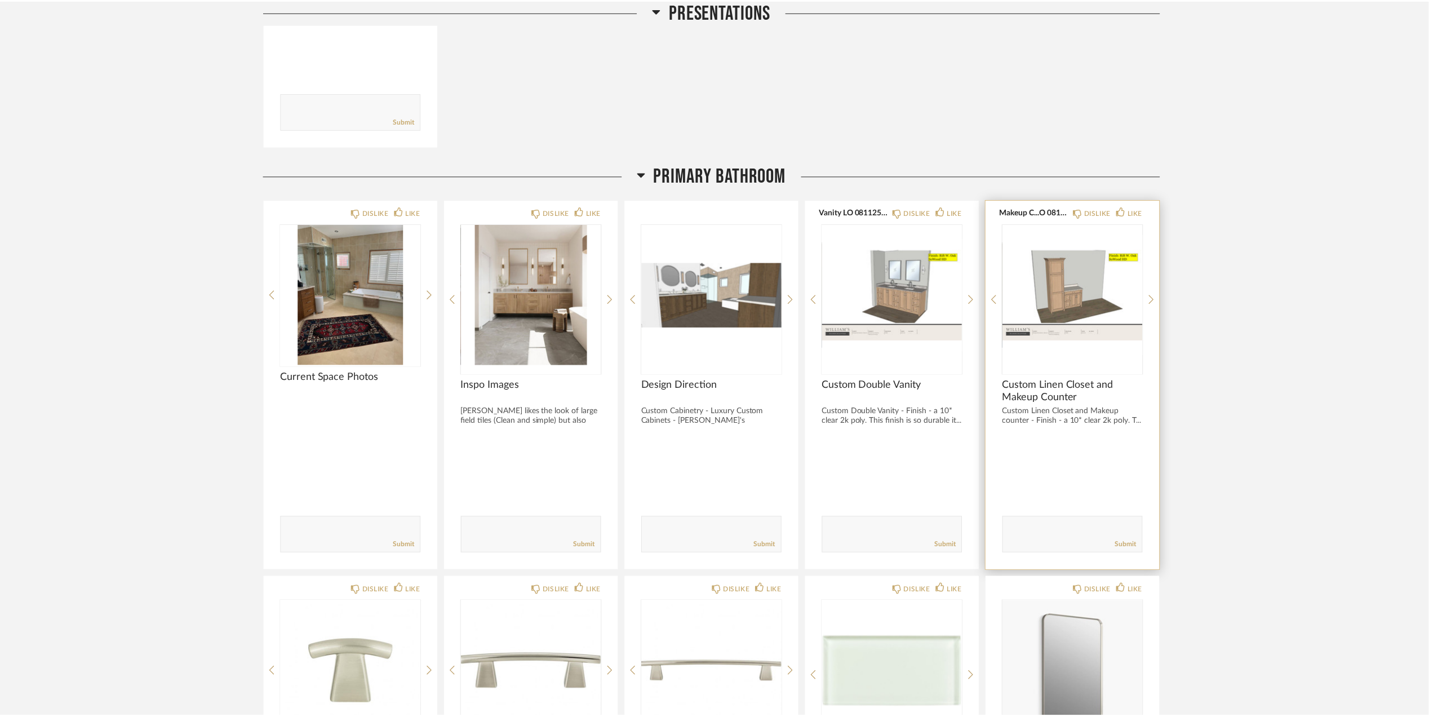
scroll to position [1202, 0]
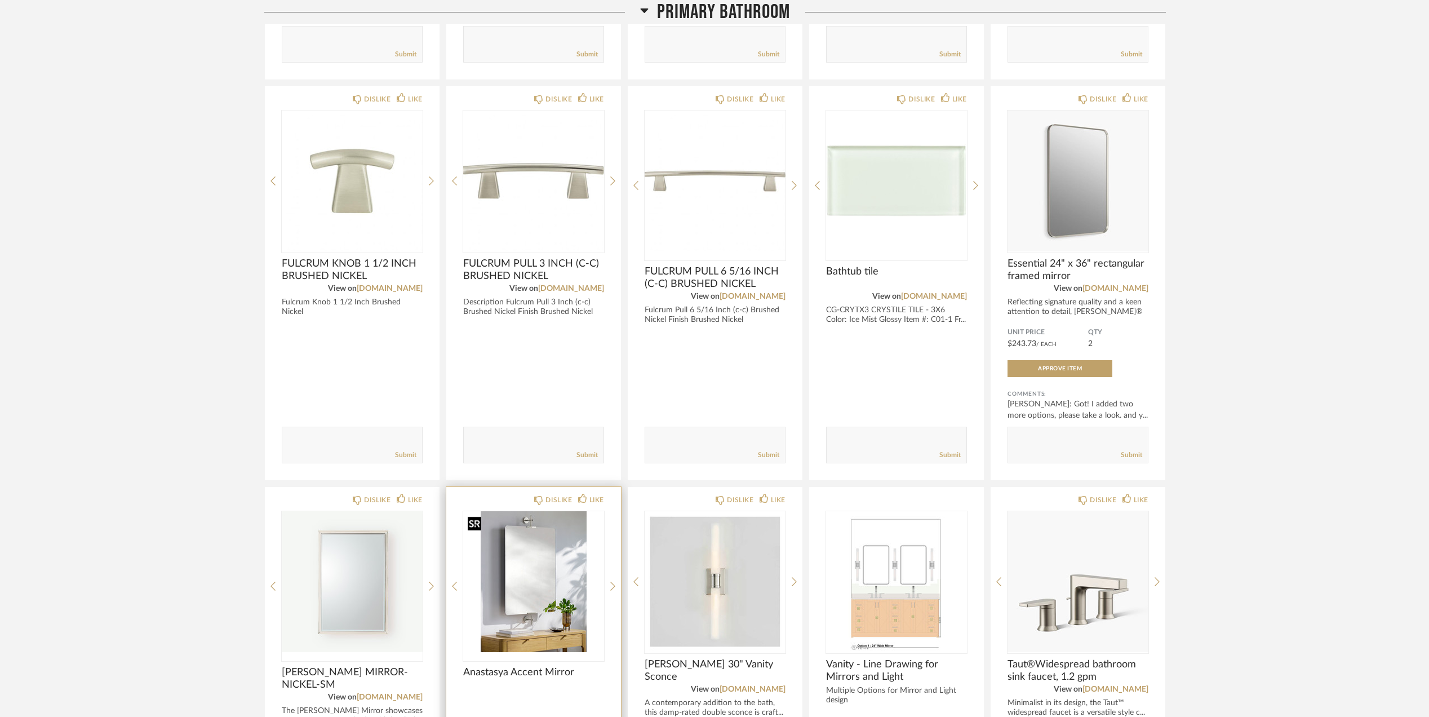
scroll to position [1728, 0]
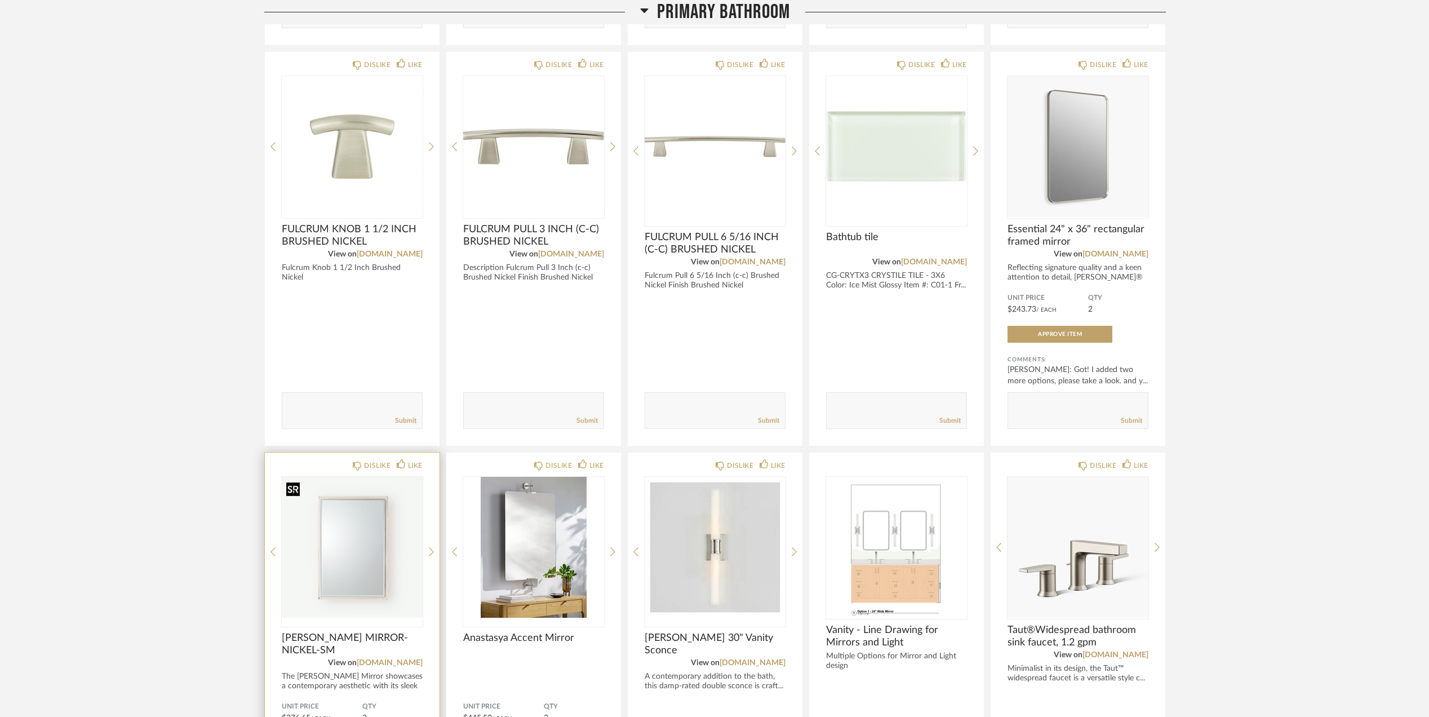
click at [351, 595] on img "0" at bounding box center [352, 547] width 141 height 141
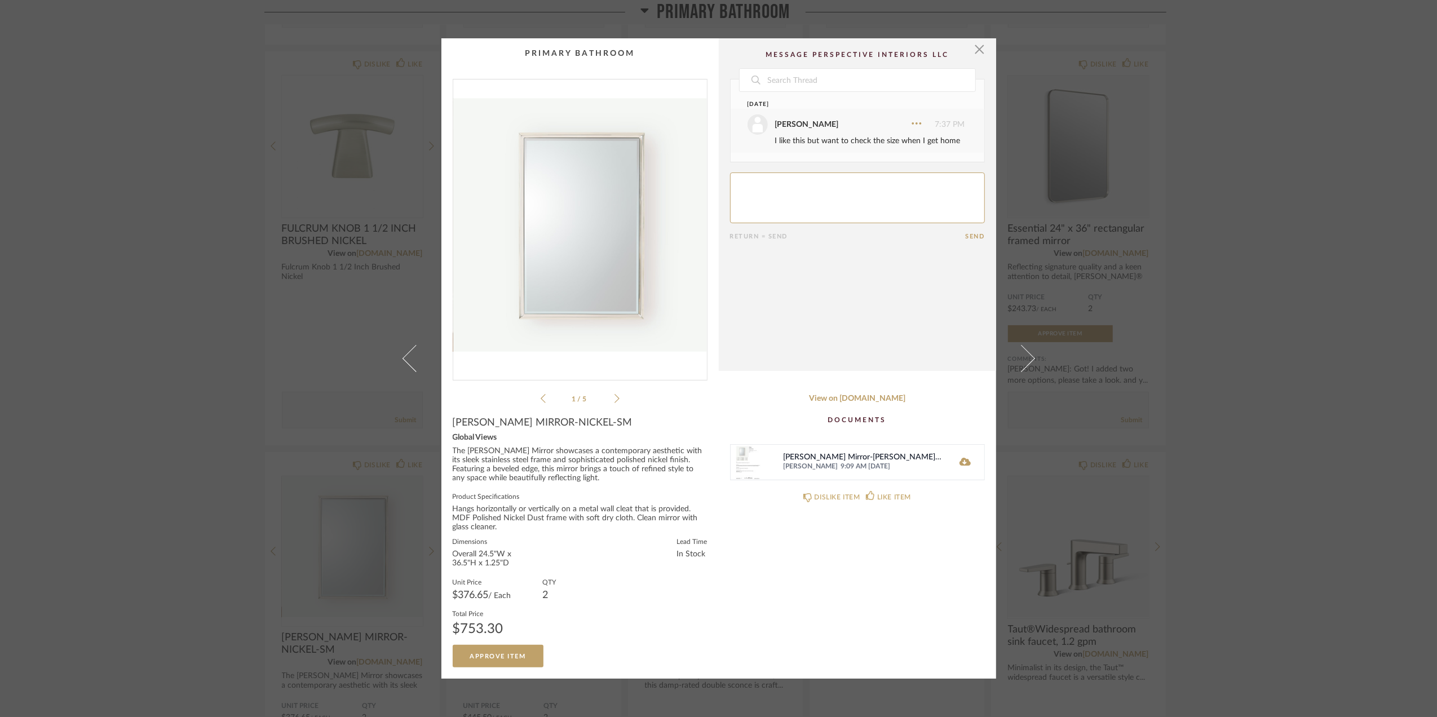
click at [1277, 483] on div "× 1 / 5 Date Yesterday Sara Monroe 7:37 PM I like this but want to check the si…" at bounding box center [718, 358] width 1437 height 717
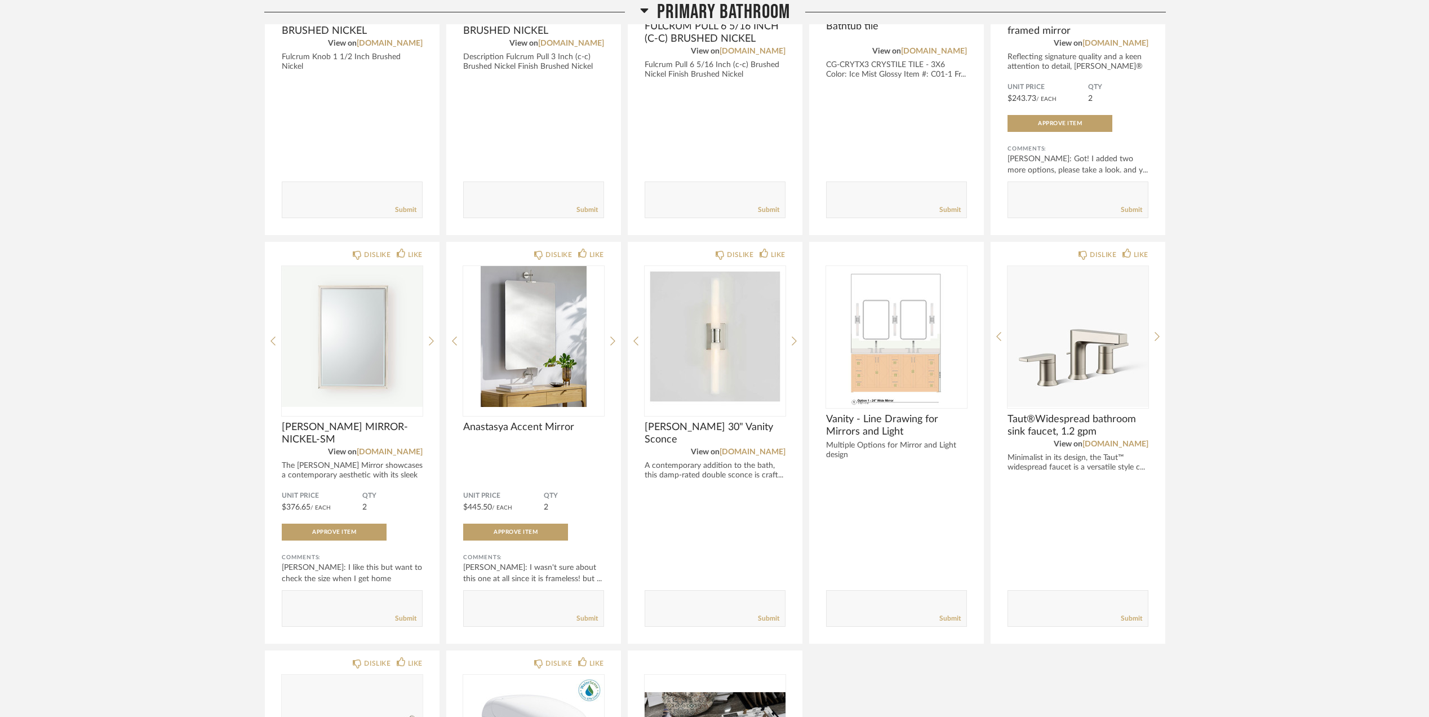
scroll to position [1954, 0]
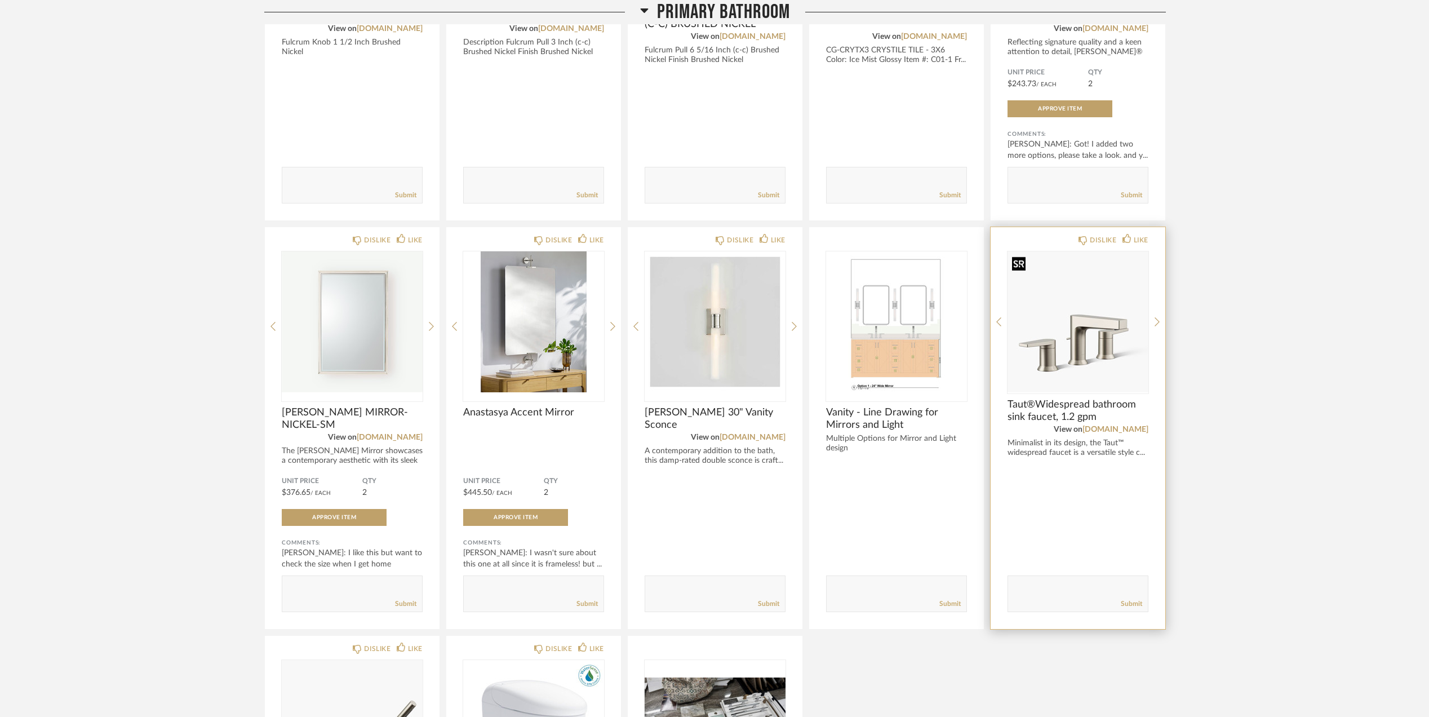
click at [1082, 334] on img "0" at bounding box center [1078, 321] width 141 height 141
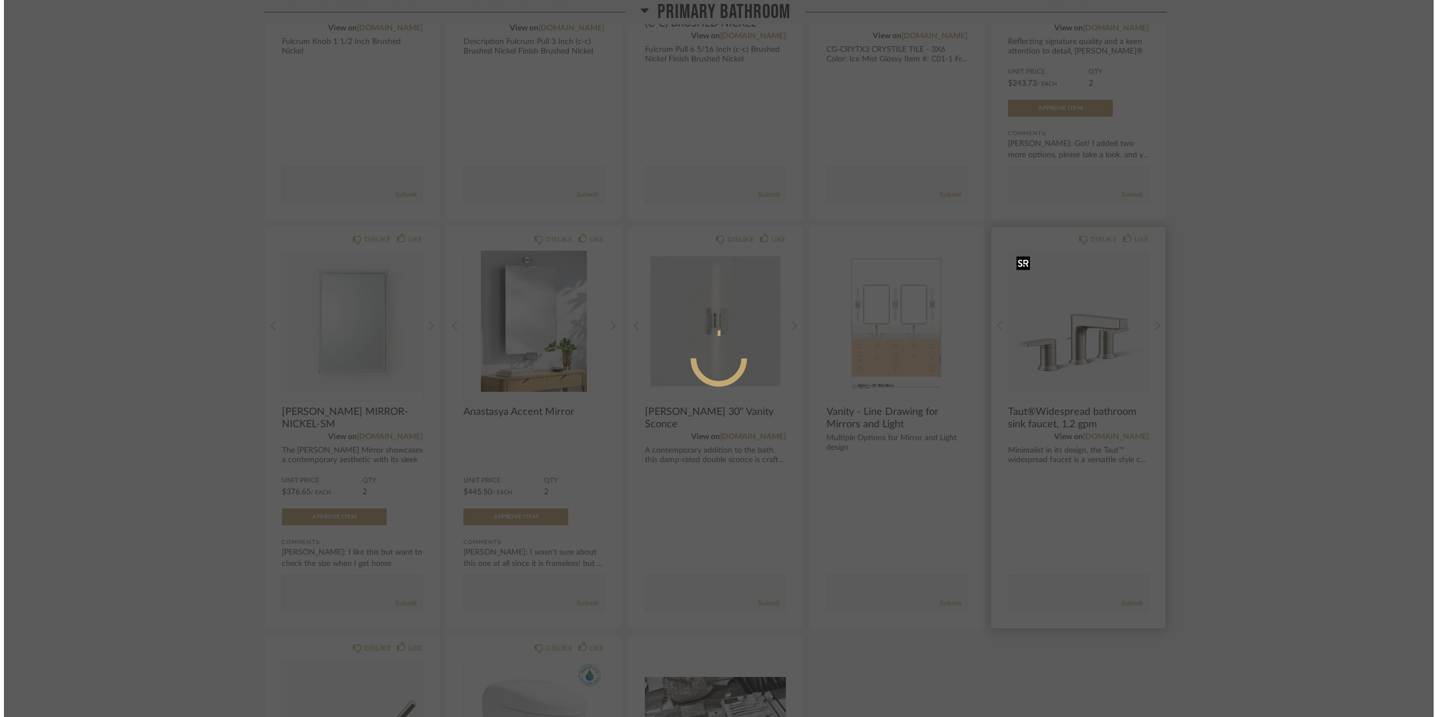
scroll to position [0, 0]
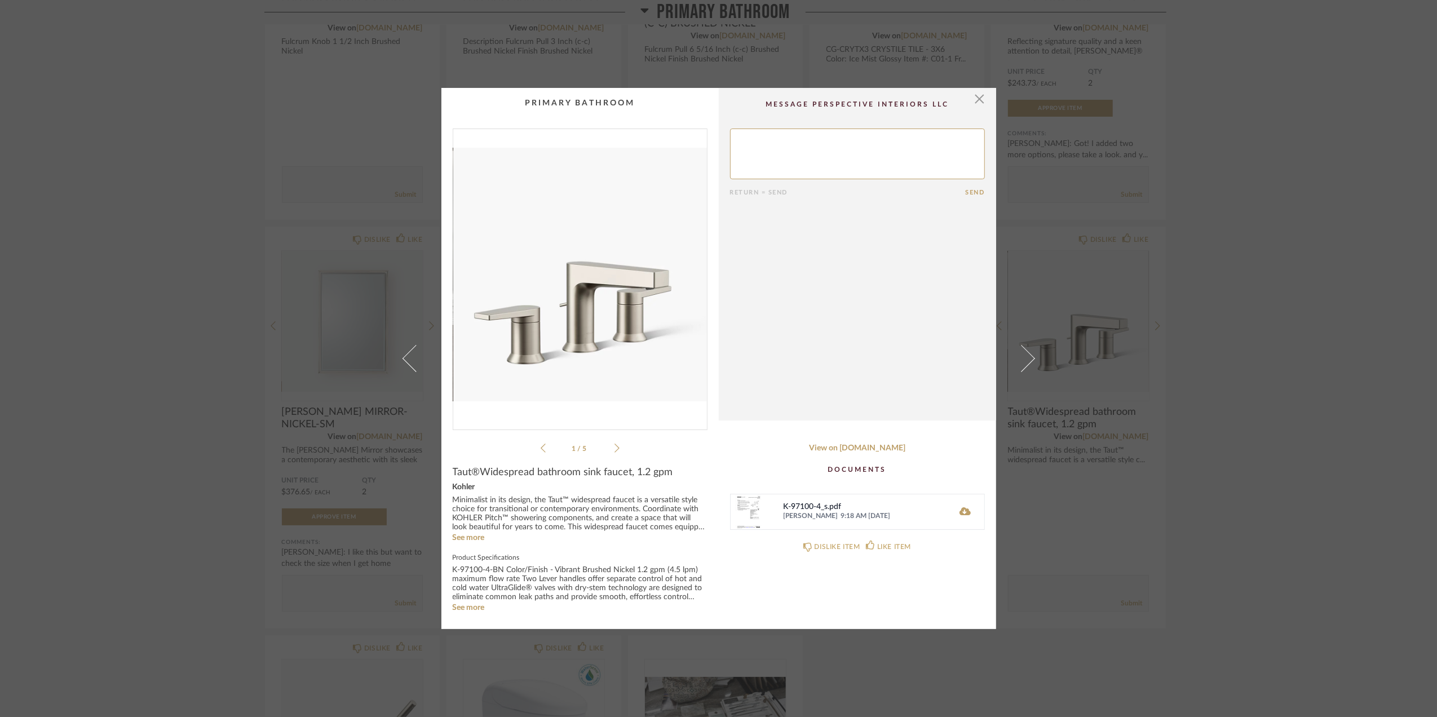
click at [1188, 521] on div "× 1 / 5 Return = Send Send Taut®Widespread bathroom sink faucet, 1.2 gpm Kohler…" at bounding box center [718, 358] width 1437 height 717
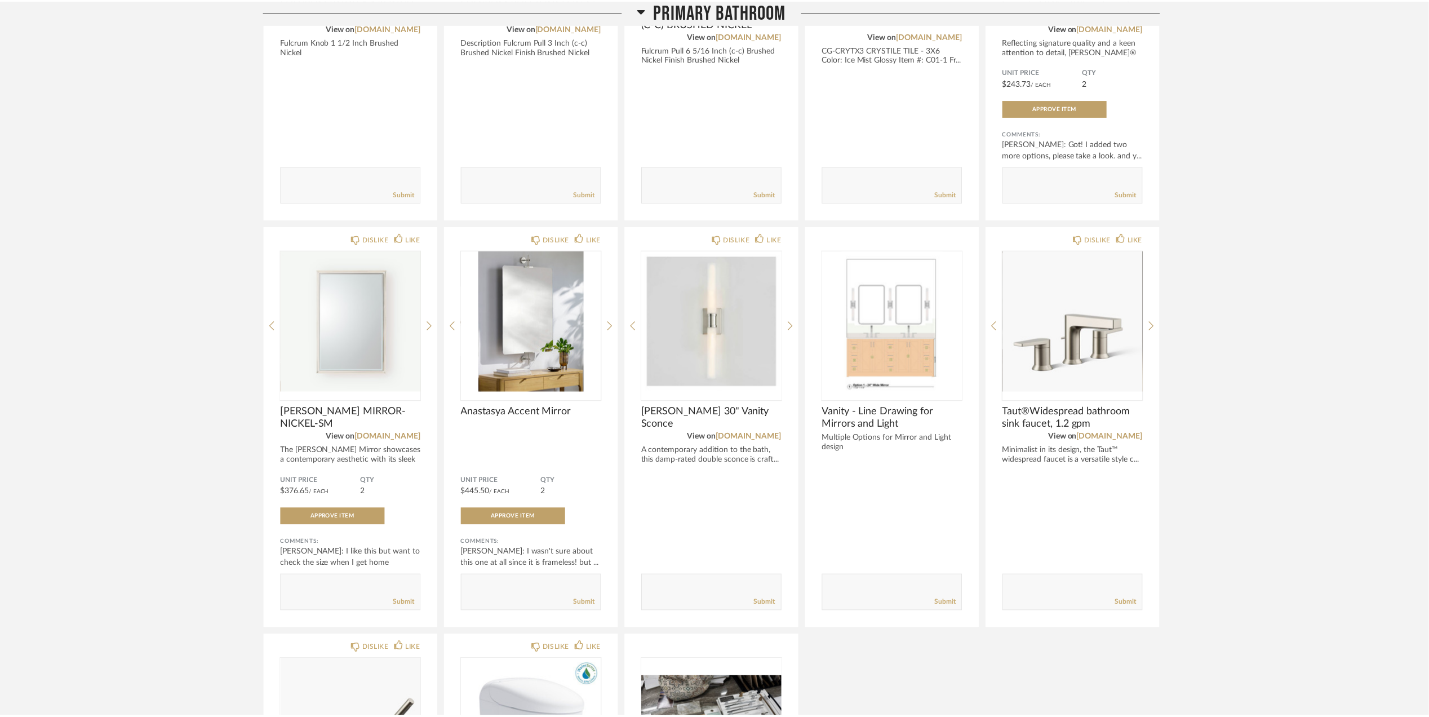
scroll to position [1954, 0]
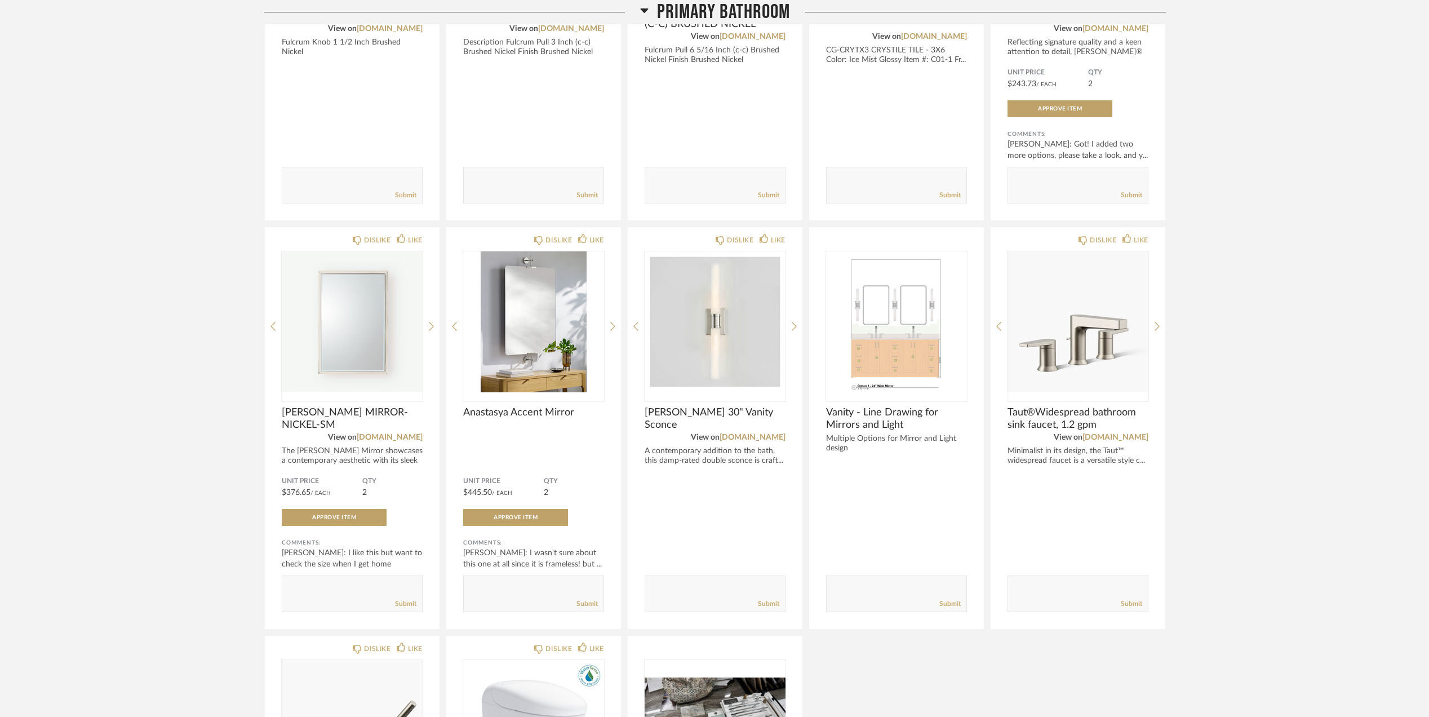
click at [1235, 395] on div "Thumbnail View Full View Sara Monroe Master BA Partial Remodel + Decorate and r…" at bounding box center [714, 65] width 1429 height 3944
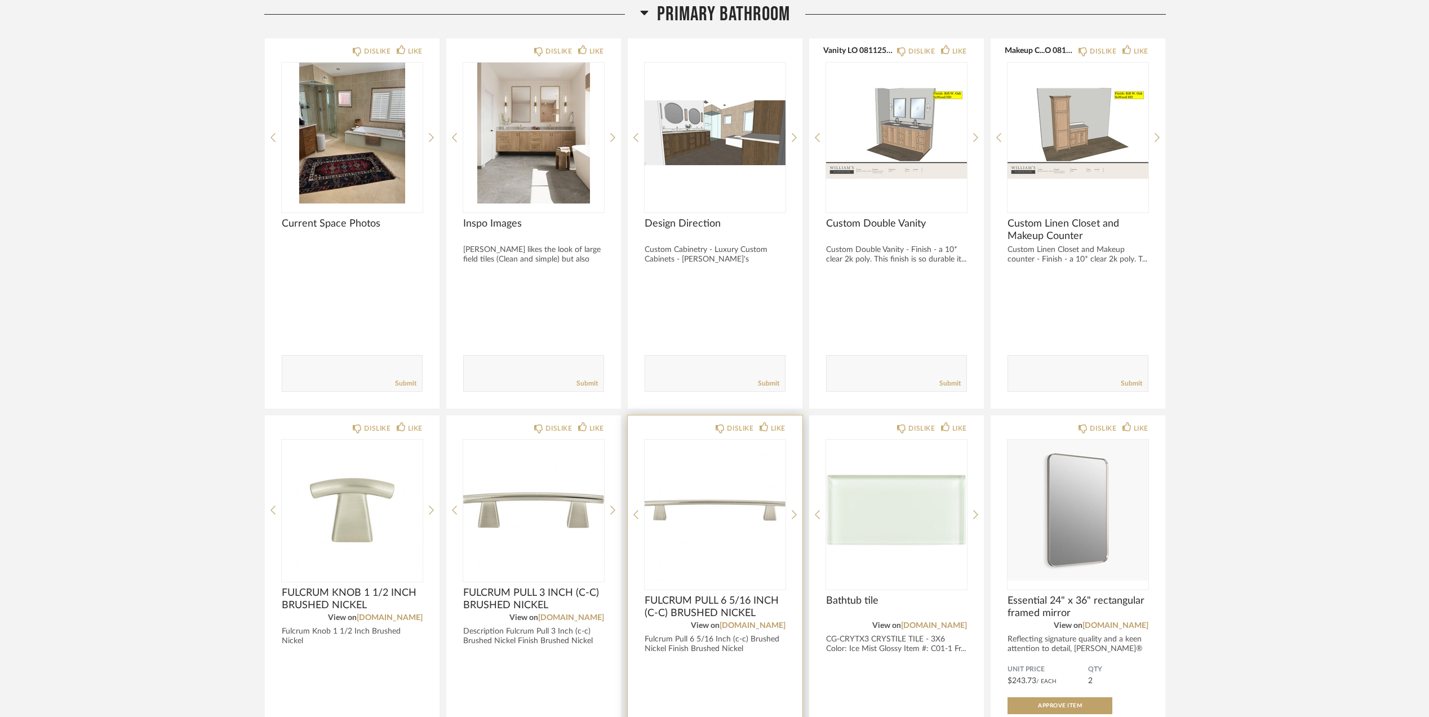
scroll to position [1353, 0]
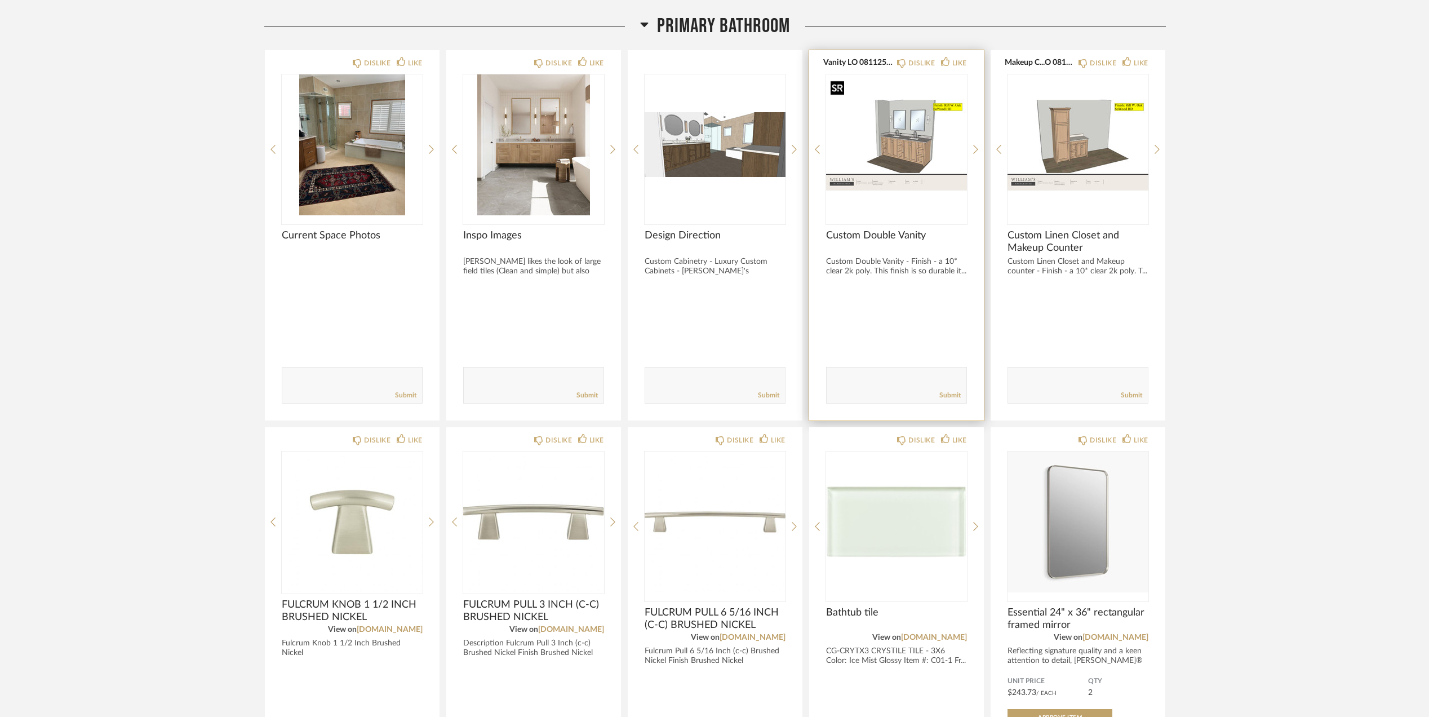
click at [898, 144] on img "0" at bounding box center [896, 144] width 141 height 141
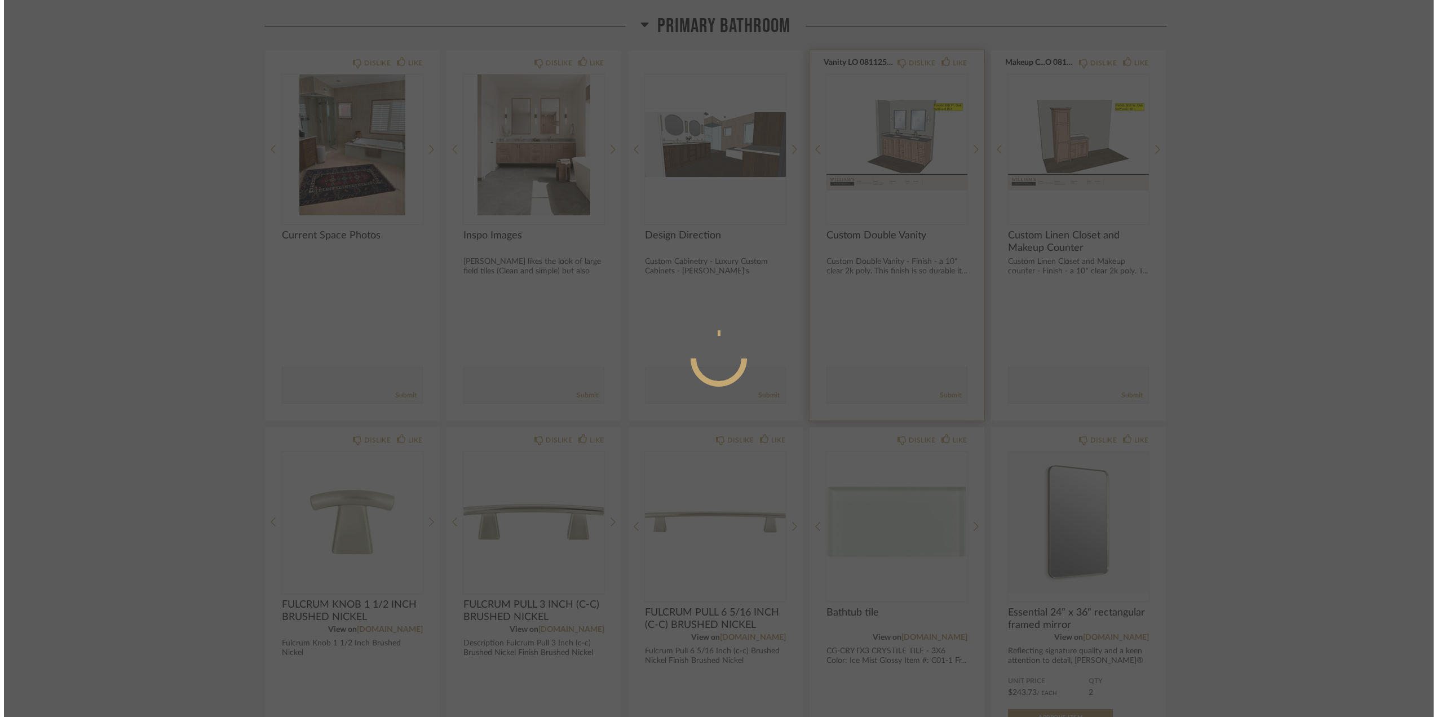
scroll to position [0, 0]
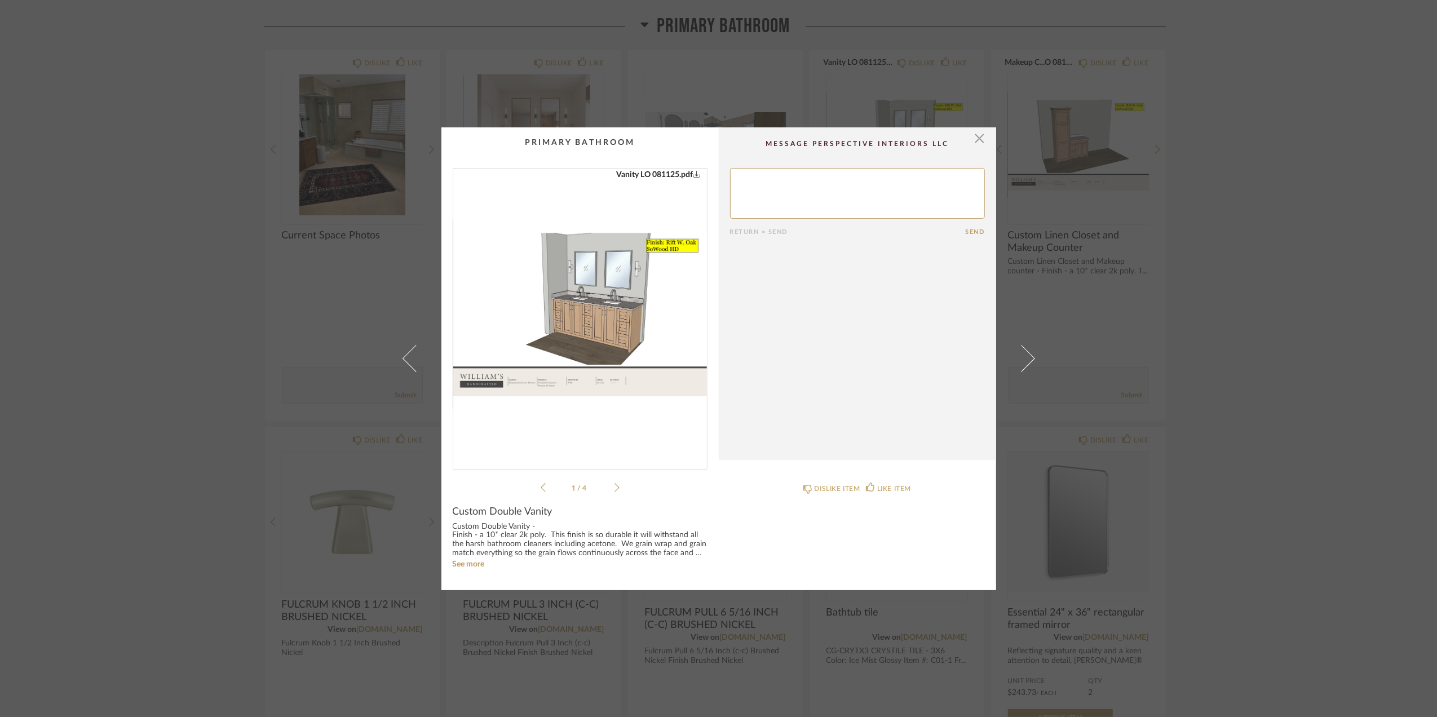
click at [562, 292] on img "0" at bounding box center [580, 314] width 254 height 291
click at [974, 139] on span "button" at bounding box center [979, 138] width 23 height 23
